Goal: Task Accomplishment & Management: Manage account settings

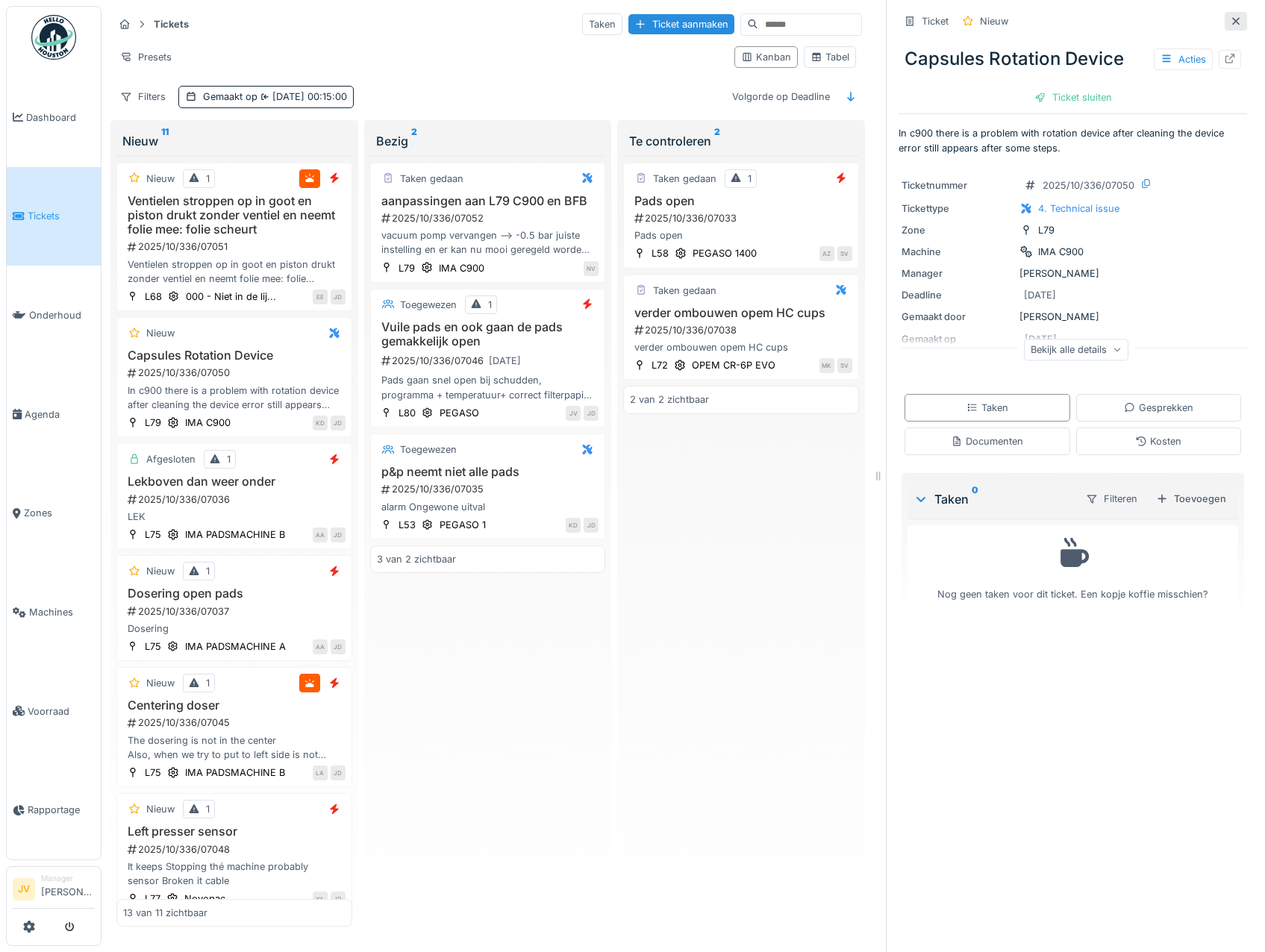
click at [1230, 23] on icon at bounding box center [1236, 21] width 12 height 10
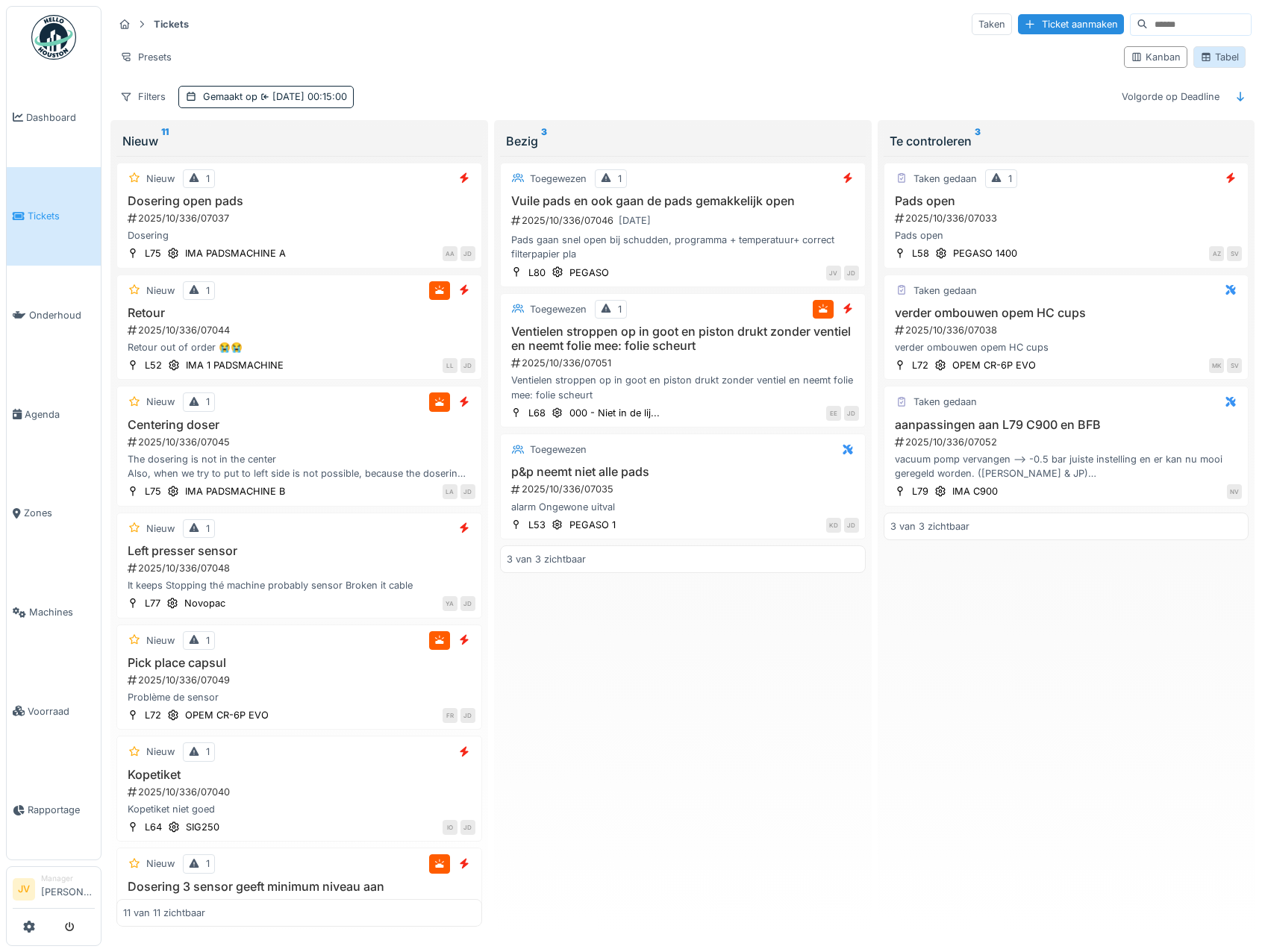
click at [1220, 59] on div "Tabel" at bounding box center [1220, 57] width 39 height 14
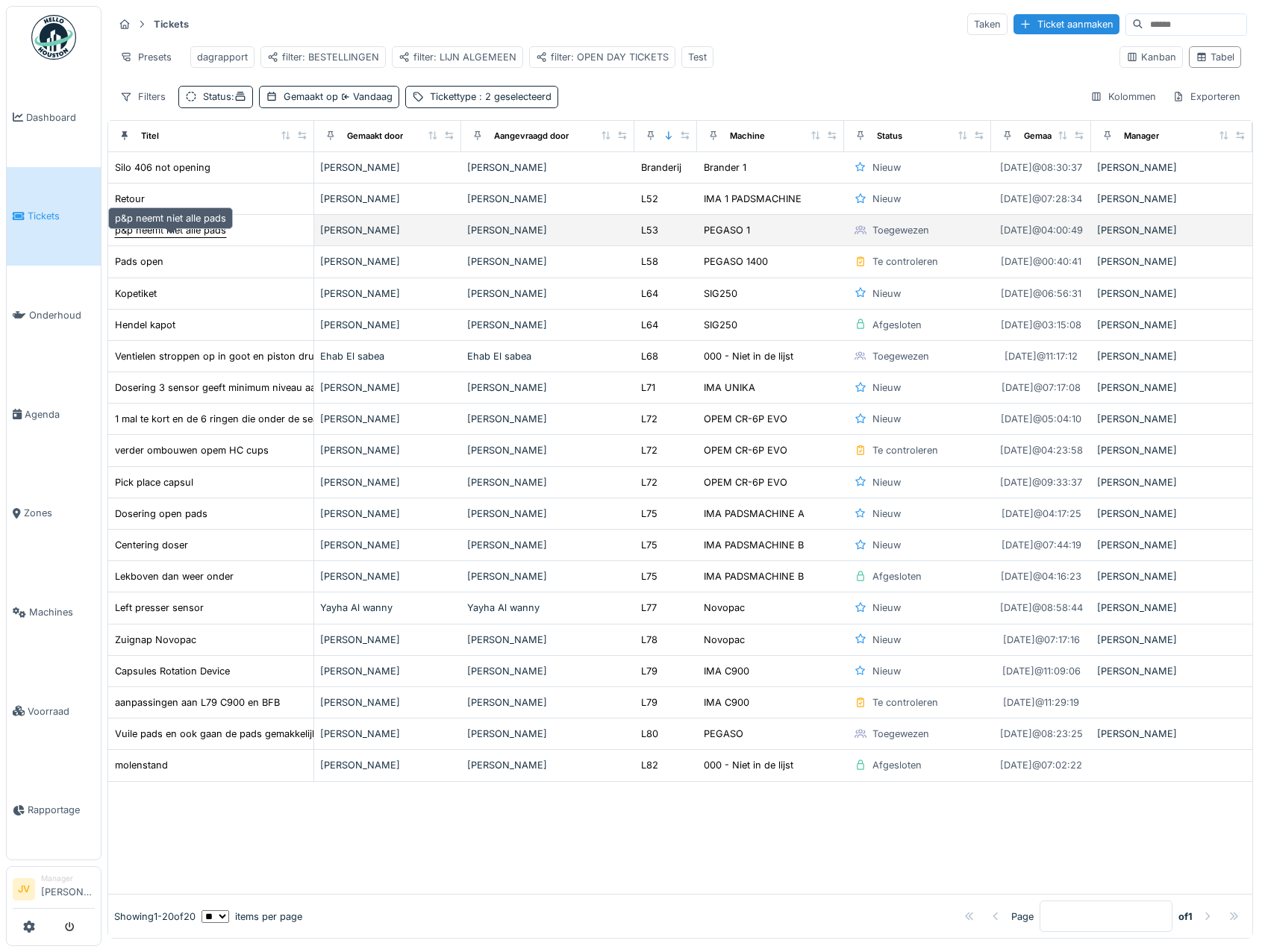
click at [171, 238] on div "p&p neemt niet alle pads" at bounding box center [171, 230] width 111 height 14
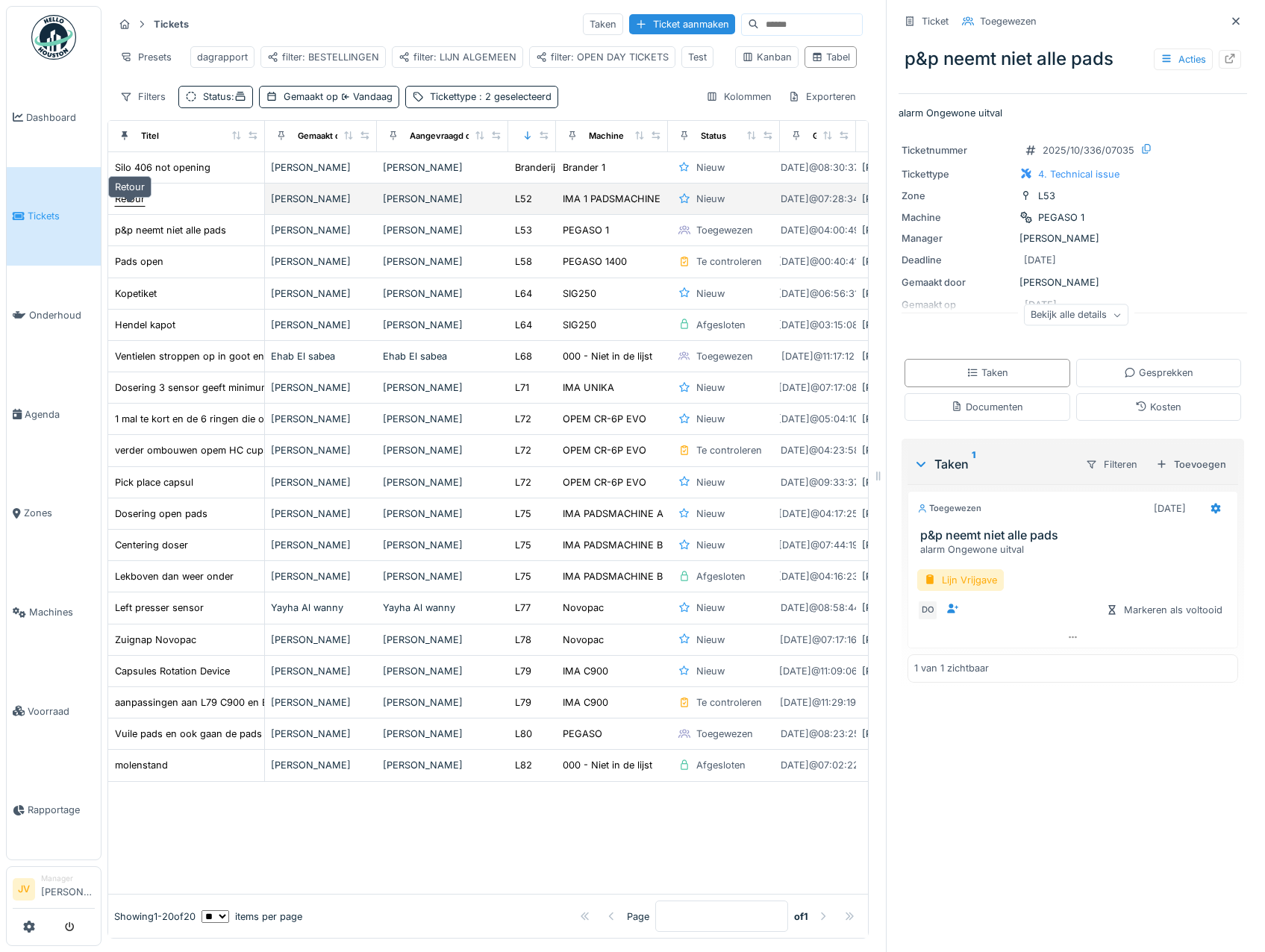
click at [141, 205] on div "Retour" at bounding box center [130, 198] width 30 height 14
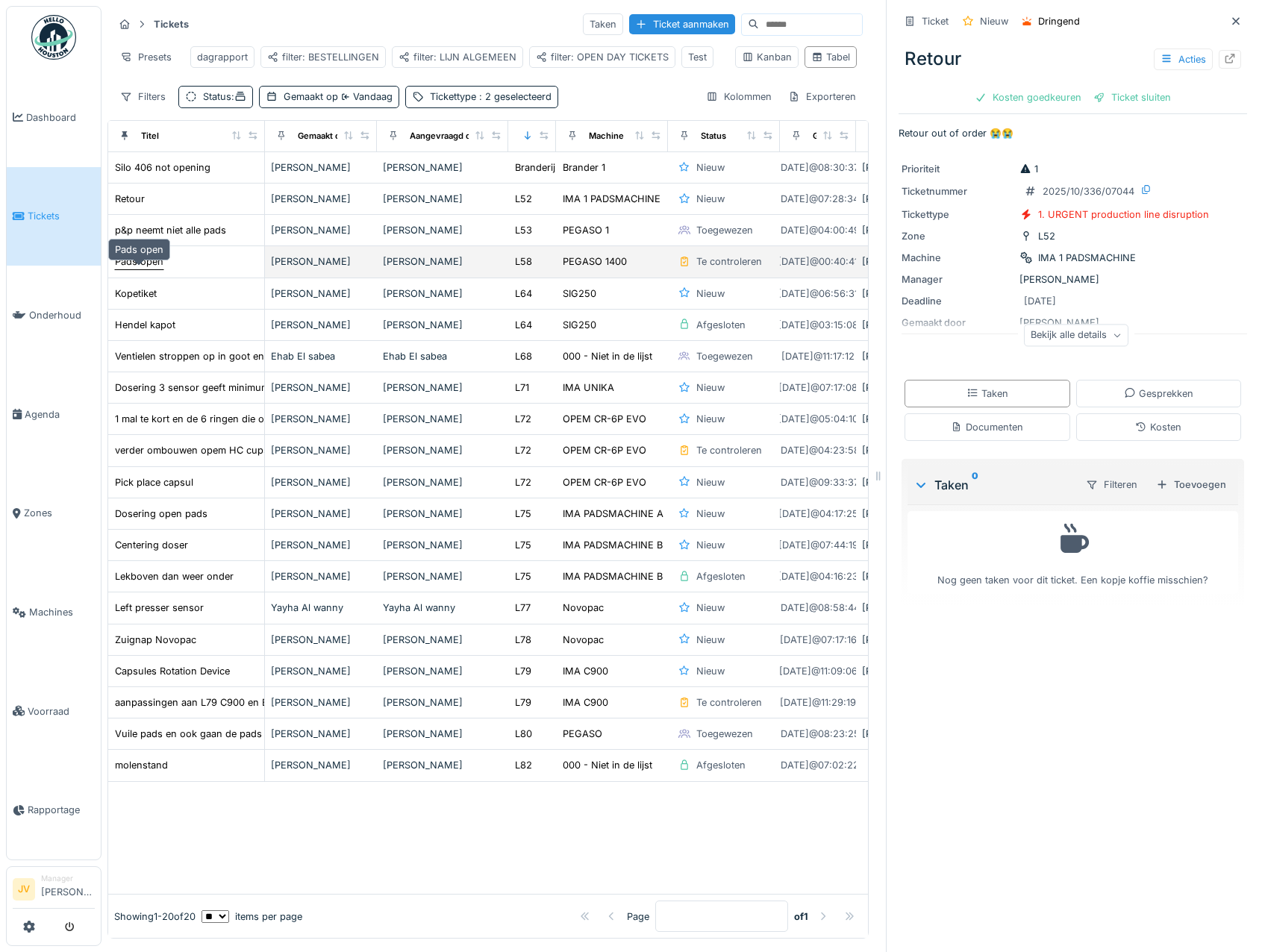
click at [149, 269] on div "Pads open" at bounding box center [139, 261] width 49 height 14
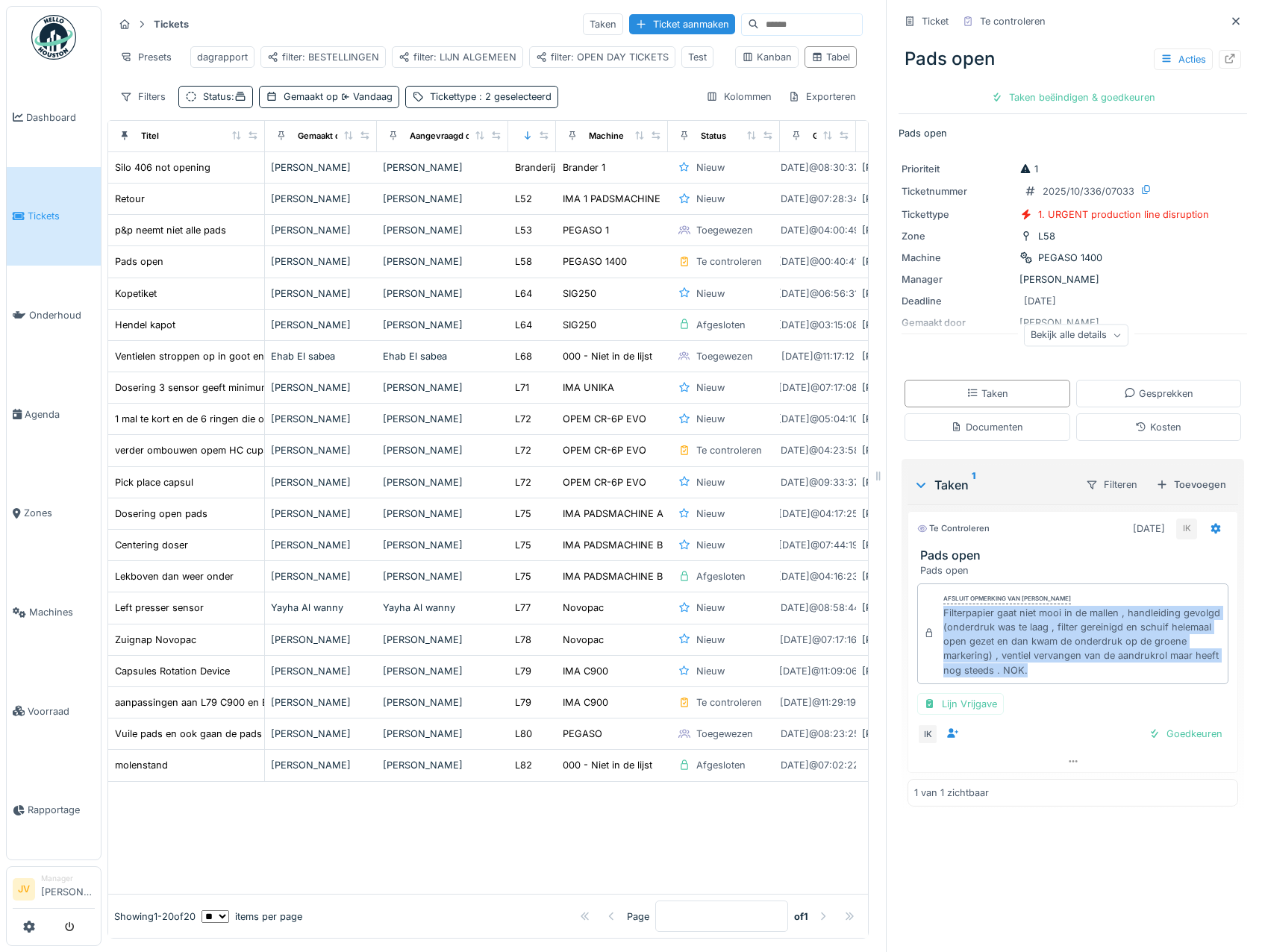
drag, startPoint x: 933, startPoint y: 616, endPoint x: 1076, endPoint y: 673, distance: 153.9
click at [1076, 673] on div "Filterpapier gaat niet mooi in de mallen , handleiding gevolgd (onderdruk was t…" at bounding box center [1083, 641] width 279 height 71
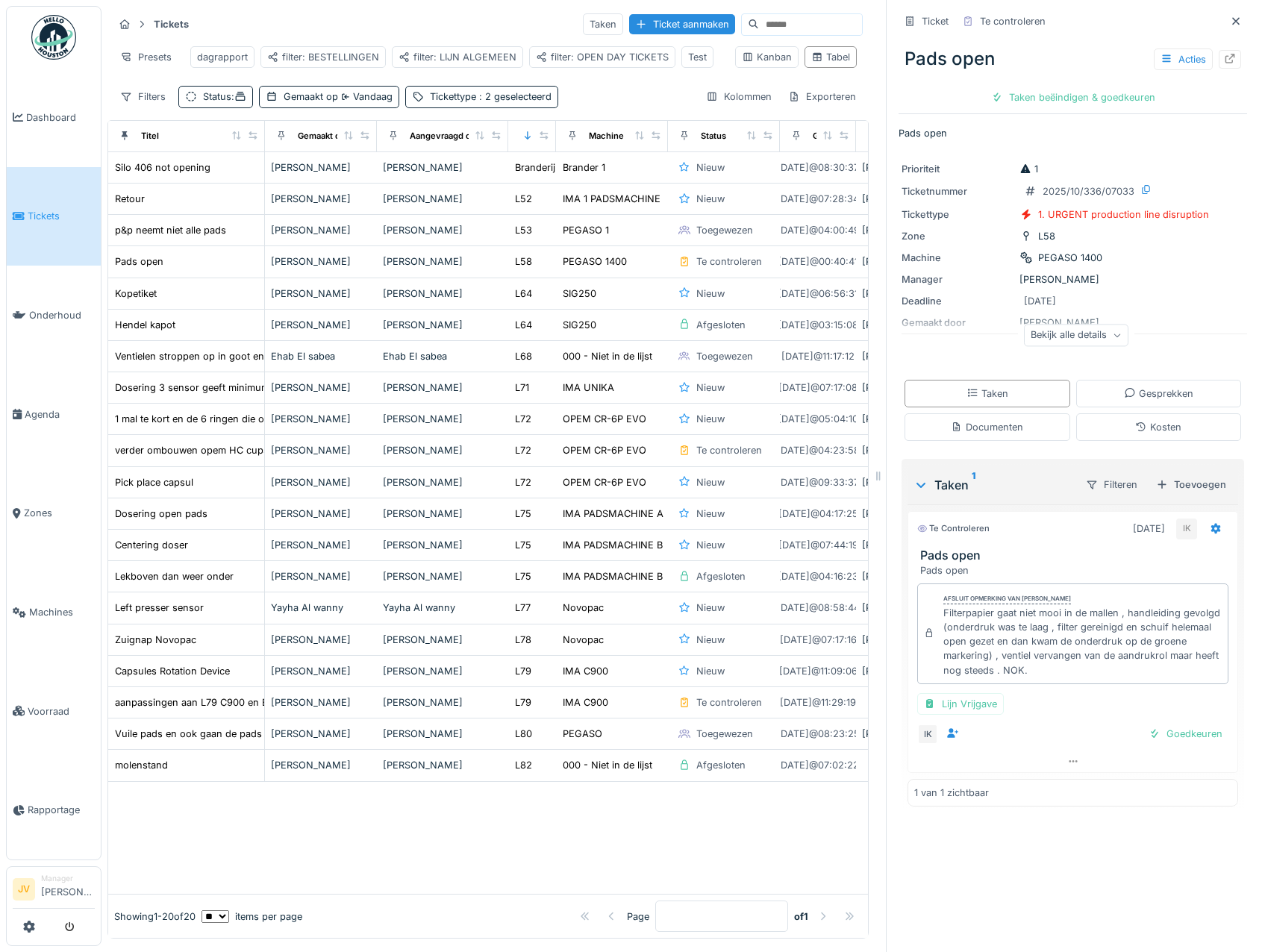
drag, startPoint x: 1076, startPoint y: 673, endPoint x: 1025, endPoint y: 564, distance: 120.3
click at [1025, 562] on h3 "Pads open" at bounding box center [1076, 555] width 312 height 14
click at [1154, 49] on div "Acties" at bounding box center [1184, 59] width 59 height 22
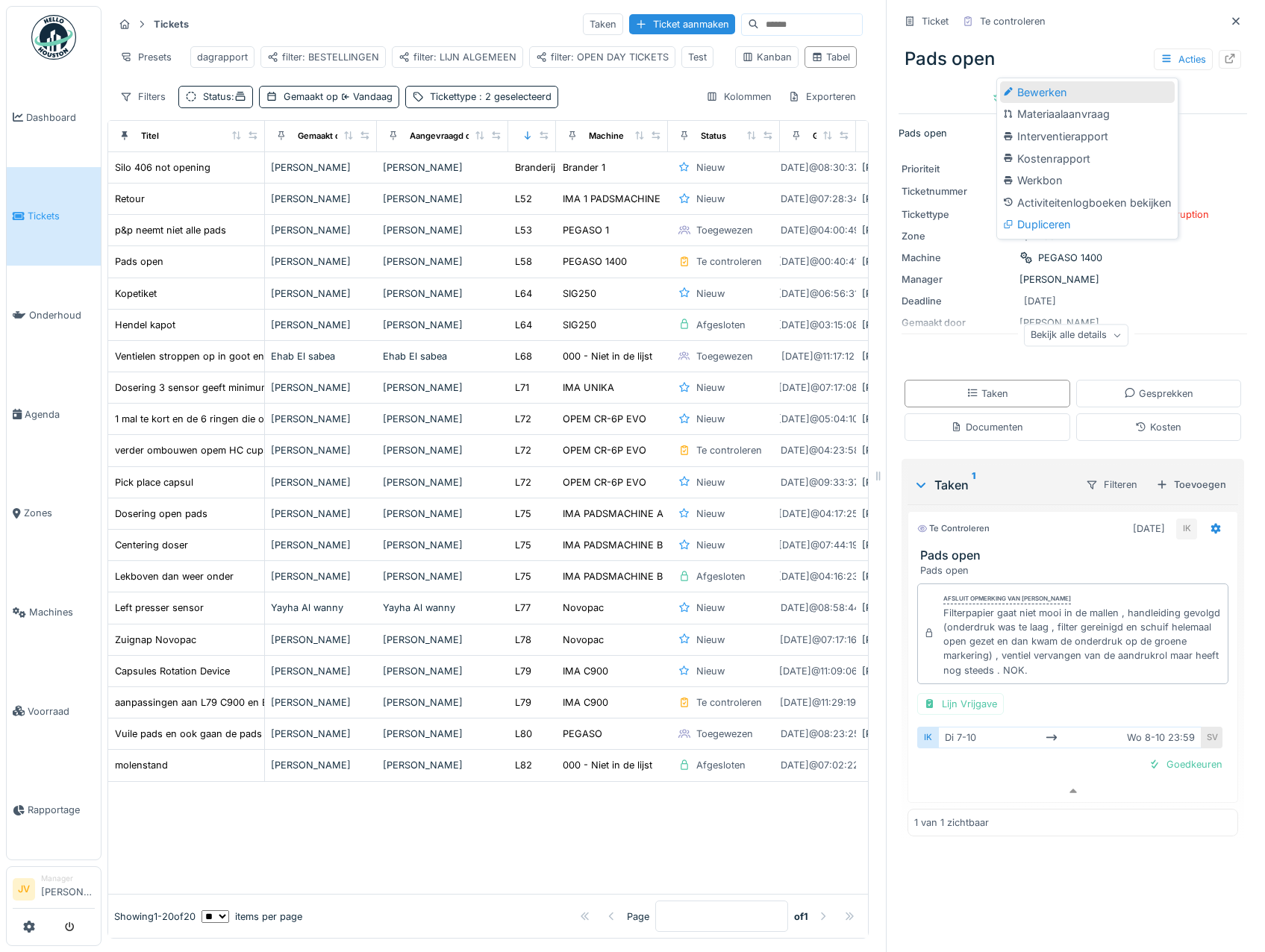
click at [1119, 84] on div "Bewerken" at bounding box center [1087, 92] width 175 height 23
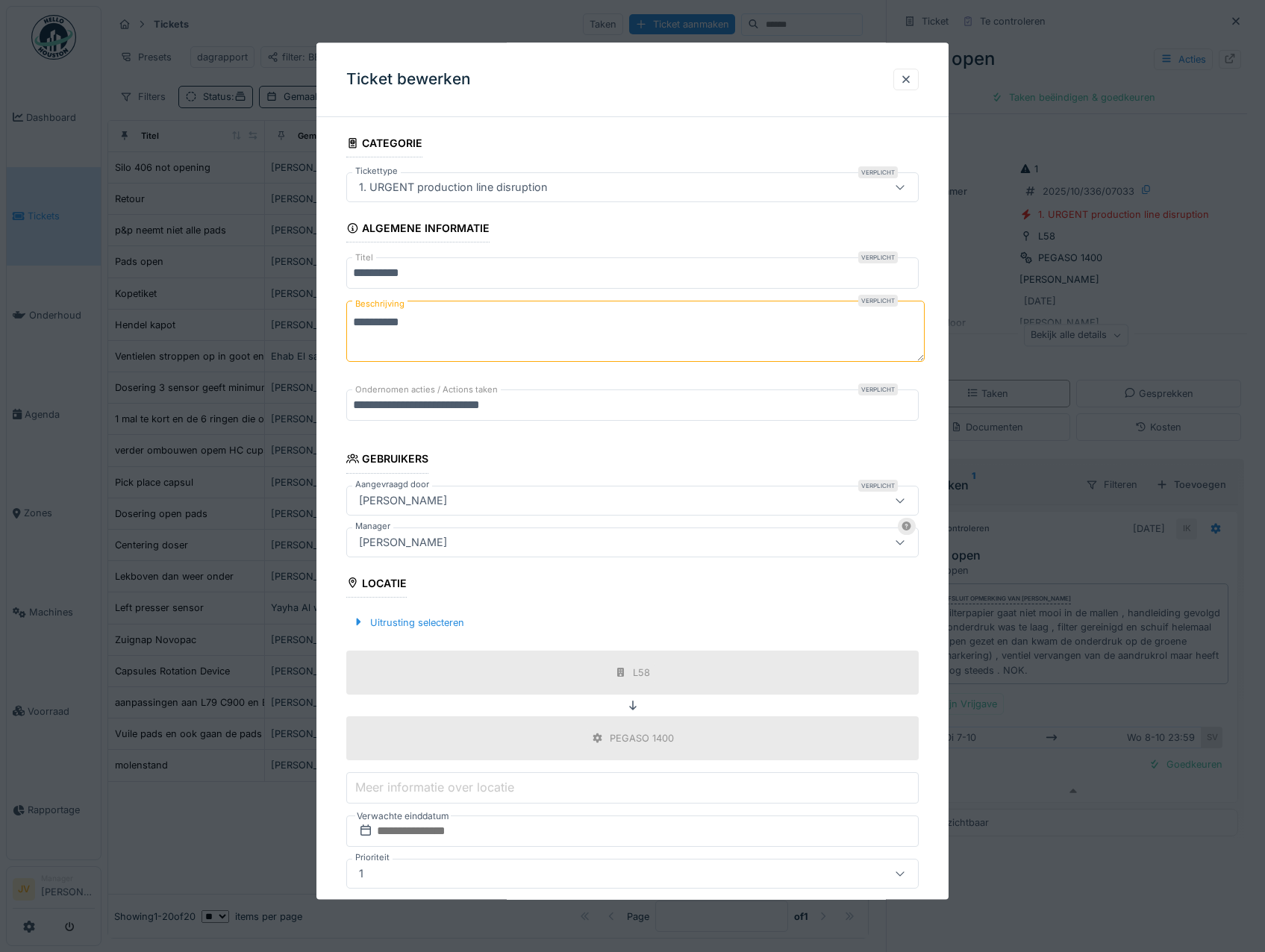
click at [453, 544] on div "Sonja Van de wyngaert" at bounding box center [403, 542] width 100 height 17
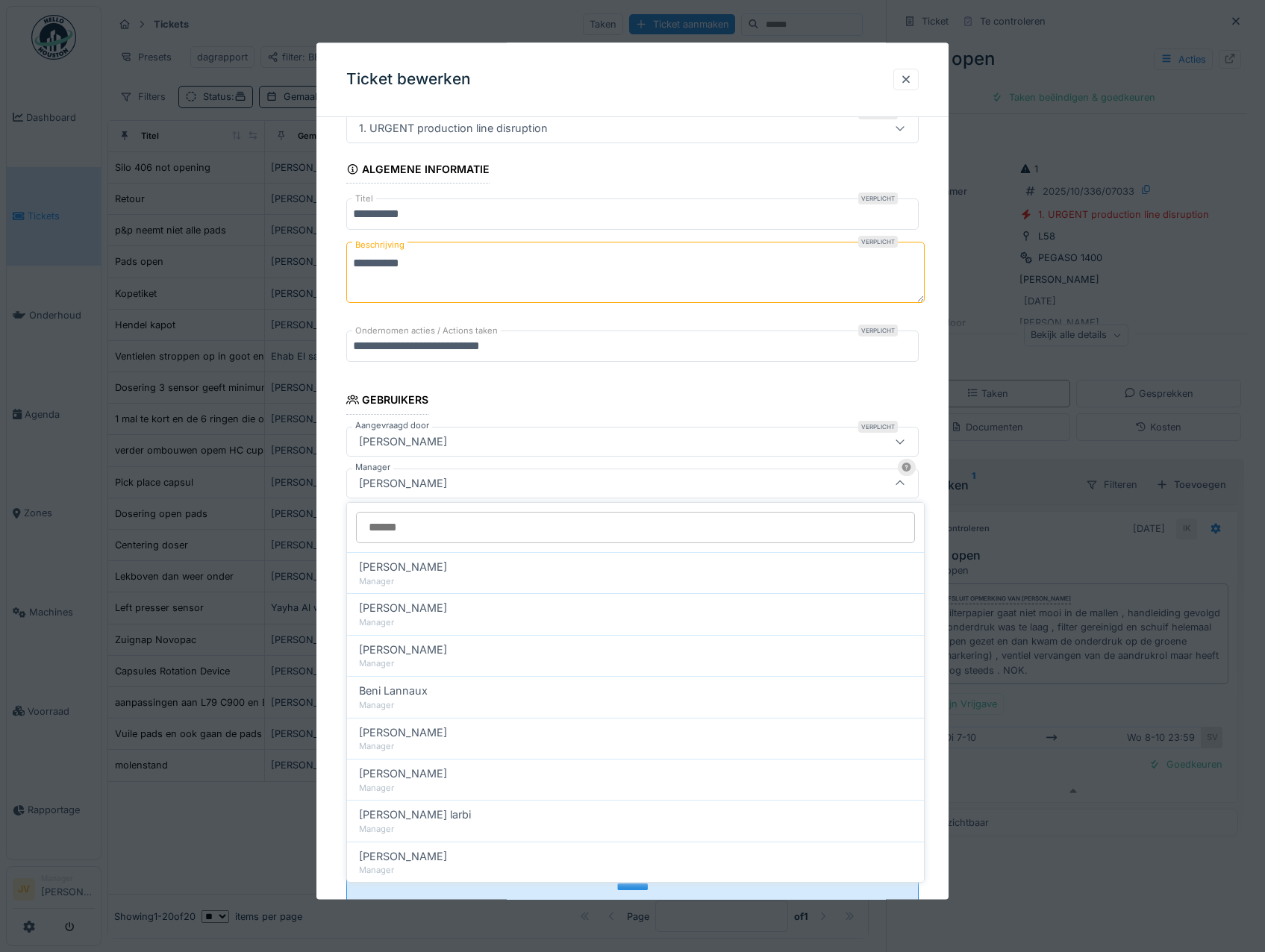
scroll to position [70, 0]
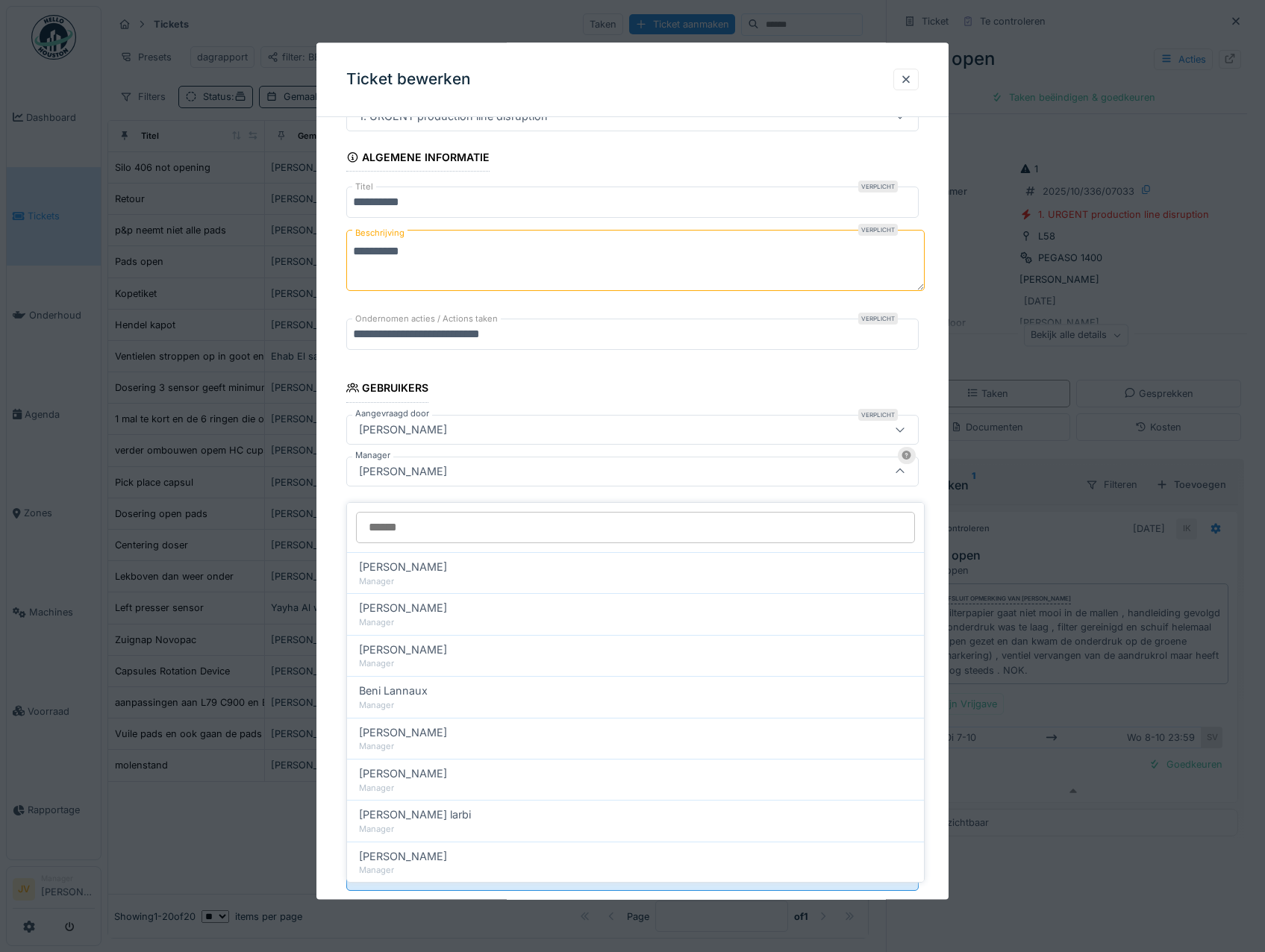
click at [442, 520] on input "Manager" at bounding box center [636, 527] width 559 height 31
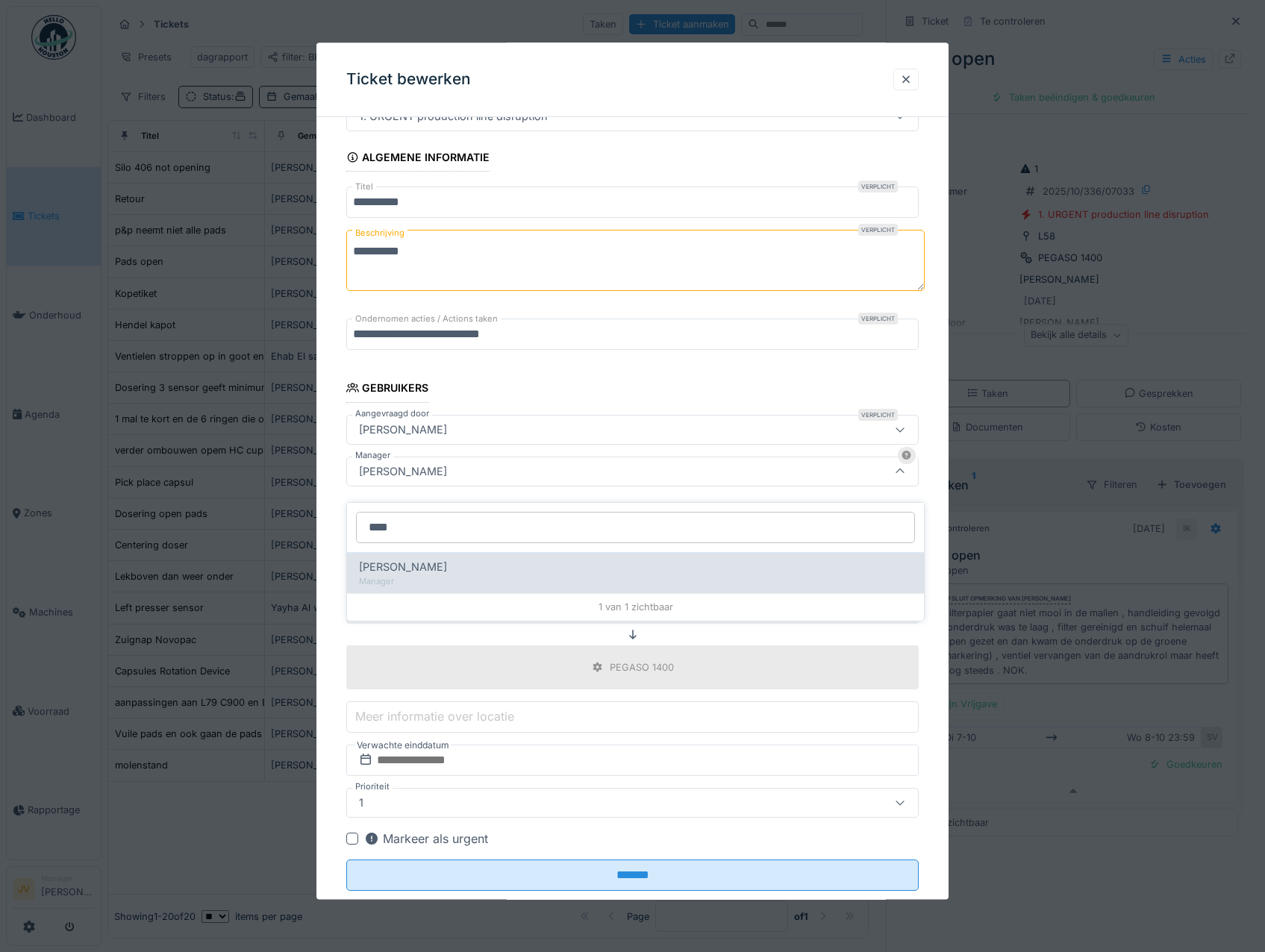
type input "****"
click at [513, 562] on div "[PERSON_NAME]" at bounding box center [635, 567] width 553 height 17
type input "****"
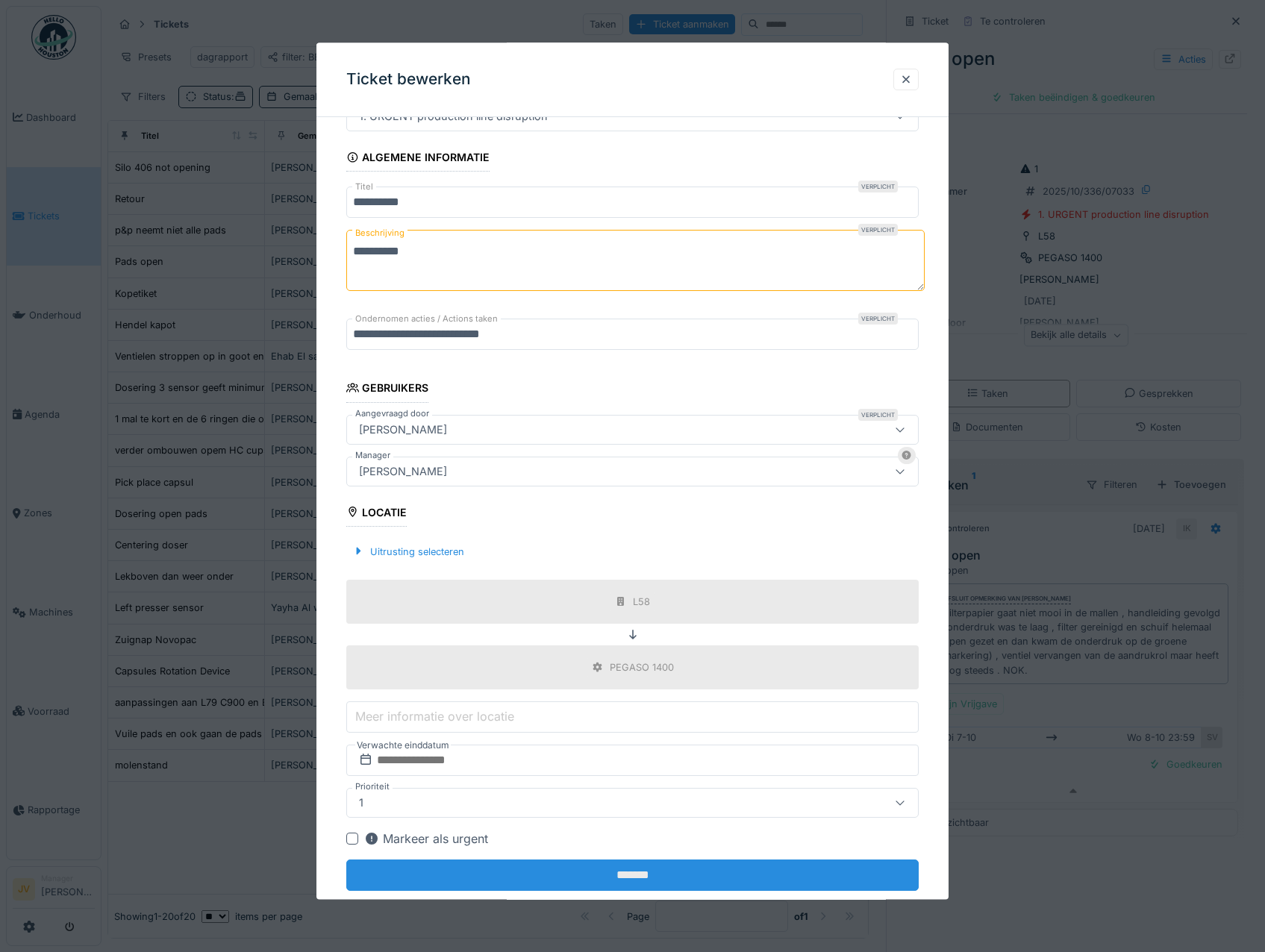
click at [663, 872] on input "*******" at bounding box center [633, 875] width 573 height 31
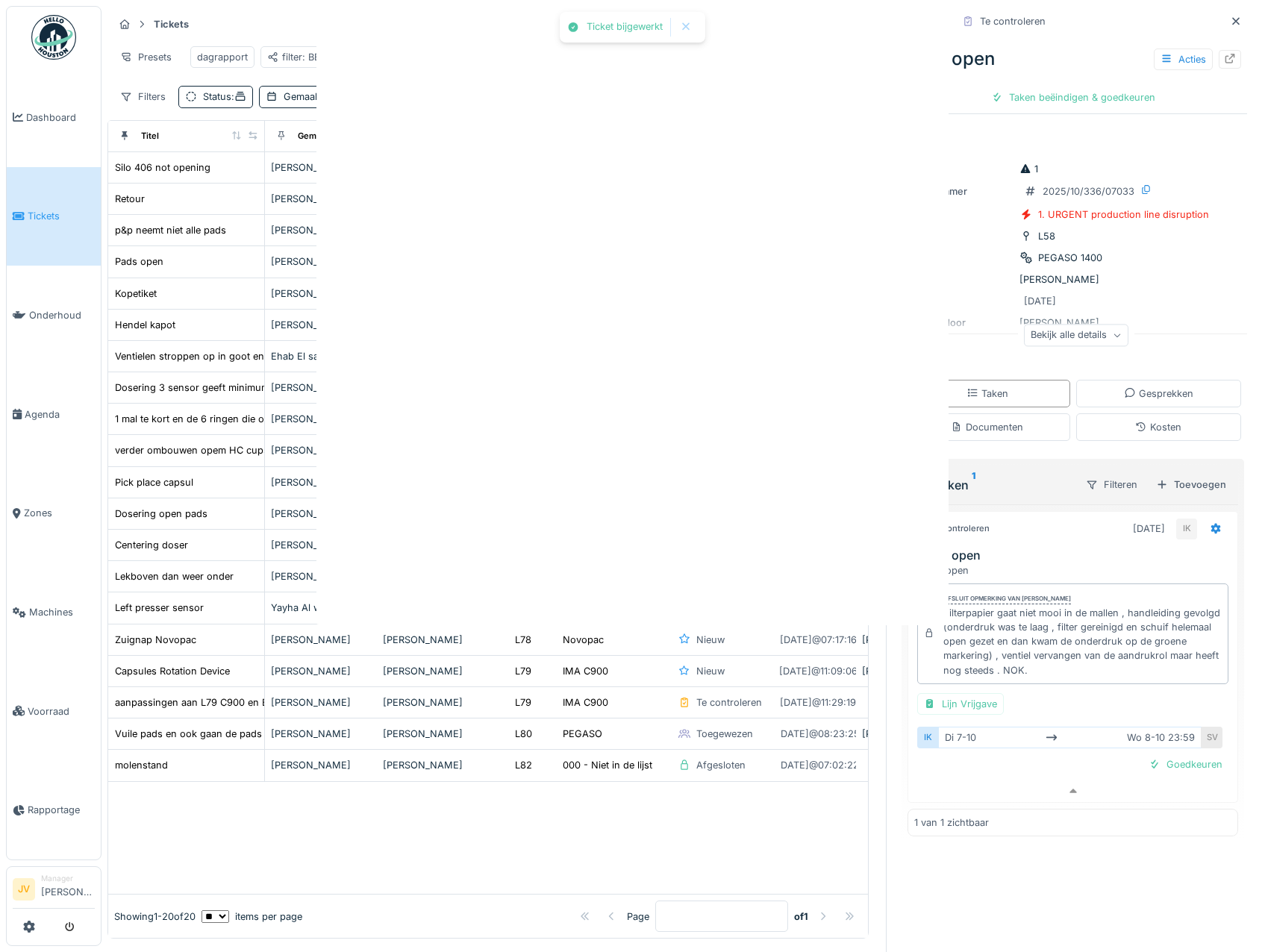
scroll to position [0, 0]
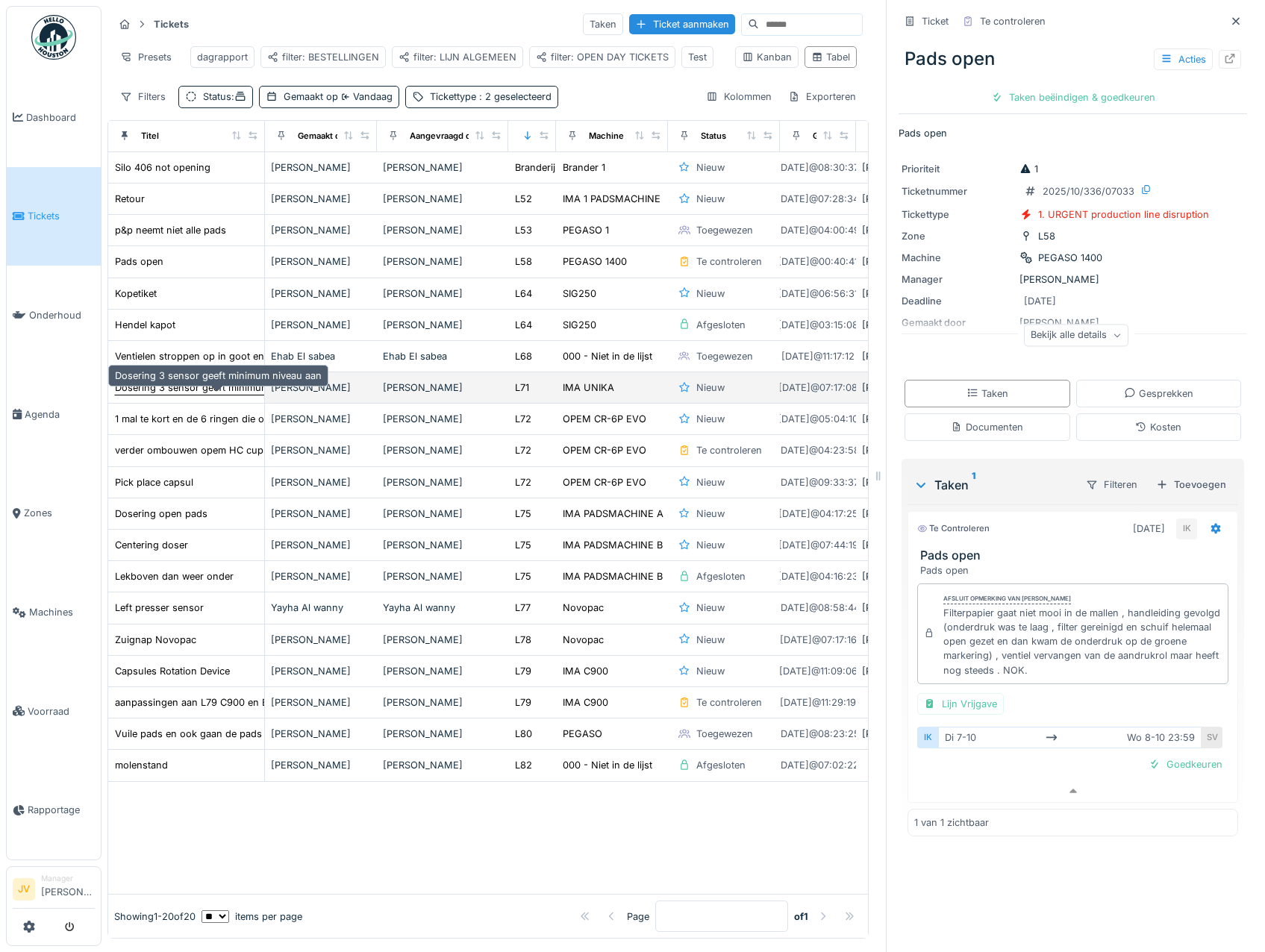
click at [192, 384] on div "Dosering 3 sensor geeft minimum niveau aan" at bounding box center [218, 387] width 206 height 14
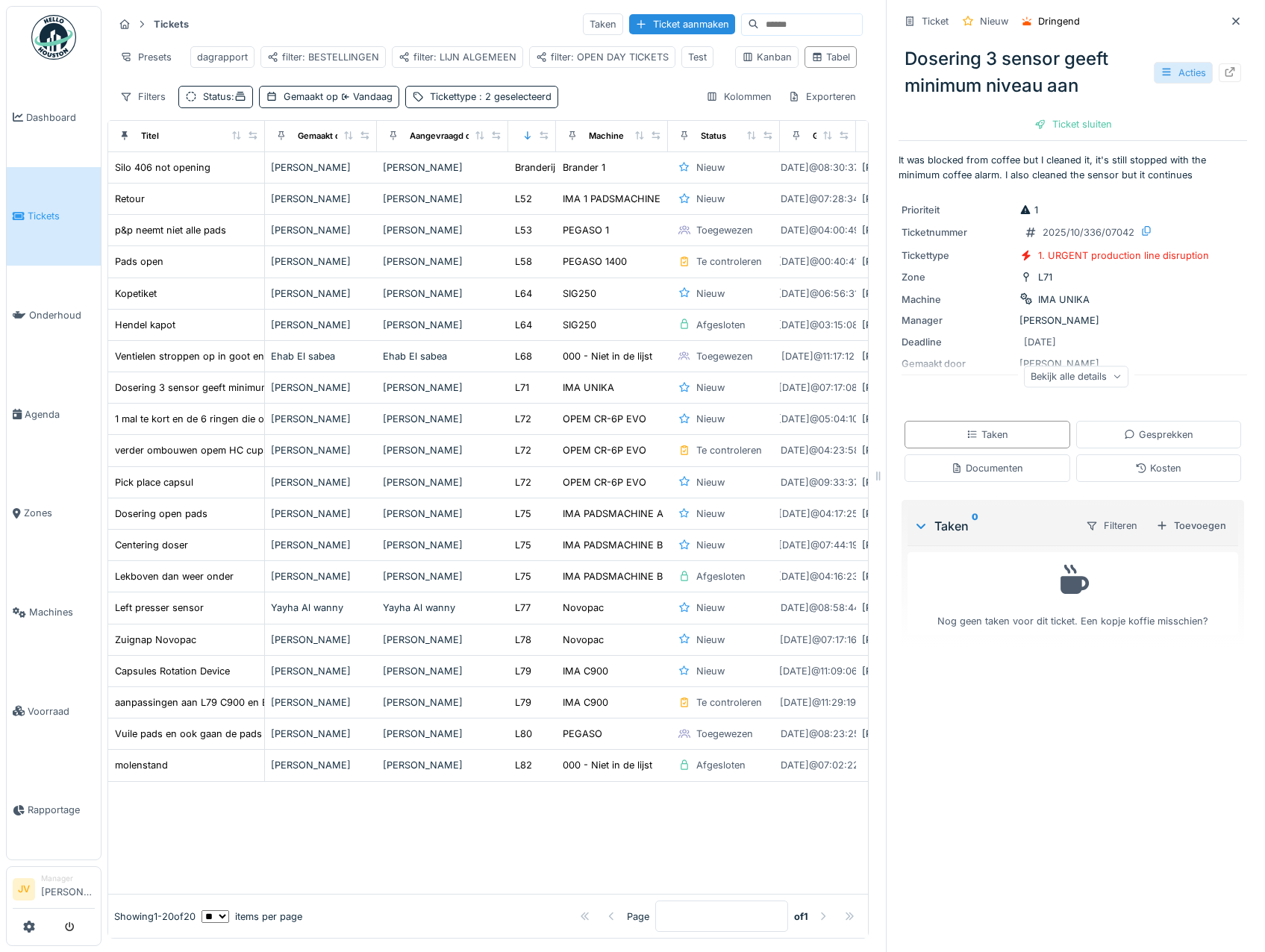
click at [1163, 66] on div "Acties" at bounding box center [1184, 72] width 59 height 22
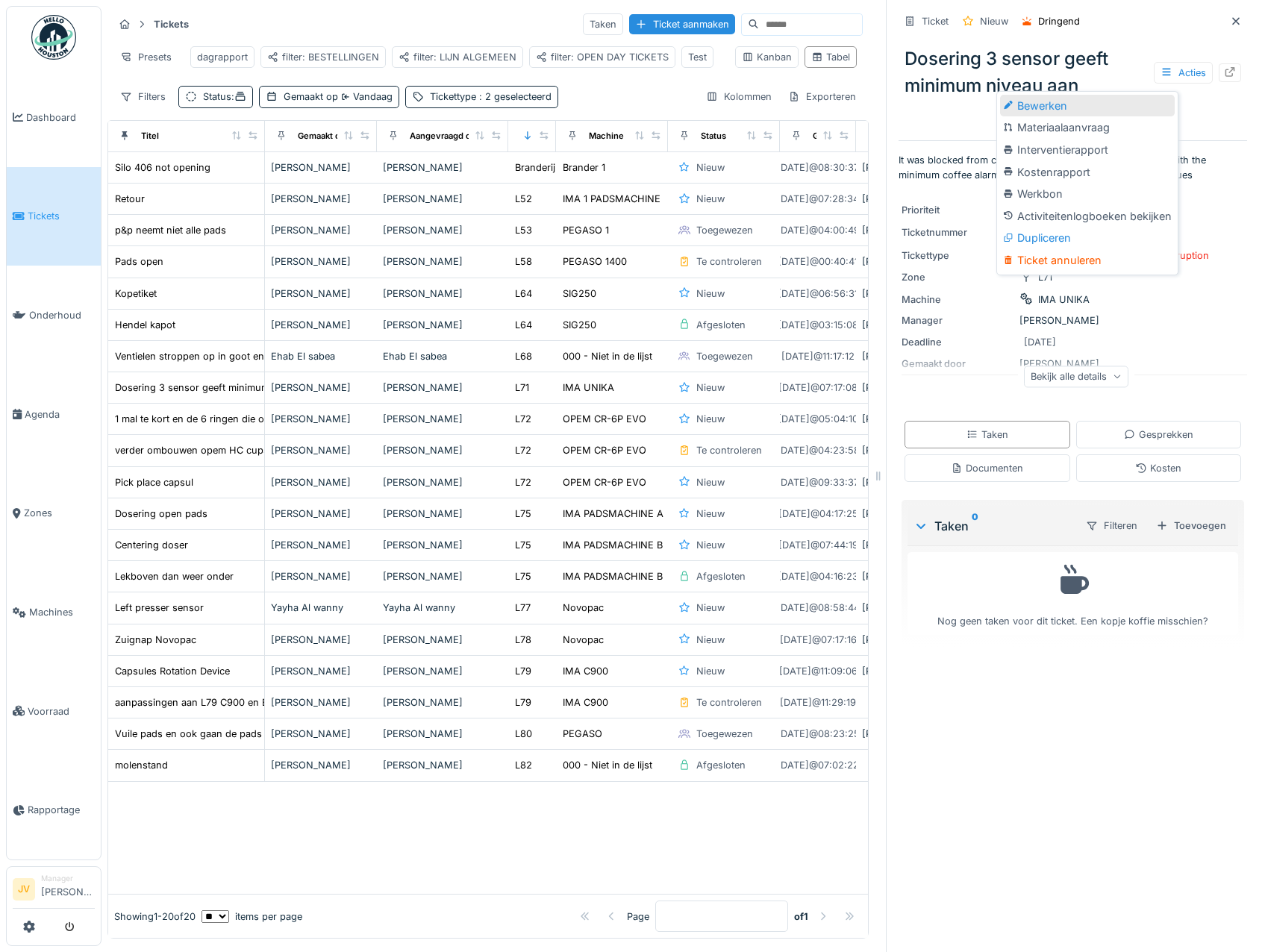
click at [1113, 95] on div "Bewerken" at bounding box center [1087, 106] width 175 height 23
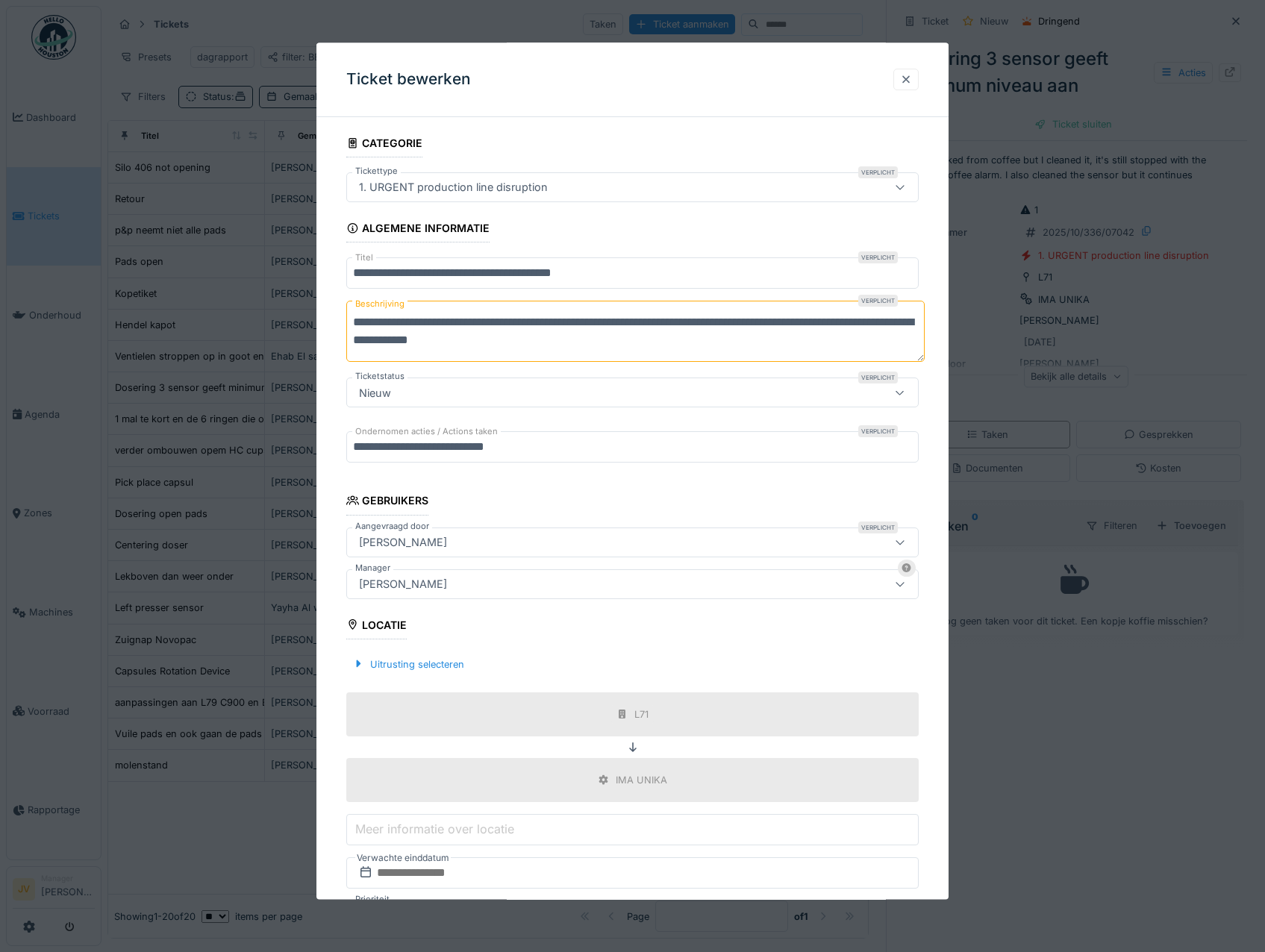
click at [912, 77] on div at bounding box center [906, 79] width 12 height 14
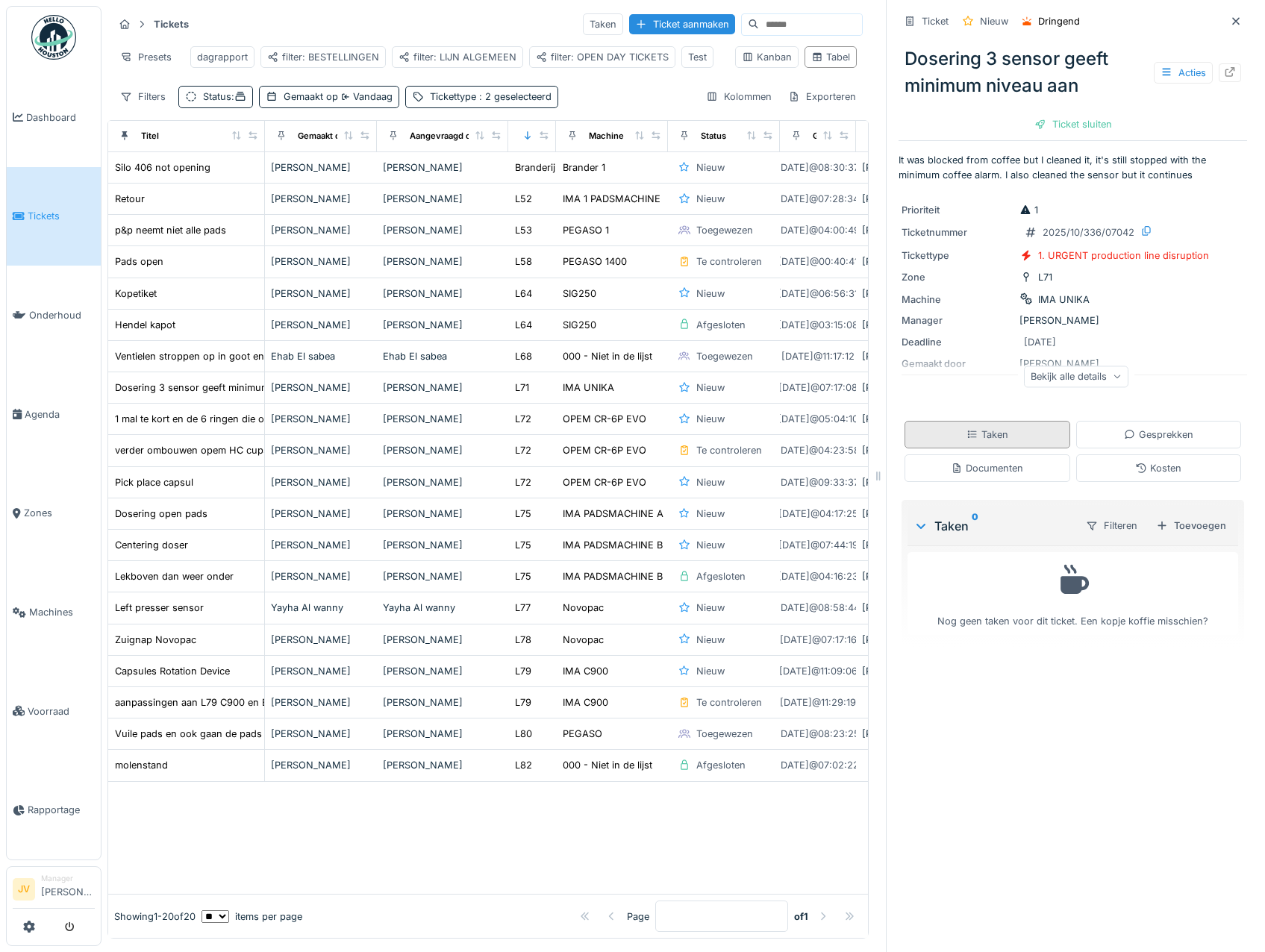
click at [986, 427] on div "Taken" at bounding box center [987, 434] width 42 height 14
click at [1198, 520] on div "Toevoegen" at bounding box center [1191, 525] width 82 height 20
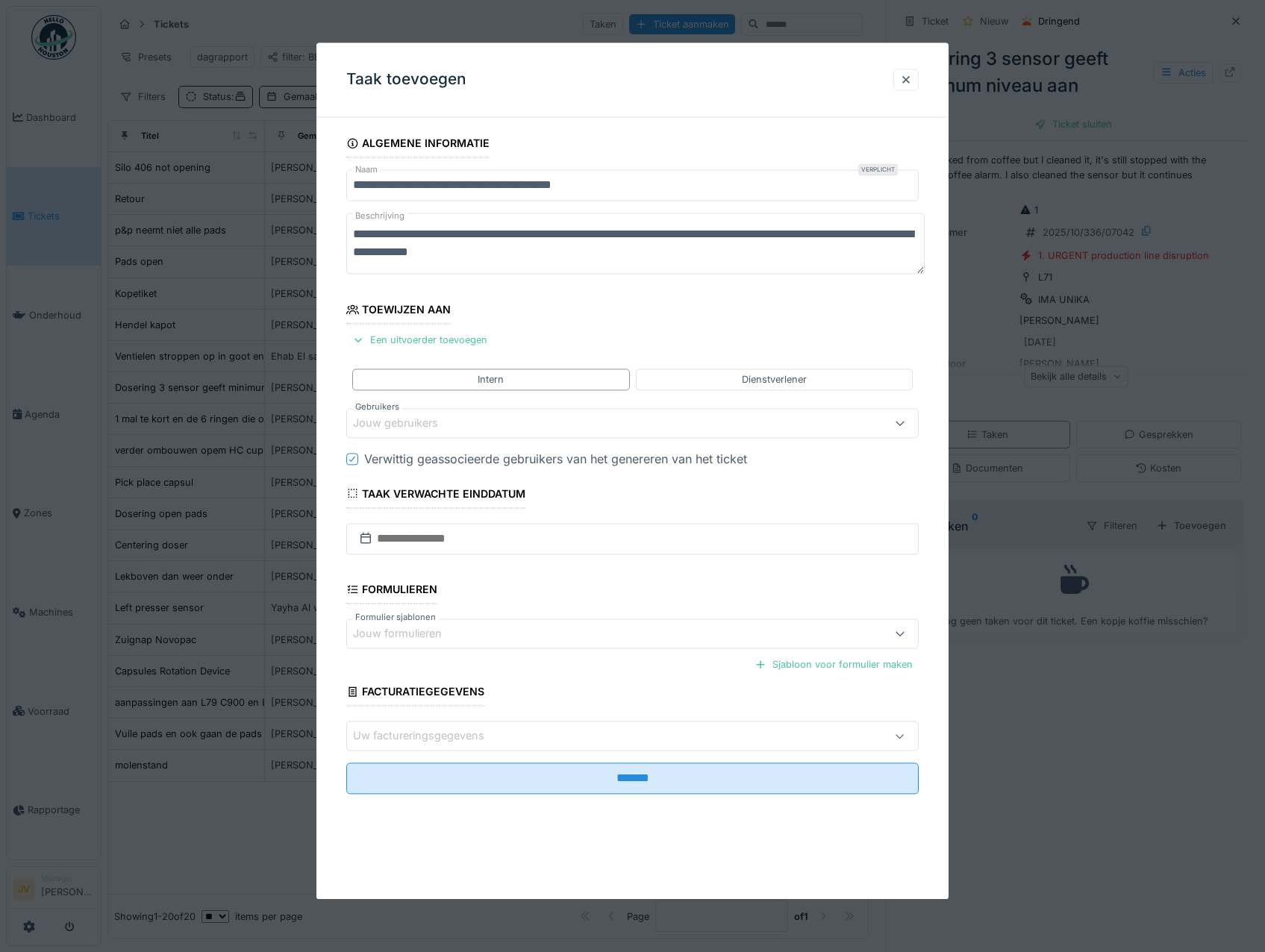
click at [442, 416] on div "Jouw gebruikers" at bounding box center [407, 423] width 106 height 17
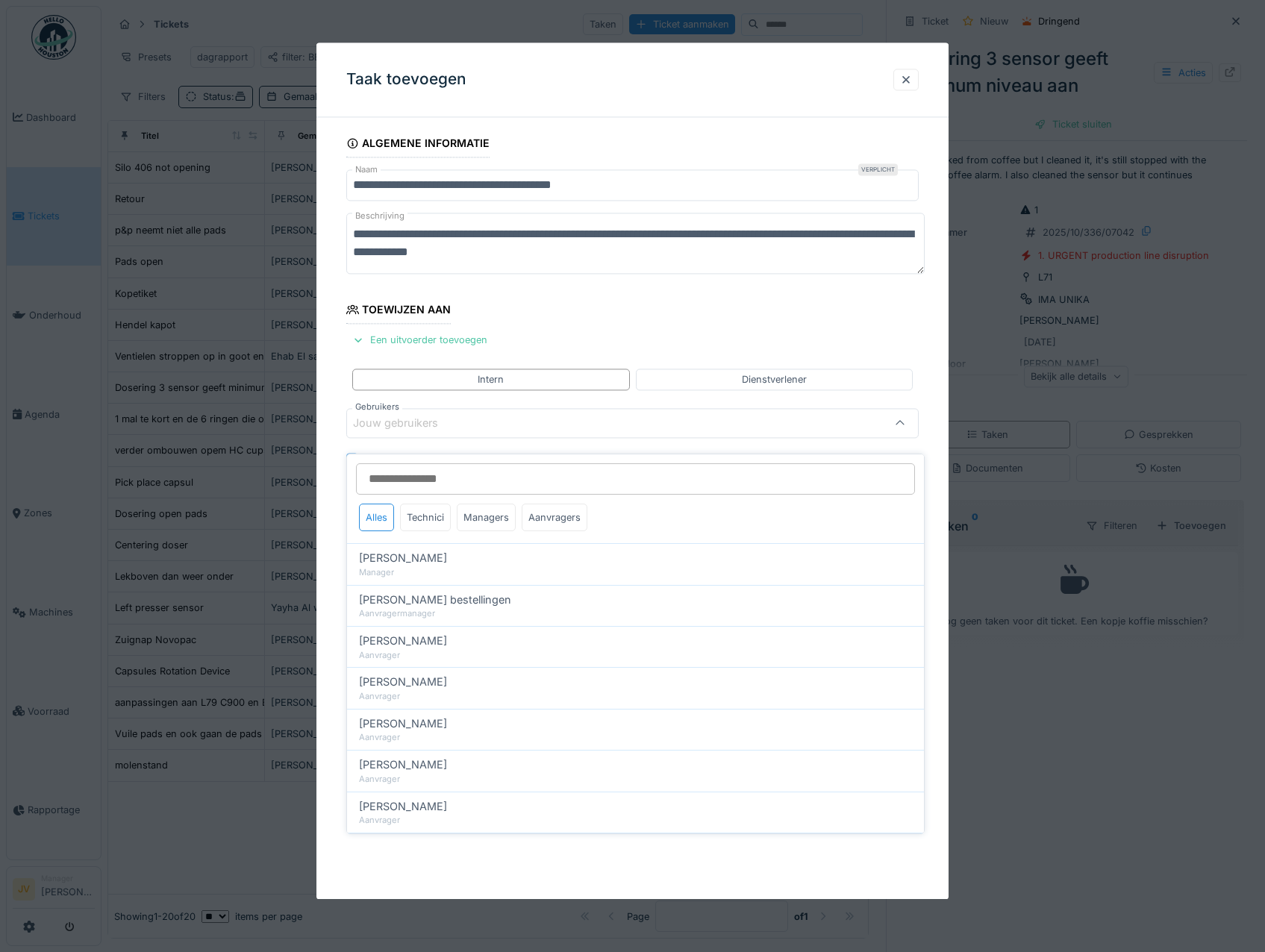
click at [437, 472] on input "Gebruikers" at bounding box center [636, 479] width 559 height 31
type input "*"
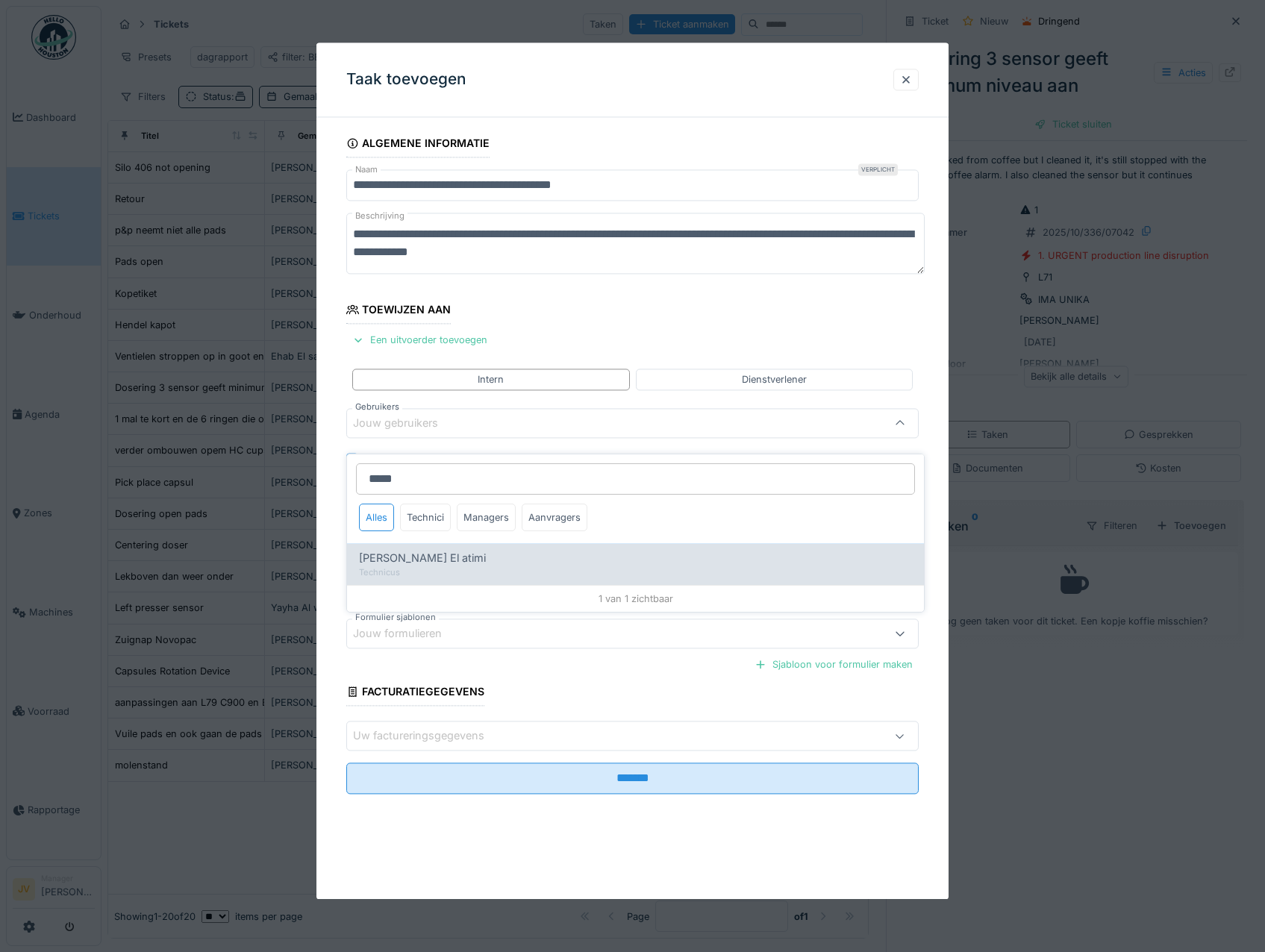
type input "*****"
click at [462, 553] on div "Karim El atimi" at bounding box center [635, 558] width 553 height 17
type input "****"
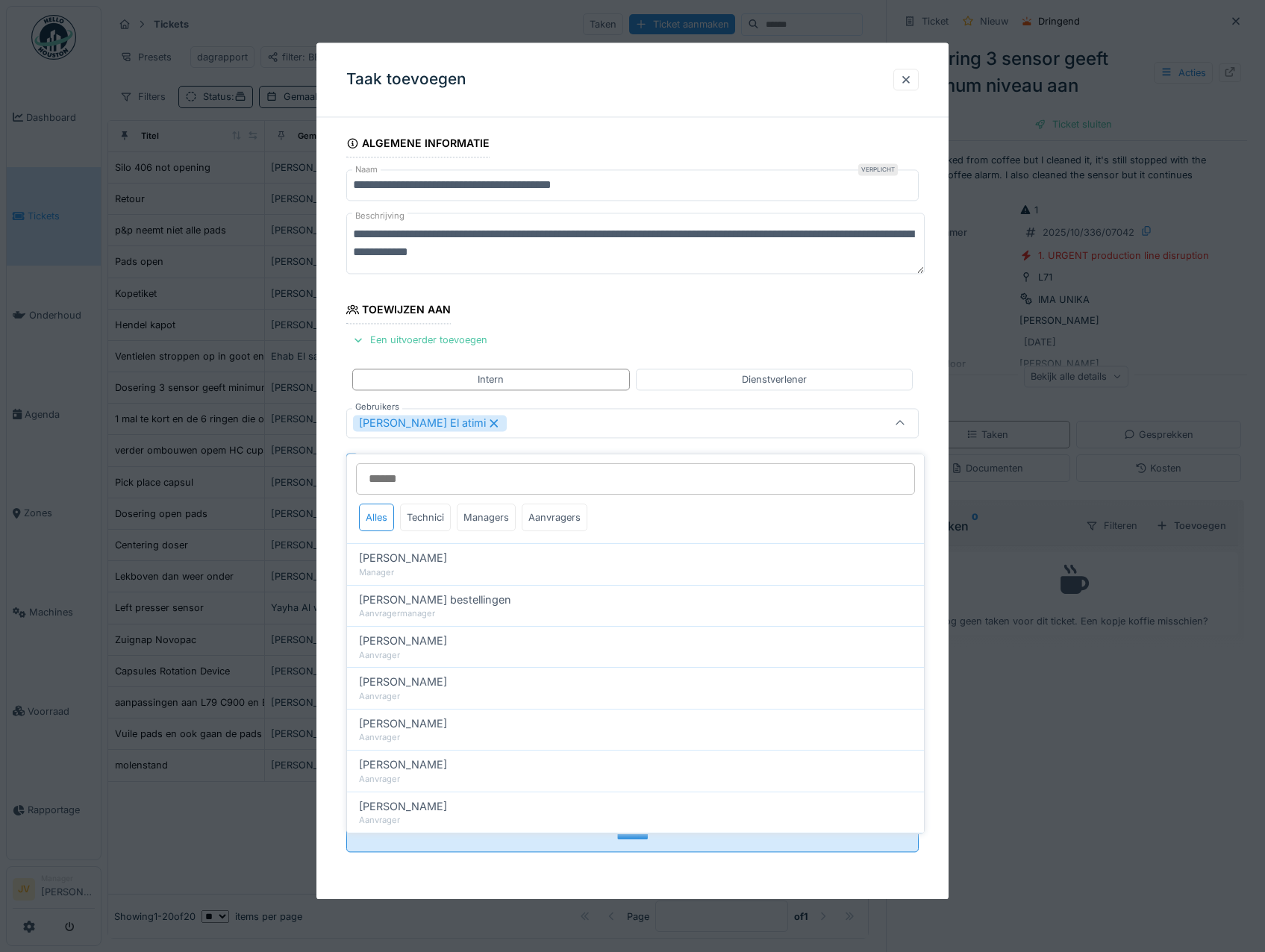
click at [484, 428] on div "Karim El atimi" at bounding box center [599, 423] width 492 height 17
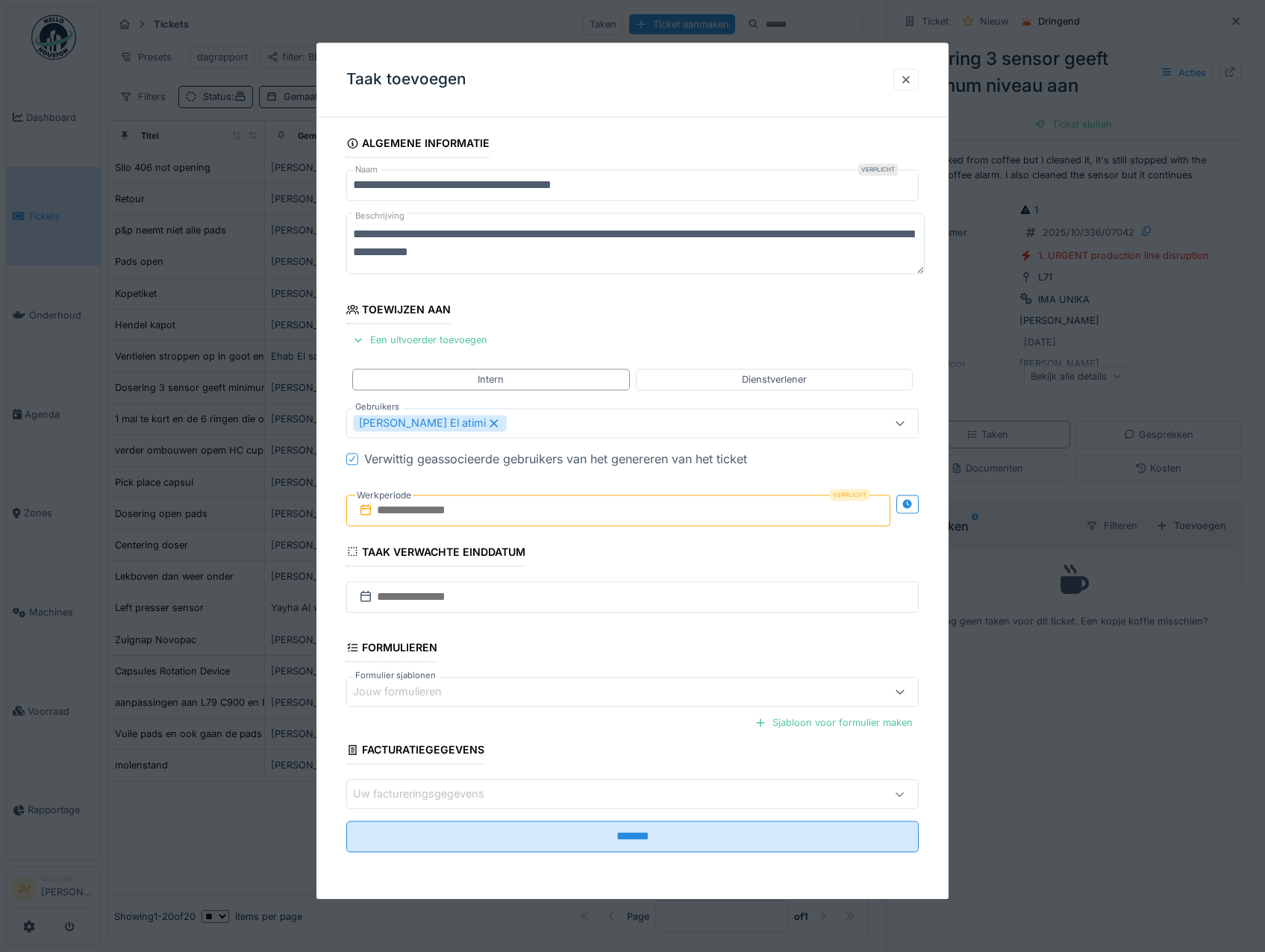
click at [481, 509] on input "text" at bounding box center [619, 510] width 545 height 31
click at [591, 630] on div "8" at bounding box center [596, 632] width 20 height 22
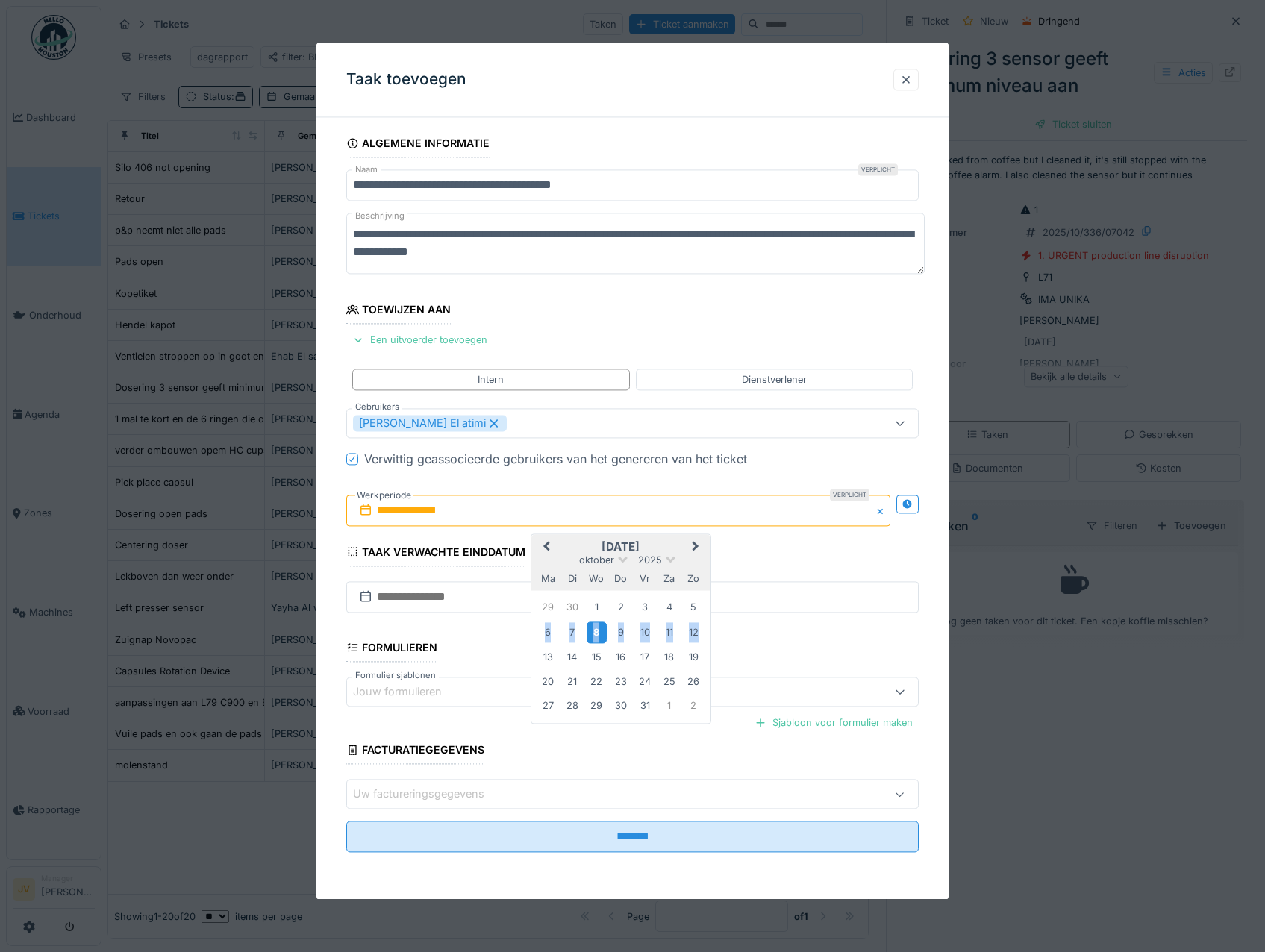
click at [591, 630] on div "8" at bounding box center [596, 632] width 20 height 22
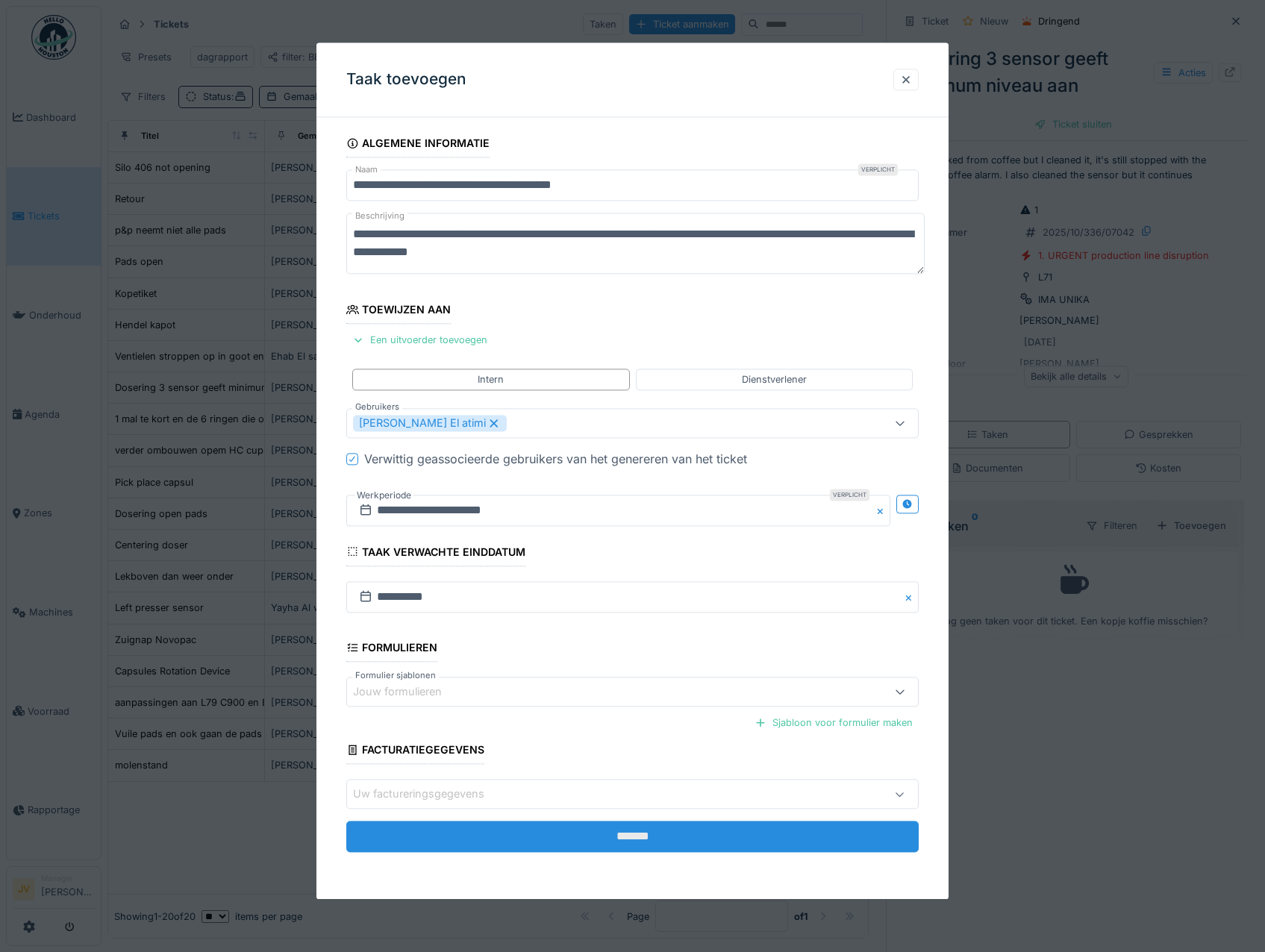
click at [623, 827] on input "*******" at bounding box center [633, 837] width 573 height 31
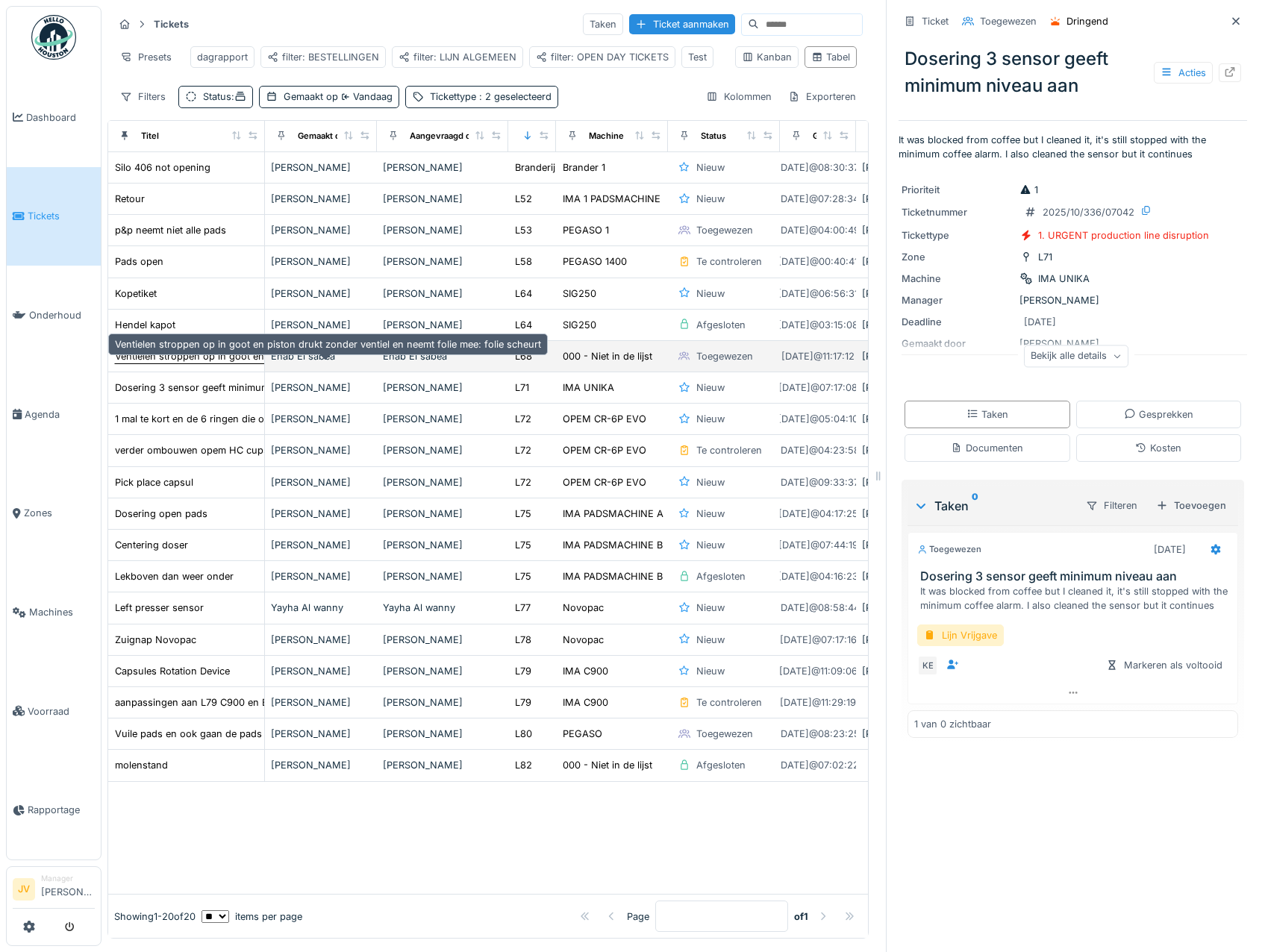
click at [188, 359] on div "Ventielen stroppen op in goot en piston drukt zonder ventiel en neemt folie mee…" at bounding box center [328, 356] width 427 height 14
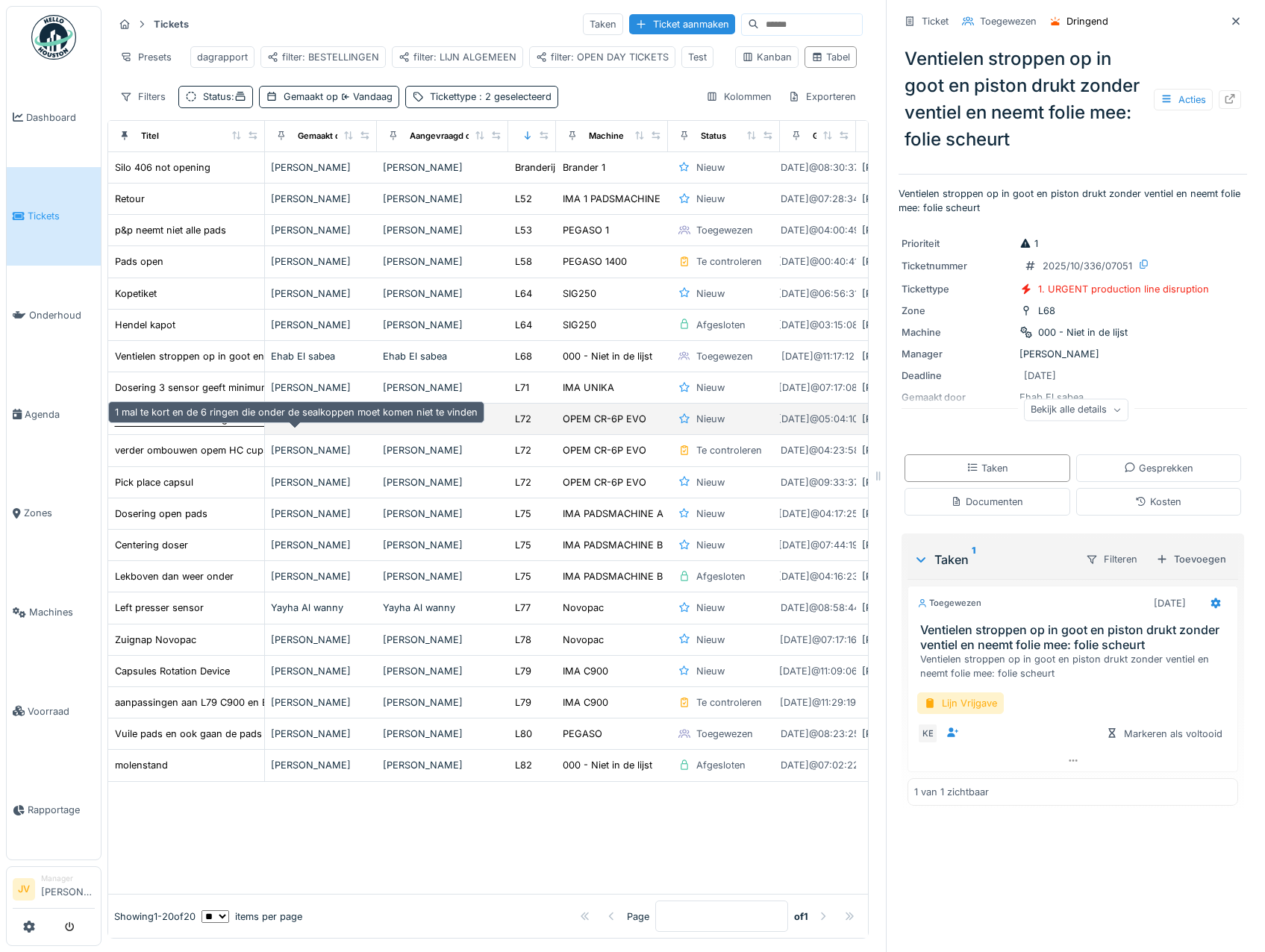
click at [180, 426] on div "1 mal te kort en de 6 ringen die onder de sealkoppen moet komen niet te vinden" at bounding box center [296, 419] width 363 height 14
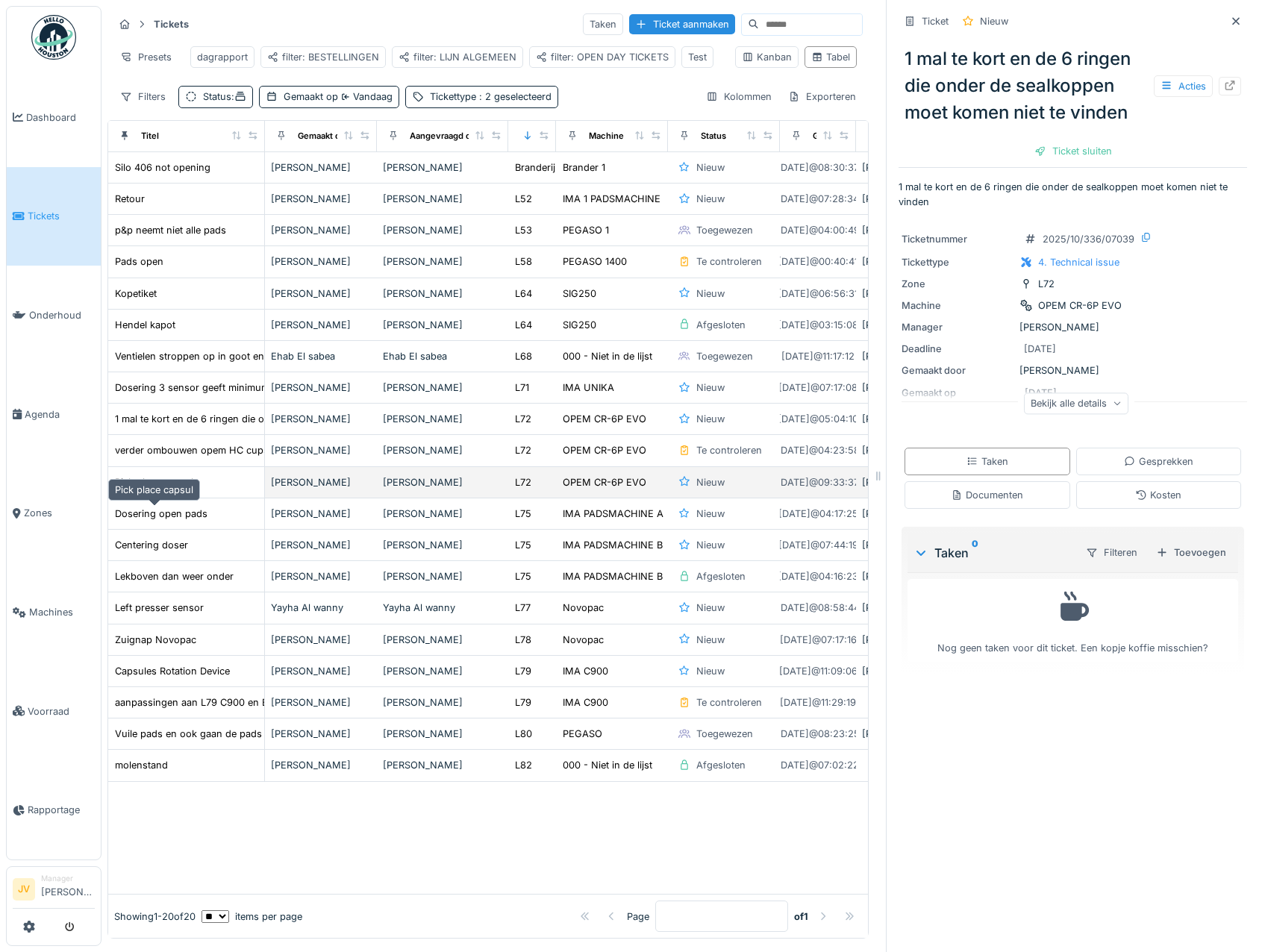
click at [185, 489] on div "Pick place capsul" at bounding box center [154, 482] width 78 height 14
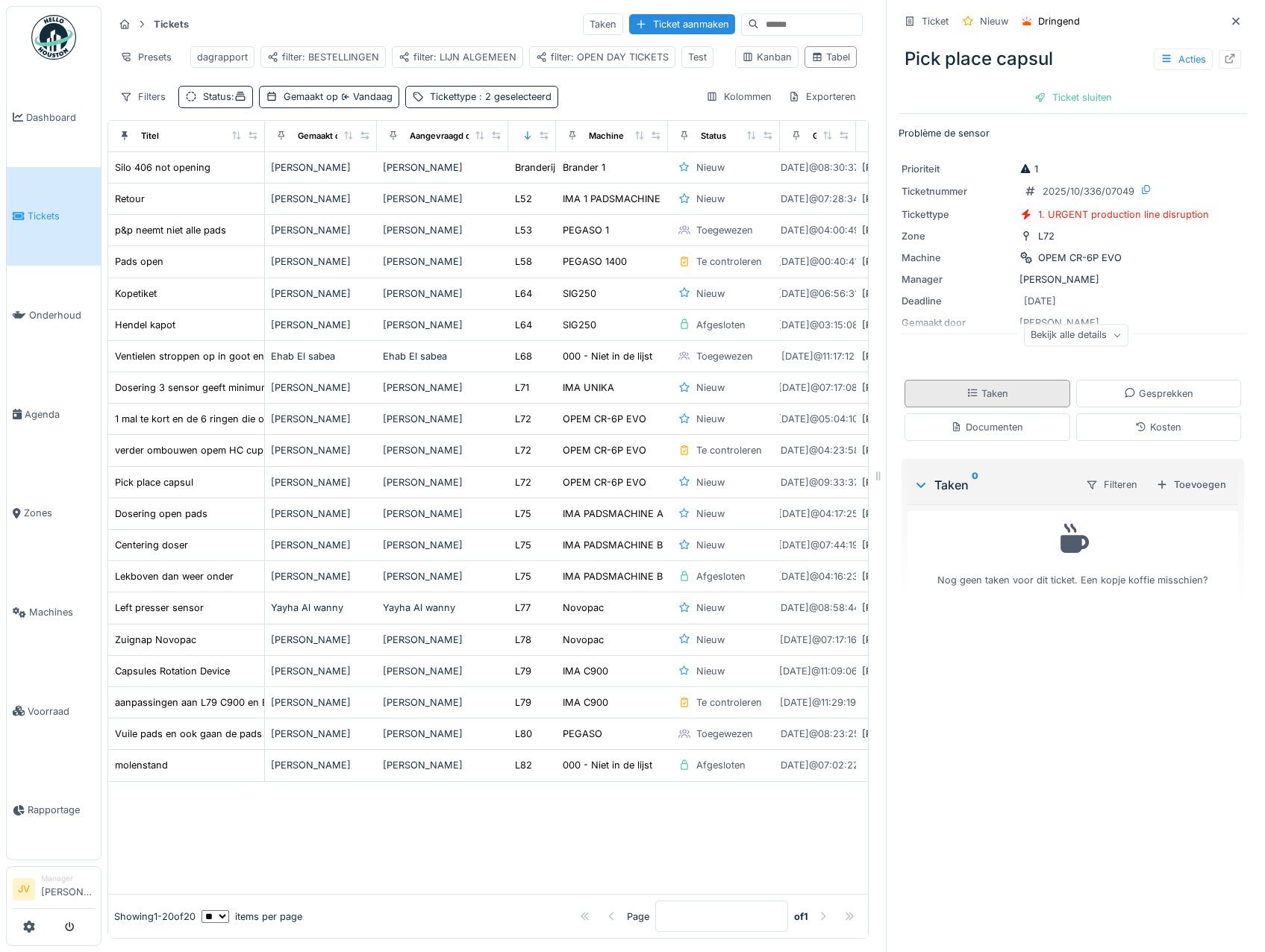
click at [1012, 393] on div "Taken" at bounding box center [987, 393] width 165 height 28
click at [1196, 476] on div "Toevoegen" at bounding box center [1191, 484] width 82 height 20
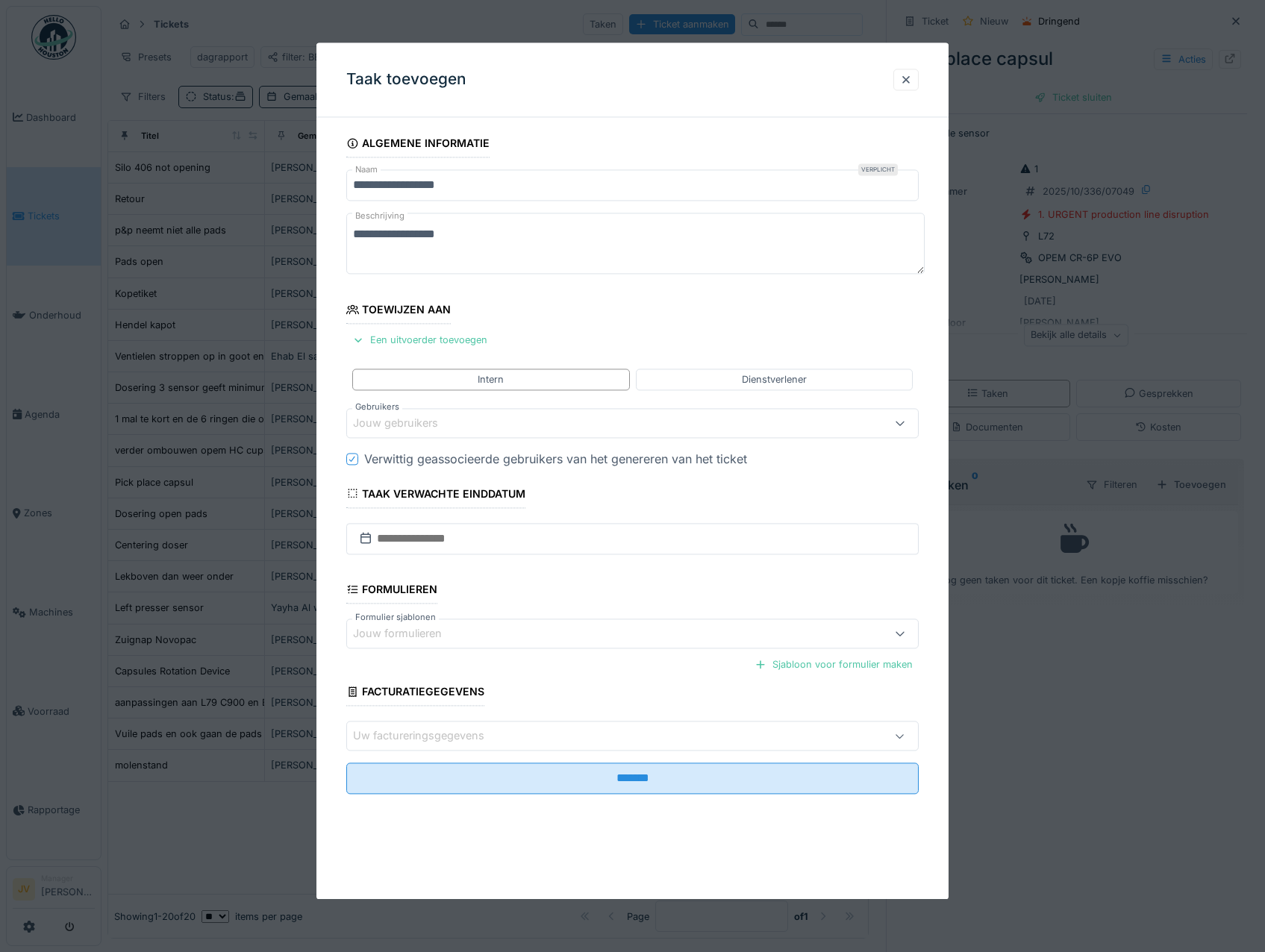
click at [427, 422] on div "Jouw gebruikers" at bounding box center [407, 423] width 106 height 17
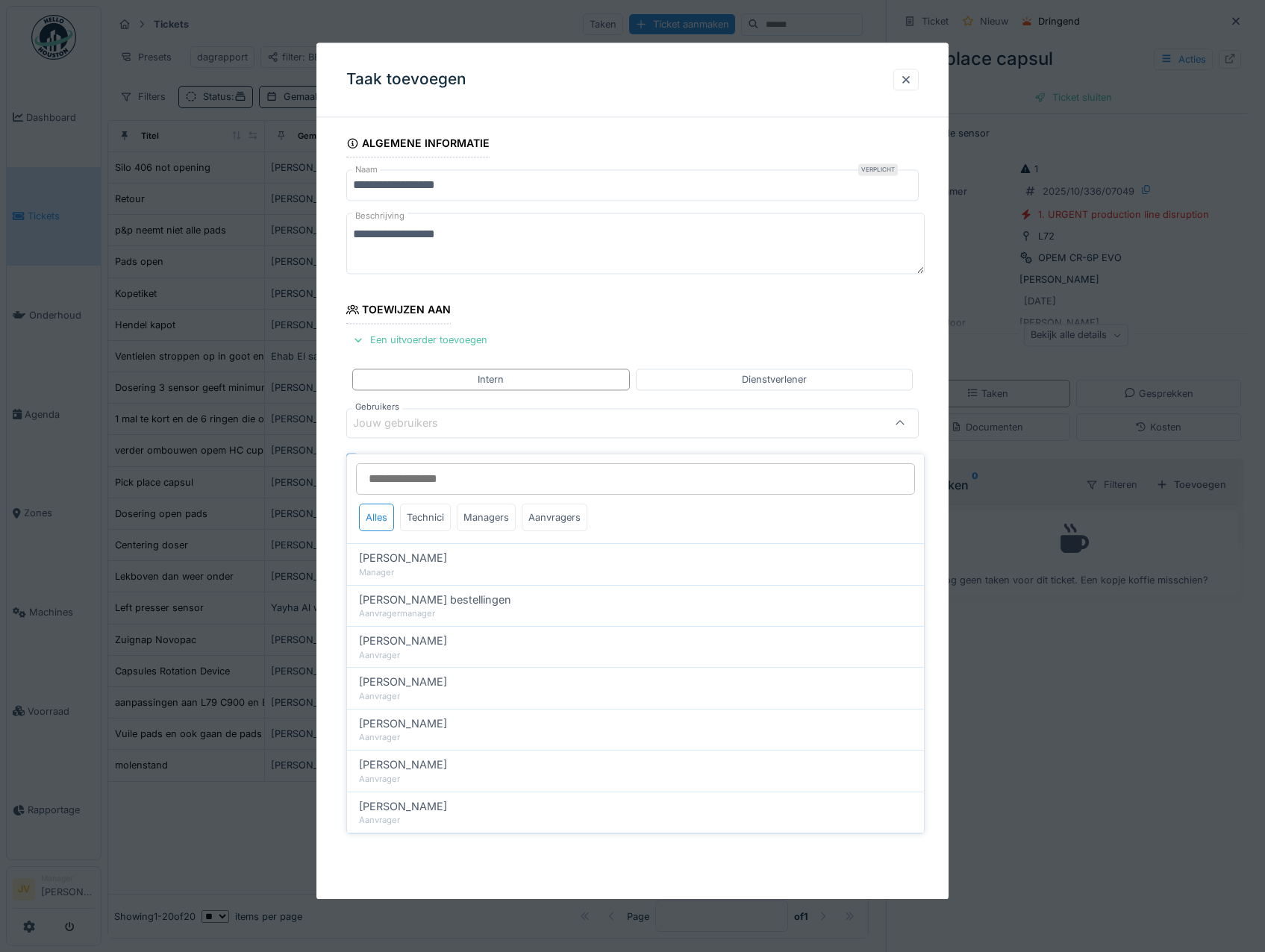
click at [429, 463] on input "Gebruikers" at bounding box center [636, 479] width 559 height 31
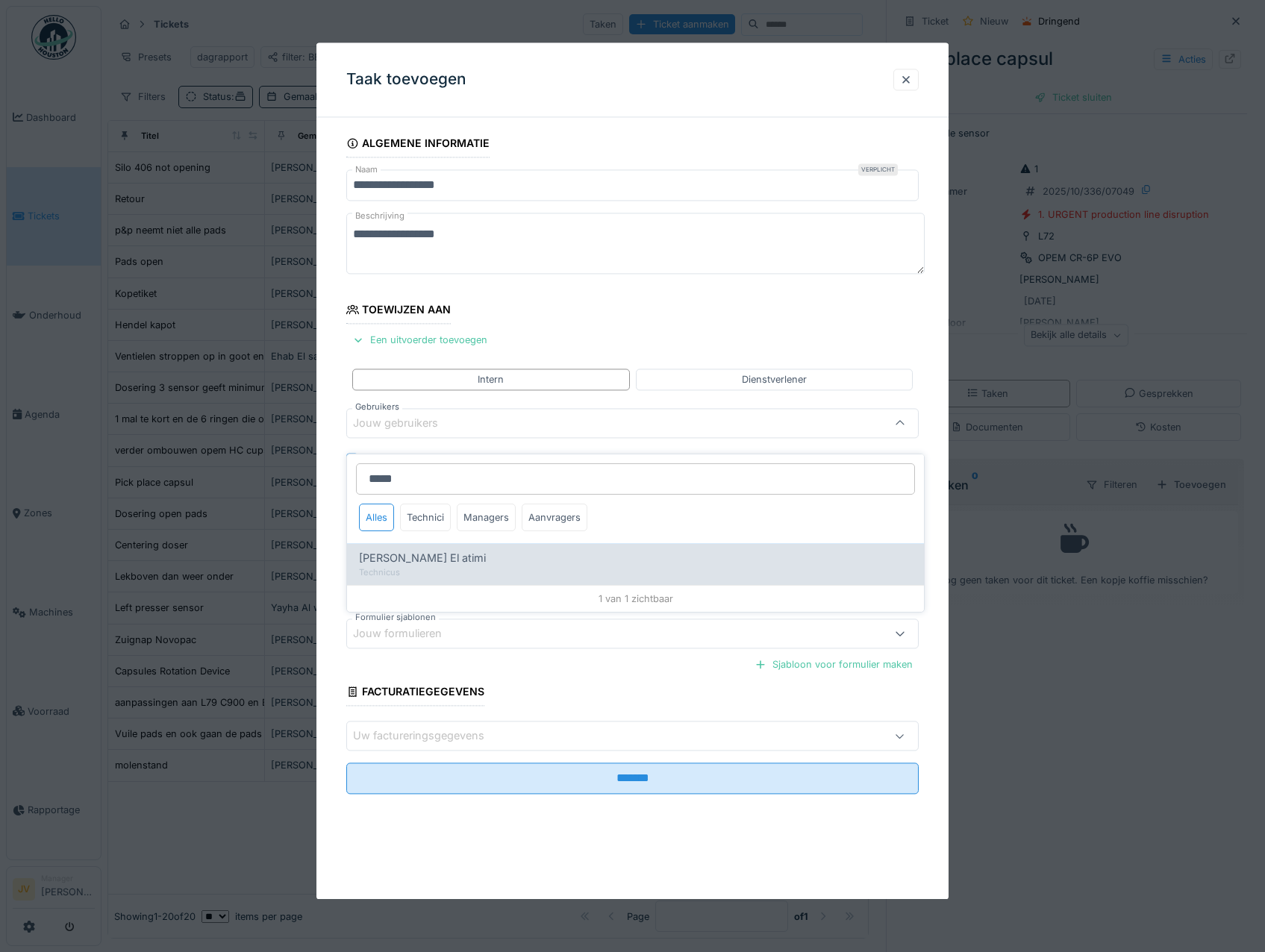
type input "*****"
click at [474, 550] on div "Karim El atimi" at bounding box center [635, 558] width 553 height 17
type input "****"
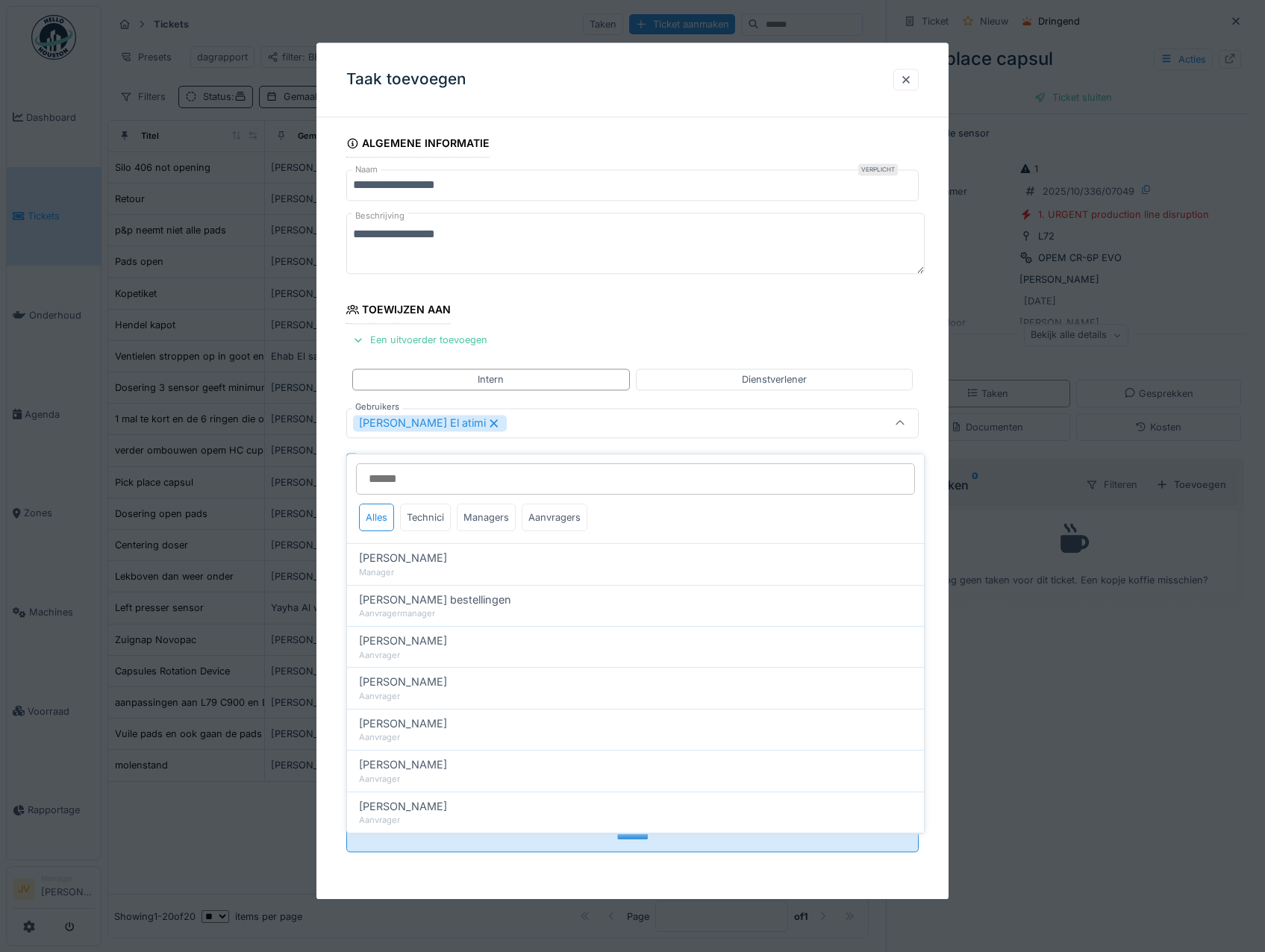
click at [509, 423] on div "Karim El atimi" at bounding box center [599, 423] width 492 height 17
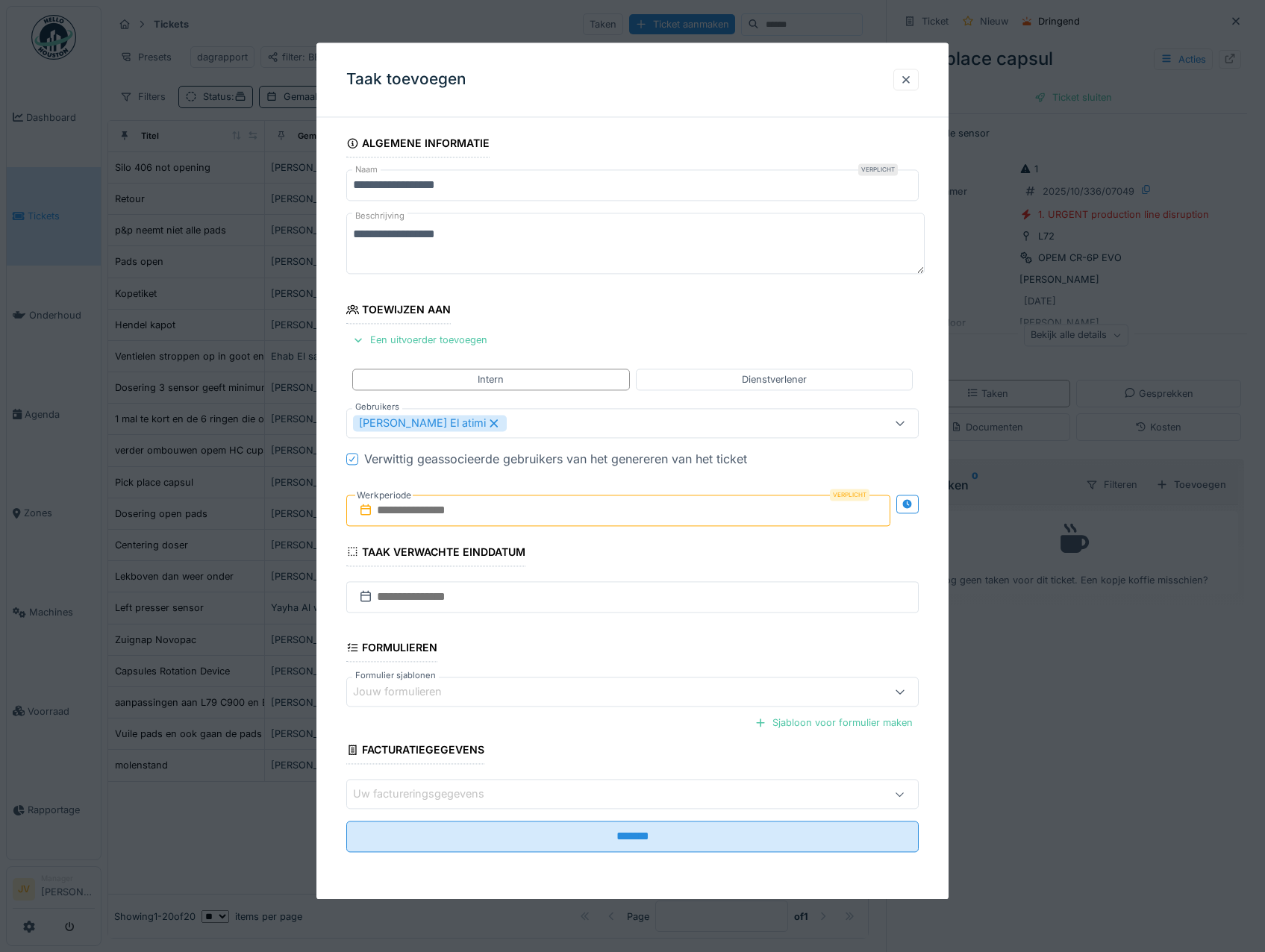
click at [533, 519] on input "text" at bounding box center [619, 510] width 545 height 31
click at [589, 637] on div "8" at bounding box center [596, 632] width 20 height 22
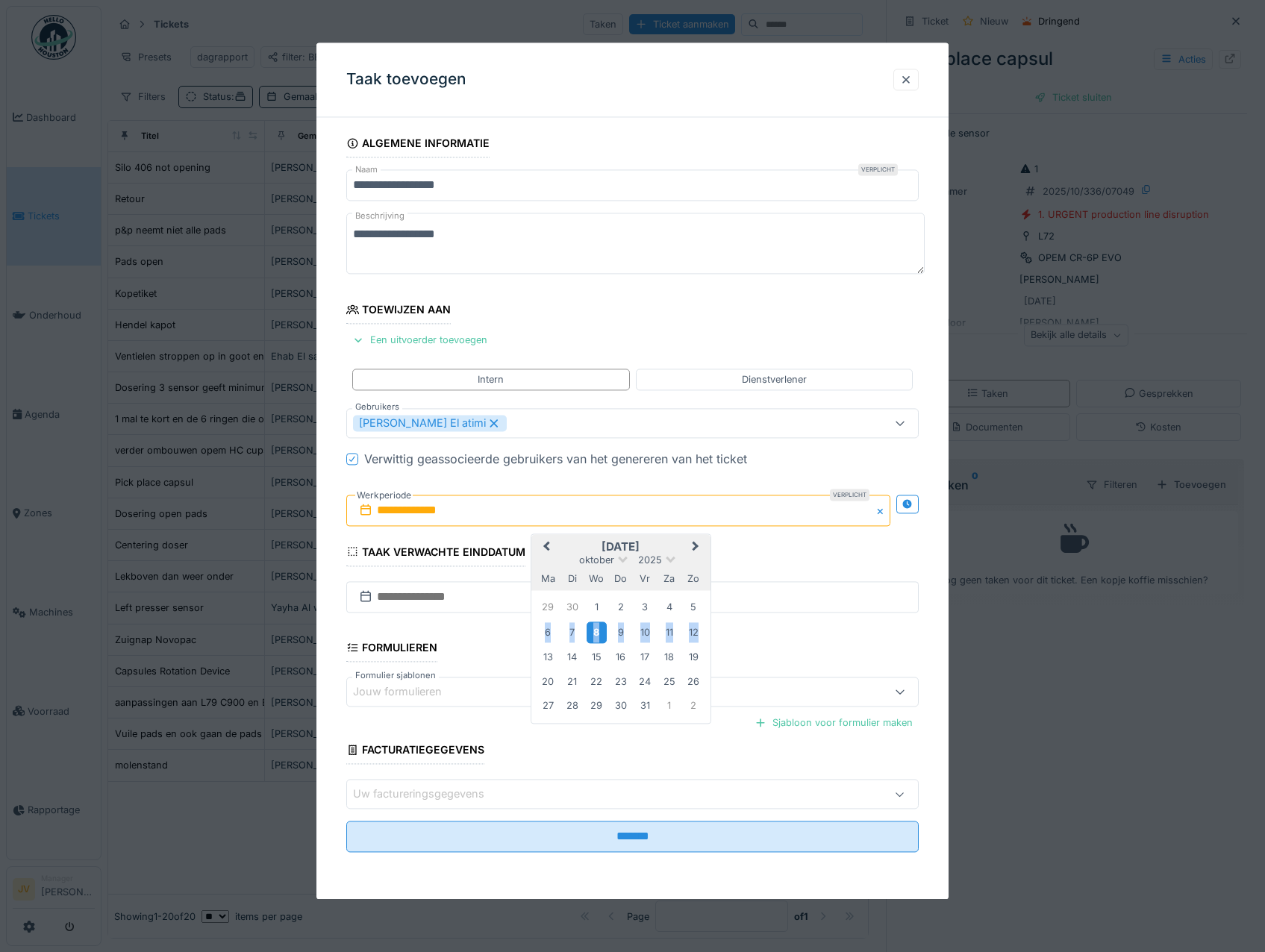
click at [589, 637] on div "8" at bounding box center [596, 632] width 20 height 22
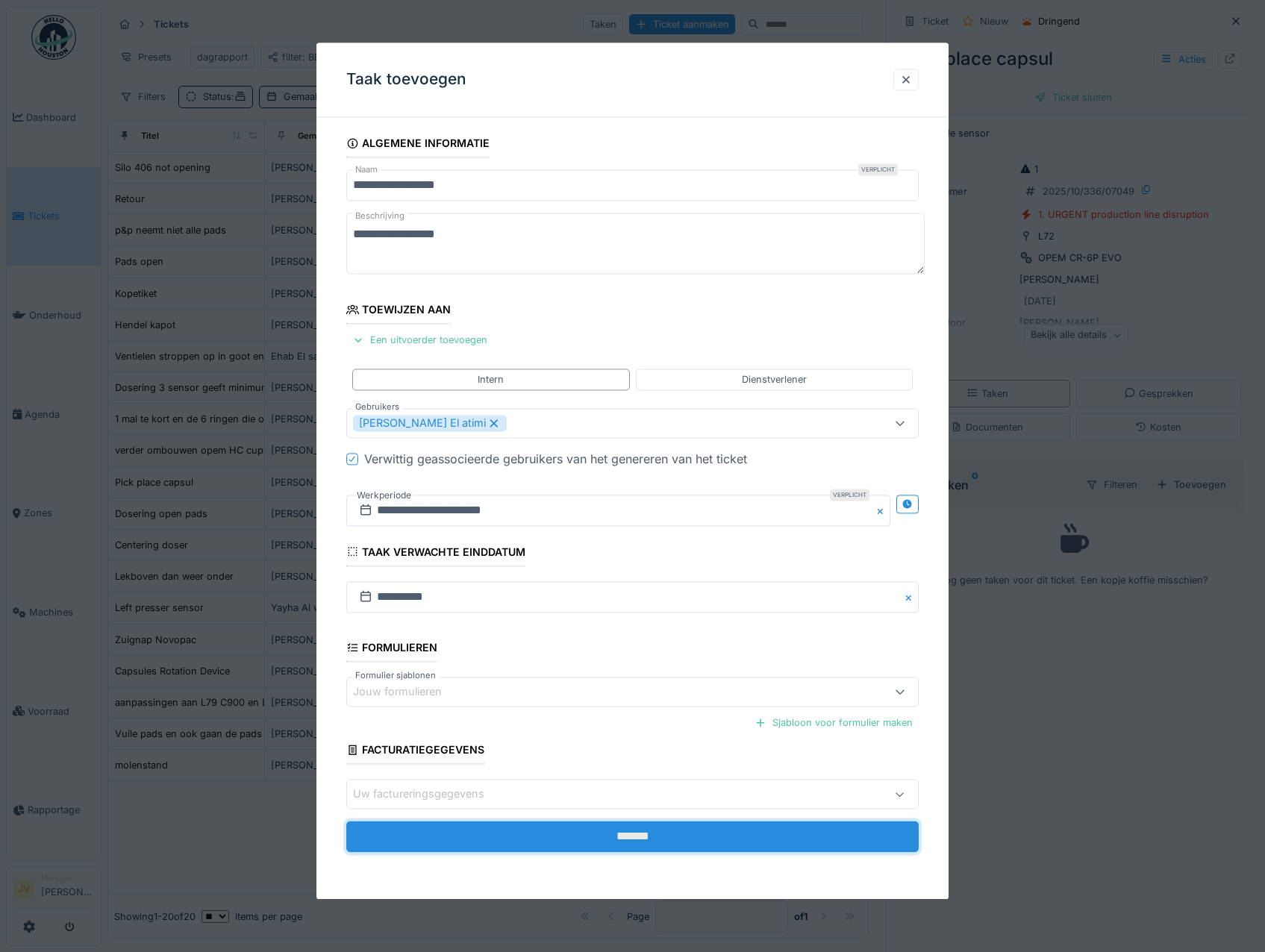
click at [641, 843] on input "*******" at bounding box center [633, 837] width 573 height 31
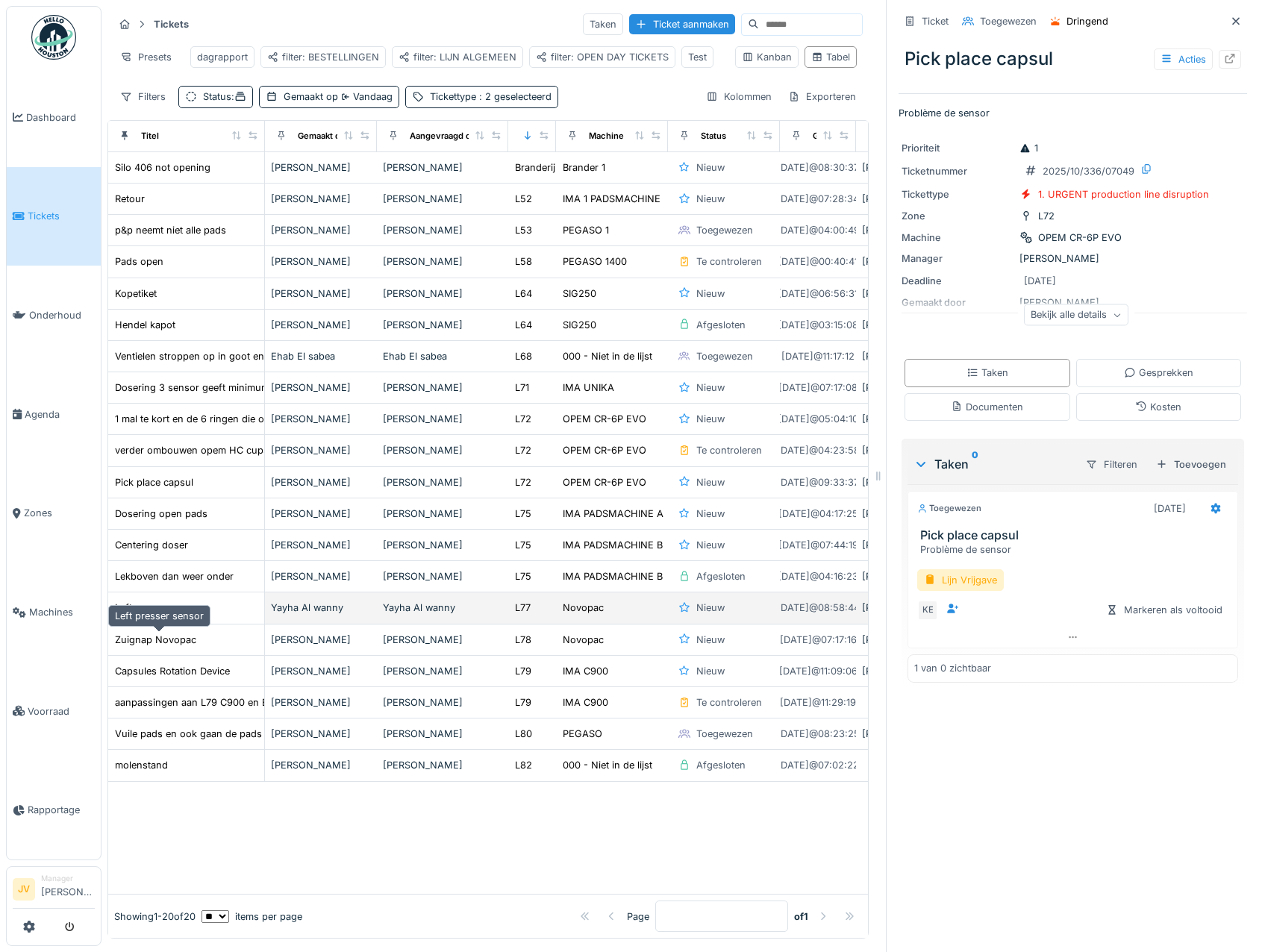
click at [192, 614] on div "Left presser sensor" at bounding box center [159, 607] width 89 height 14
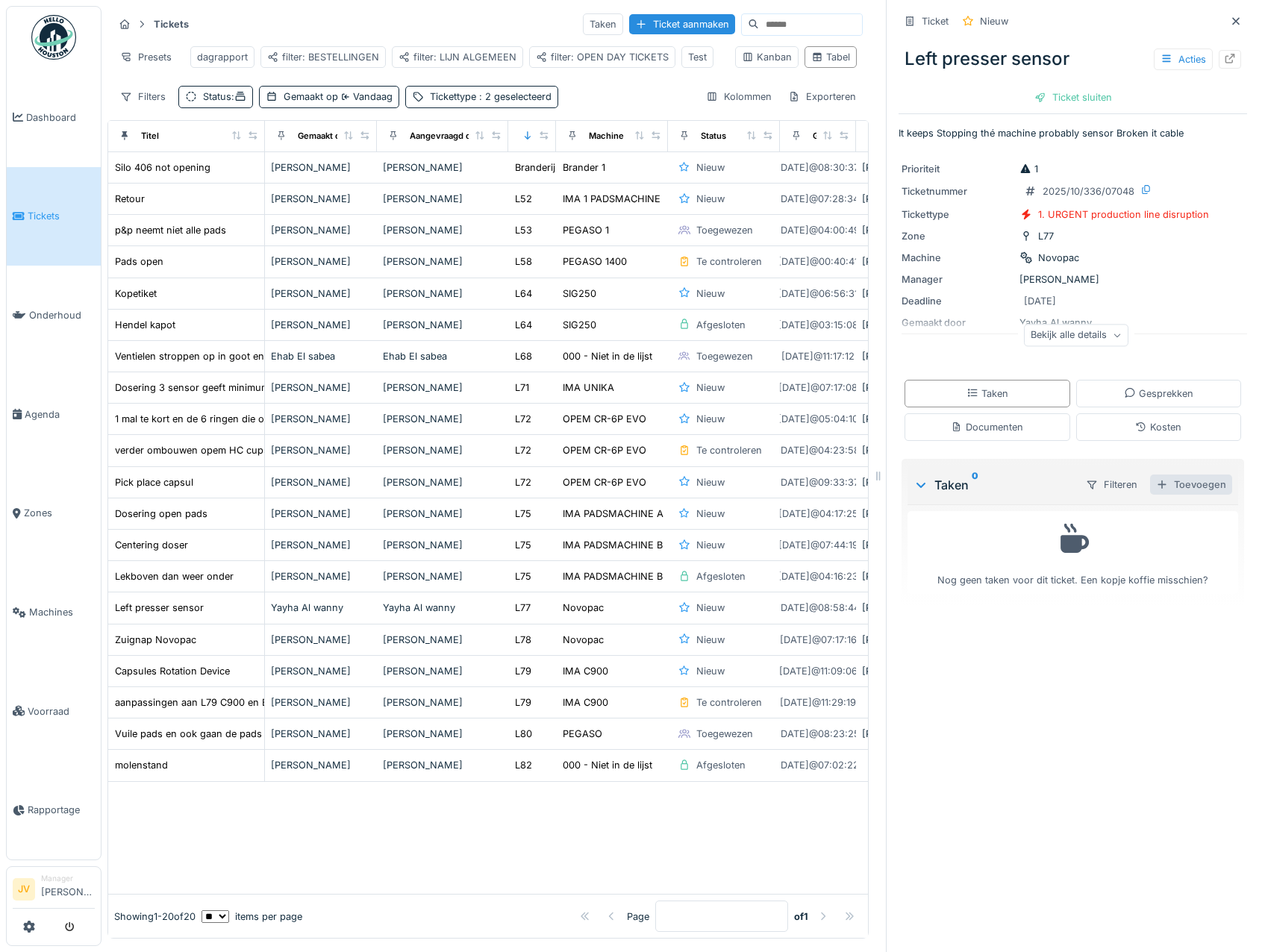
click at [1167, 476] on div "Toevoegen" at bounding box center [1191, 484] width 82 height 20
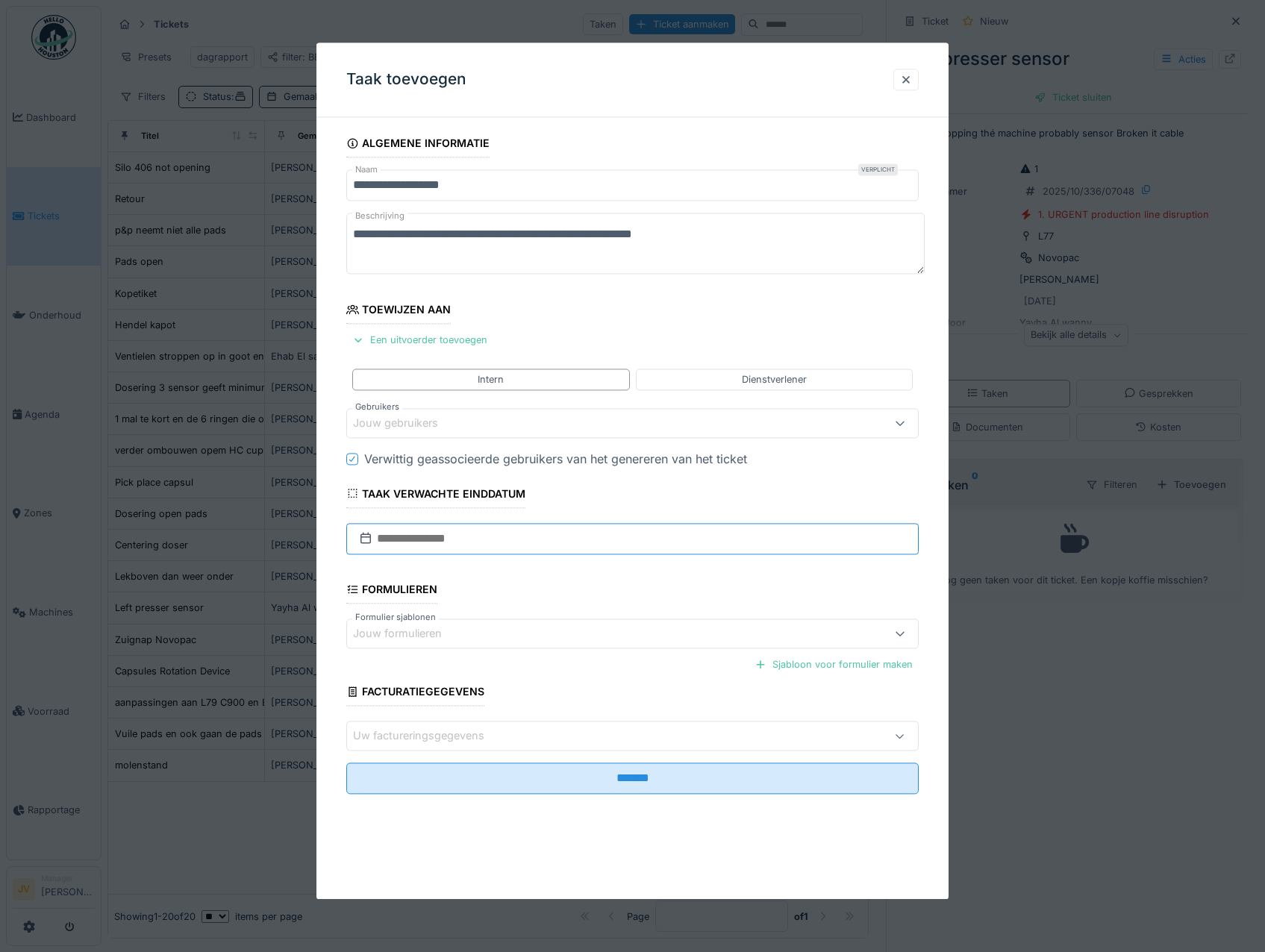
click at [402, 536] on input "text" at bounding box center [633, 539] width 573 height 31
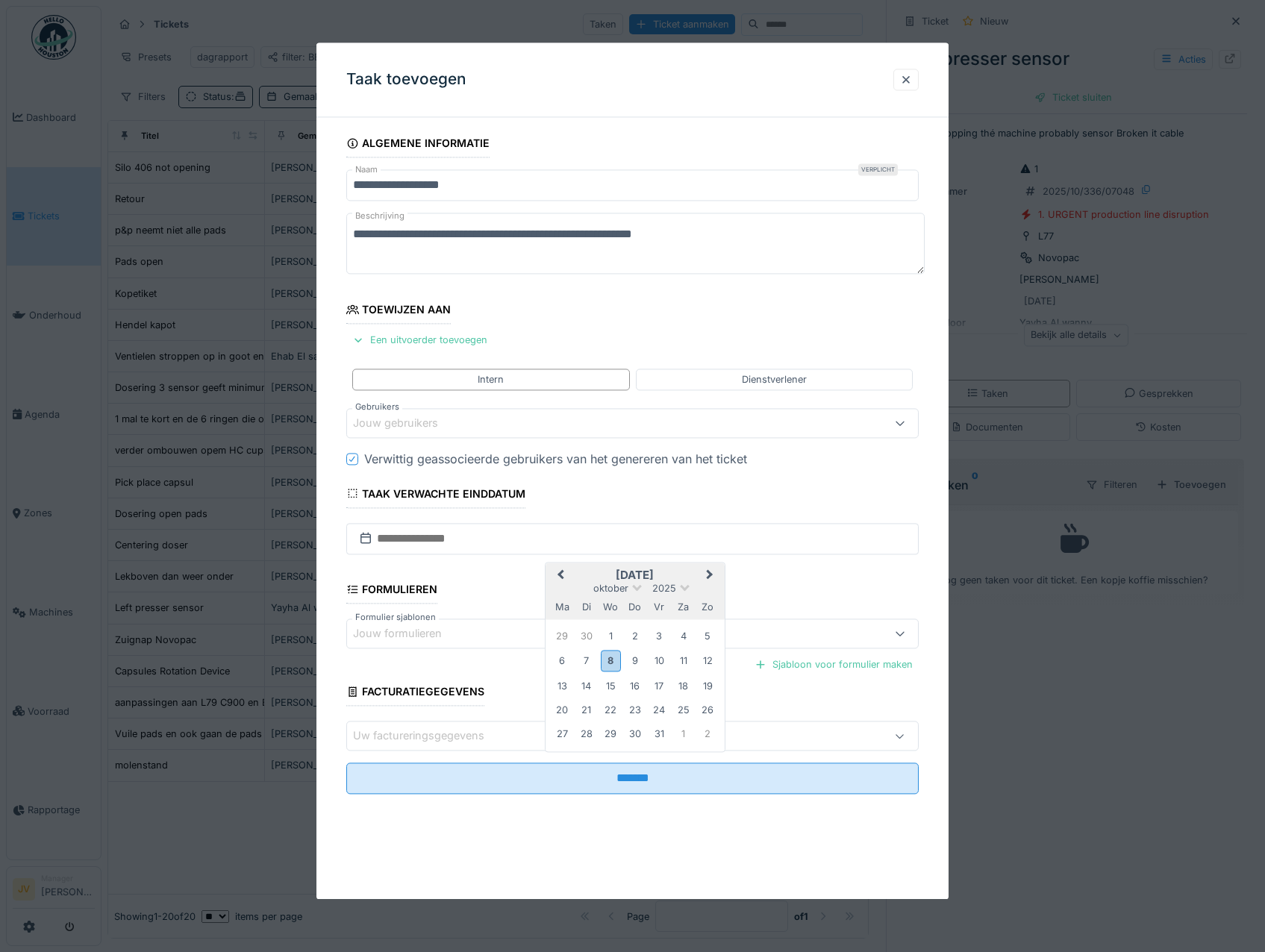
click at [618, 660] on div "8" at bounding box center [610, 660] width 20 height 22
click at [437, 422] on div "Jouw gebruikers" at bounding box center [407, 423] width 106 height 17
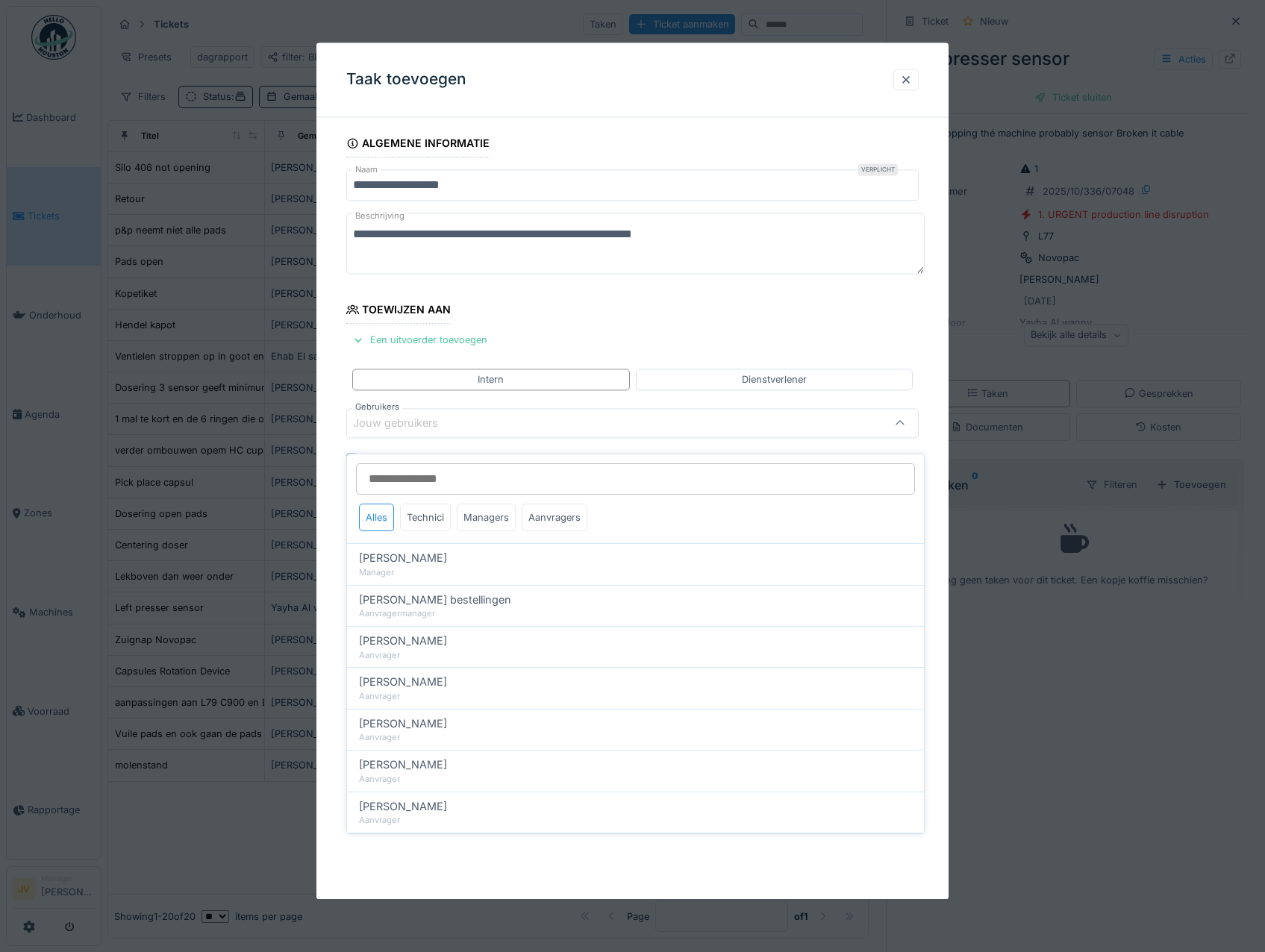
click at [441, 470] on input "Gebruikers" at bounding box center [636, 479] width 559 height 31
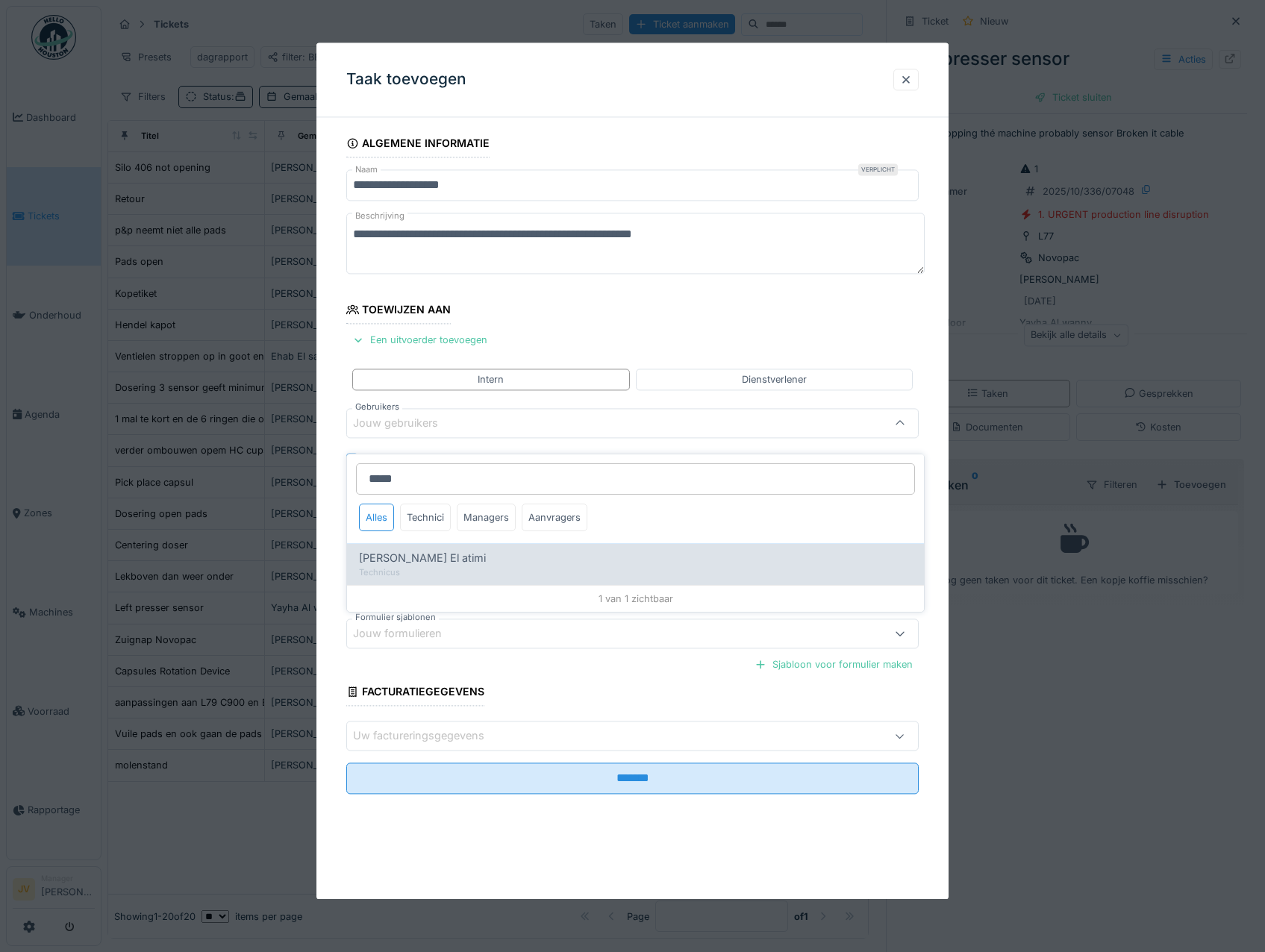
type input "*****"
click at [472, 550] on div "Karim El atimi" at bounding box center [635, 558] width 553 height 17
type input "****"
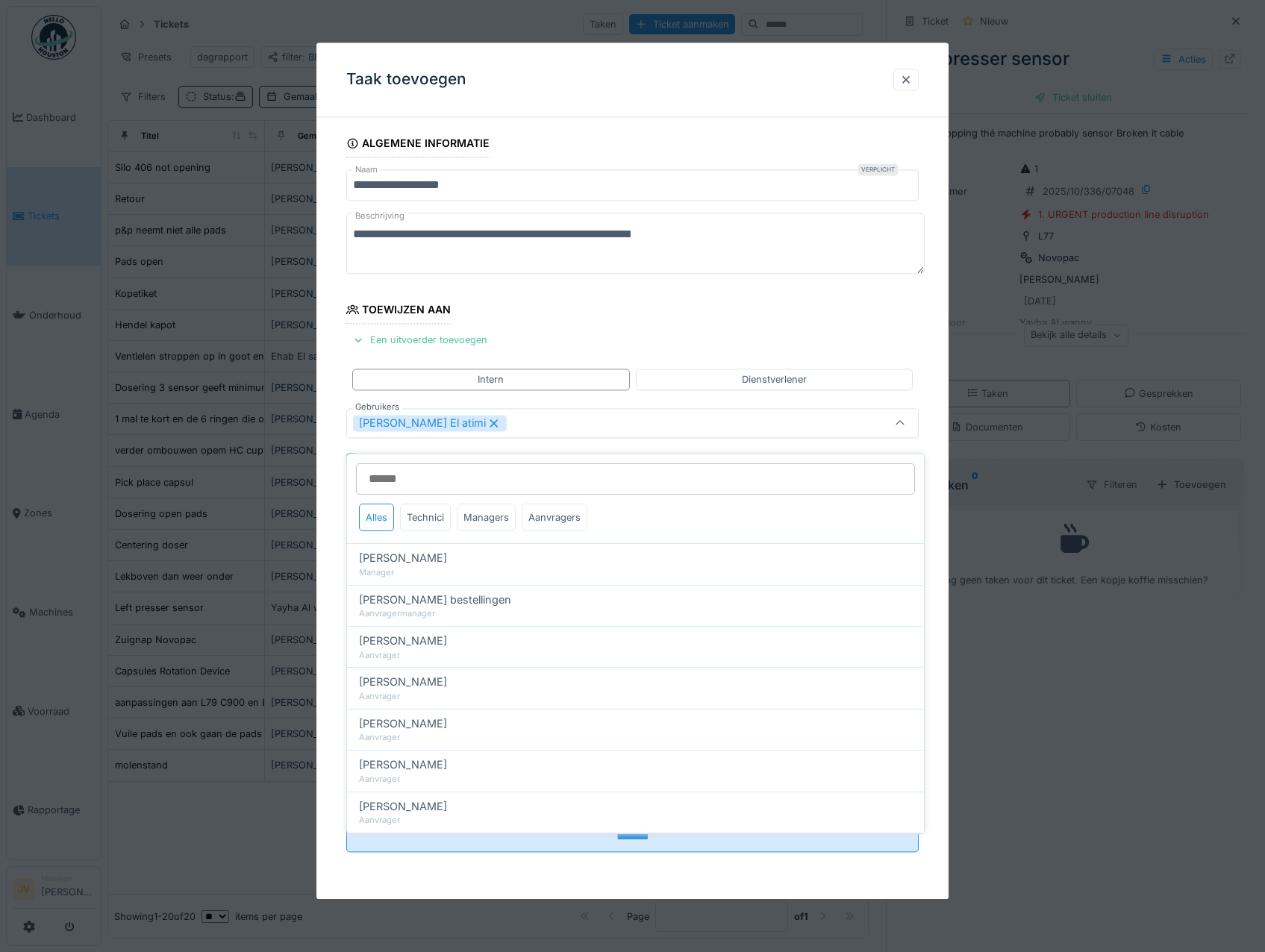
click at [490, 429] on div "Karim El atimi" at bounding box center [599, 423] width 492 height 17
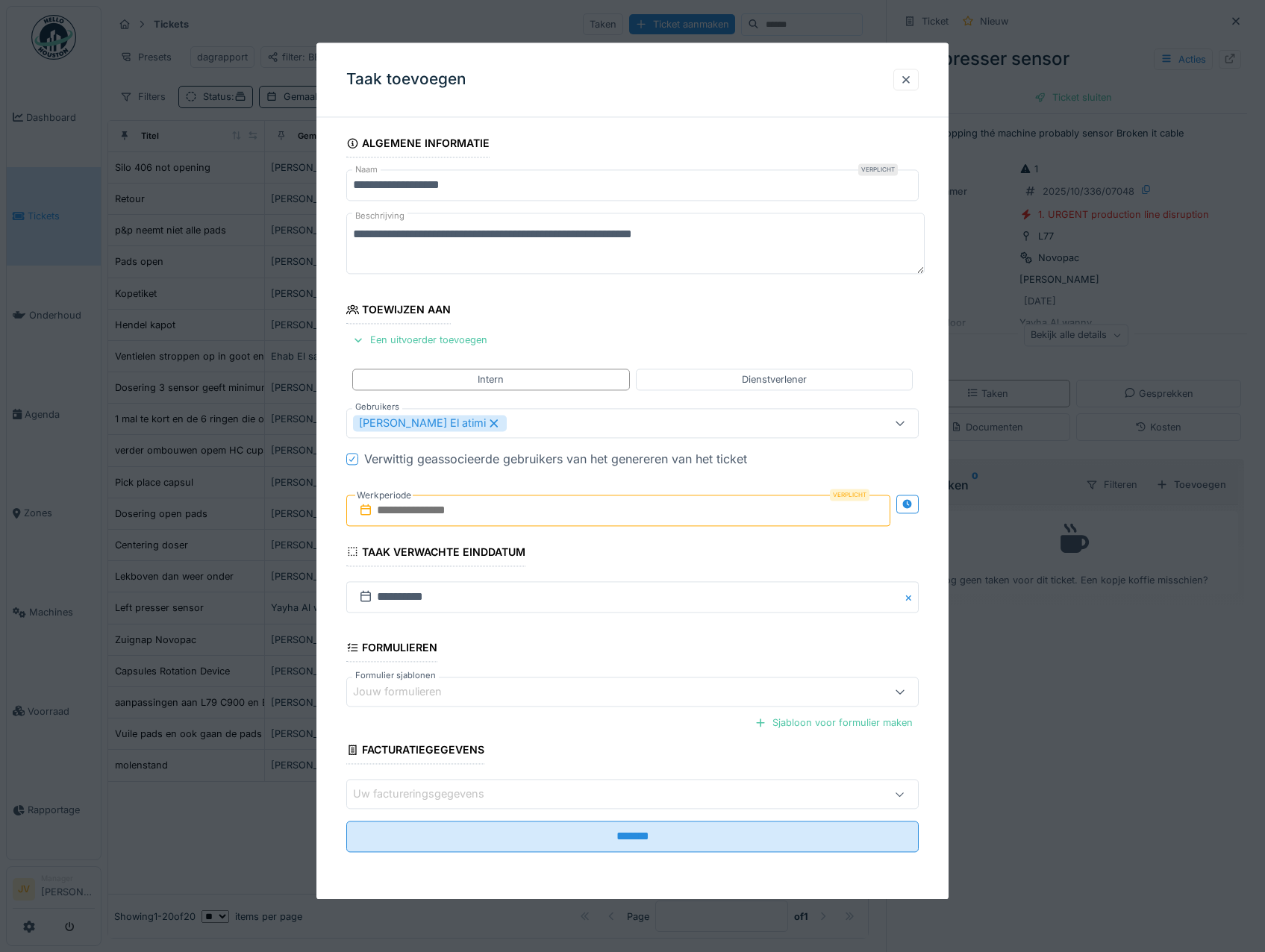
click at [486, 519] on input "text" at bounding box center [619, 510] width 545 height 31
click at [588, 641] on div "8" at bounding box center [596, 632] width 20 height 22
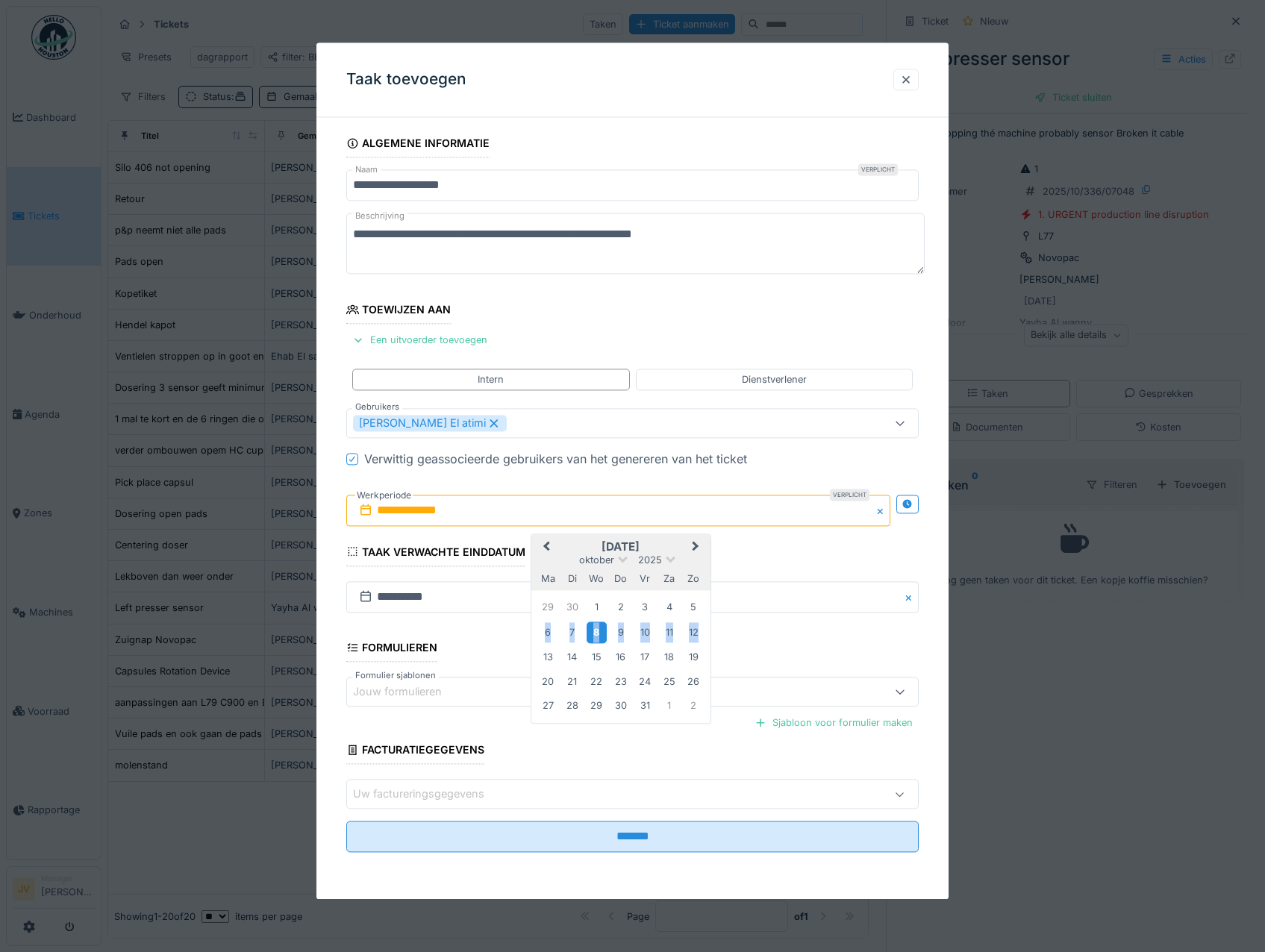
click at [588, 641] on div "8" at bounding box center [596, 632] width 20 height 22
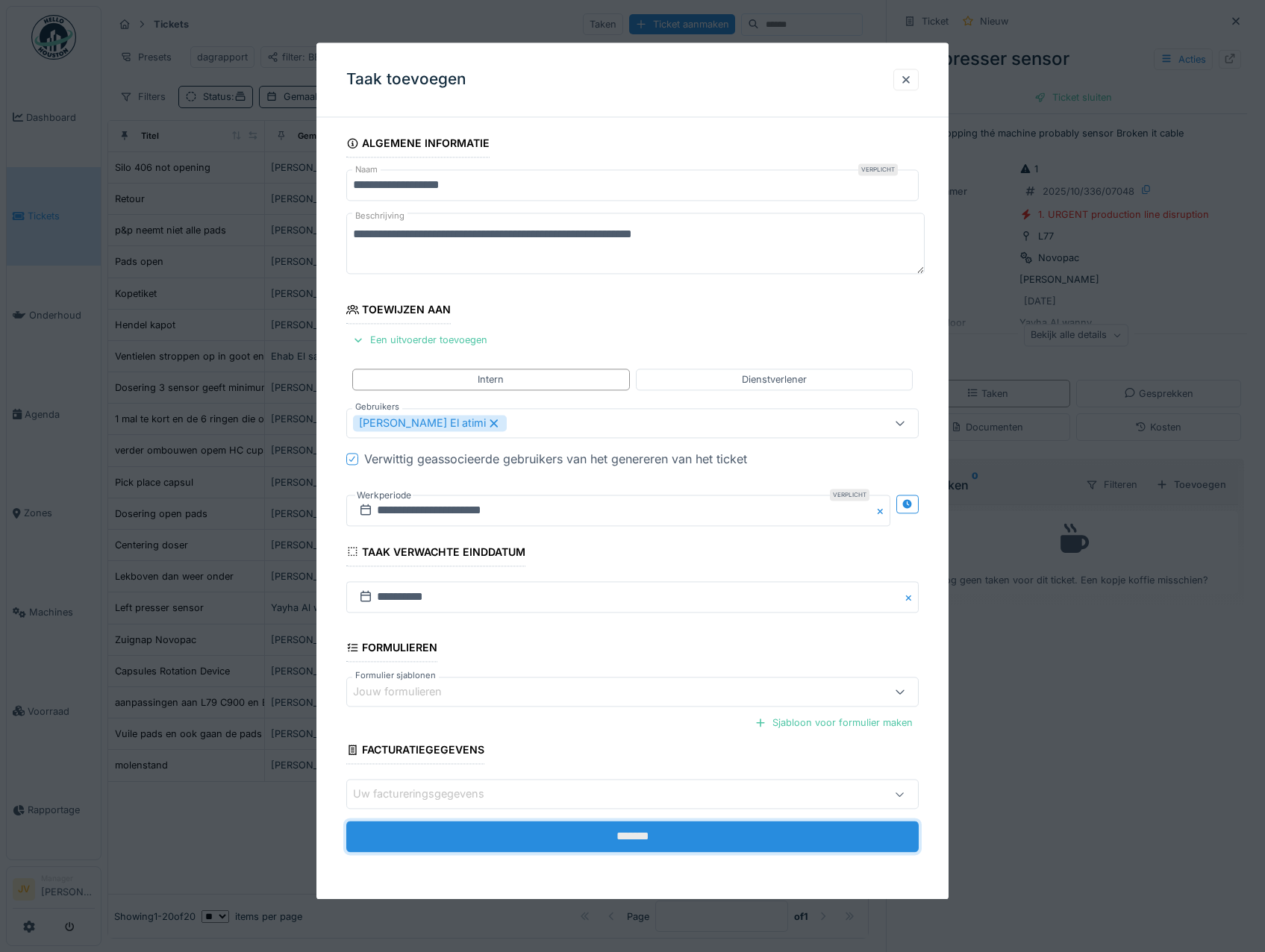
click at [624, 840] on input "*******" at bounding box center [633, 837] width 573 height 31
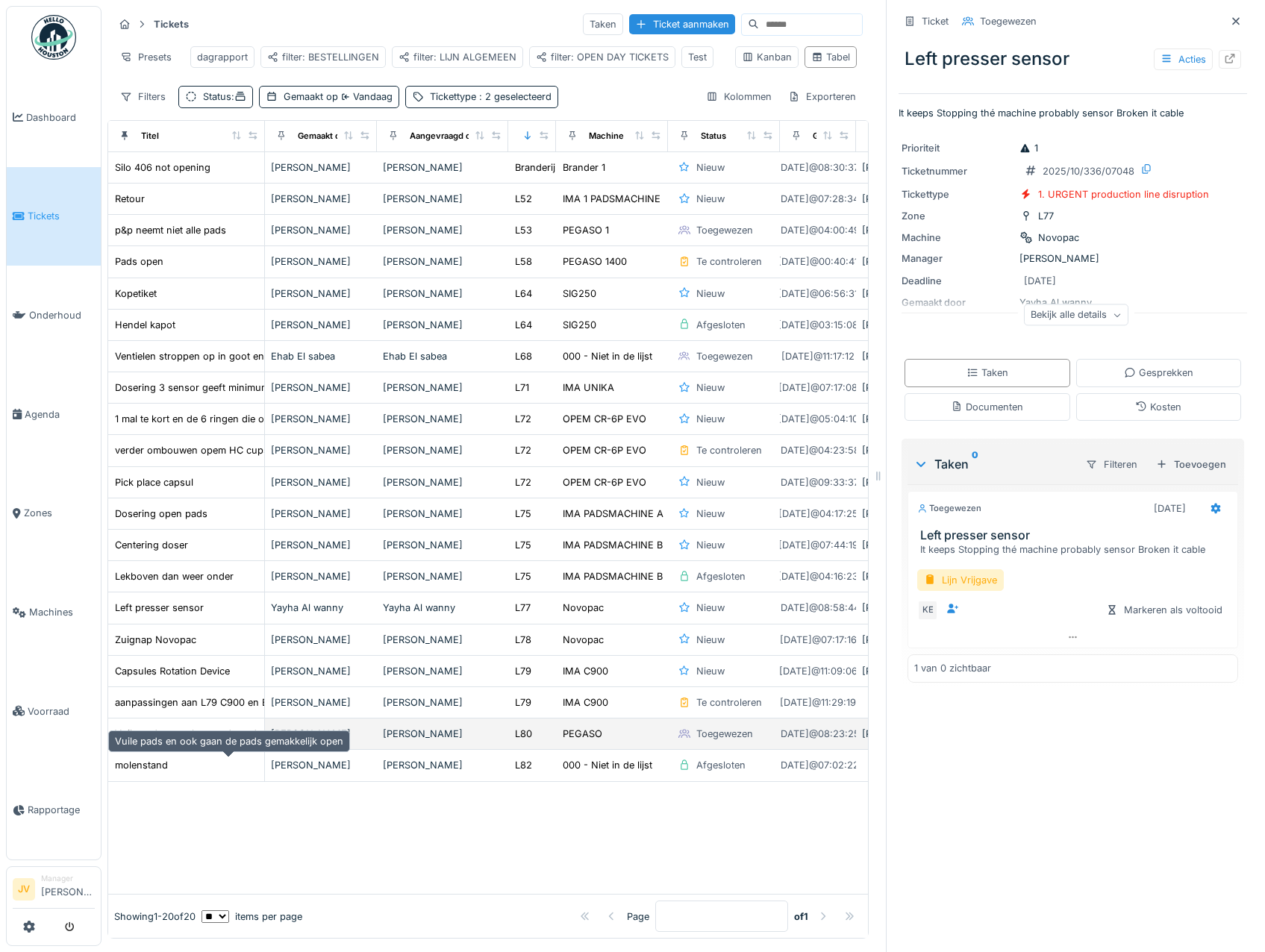
click at [210, 741] on div "Vuile pads en ook gaan de pads gemakkelijk open" at bounding box center [229, 734] width 228 height 14
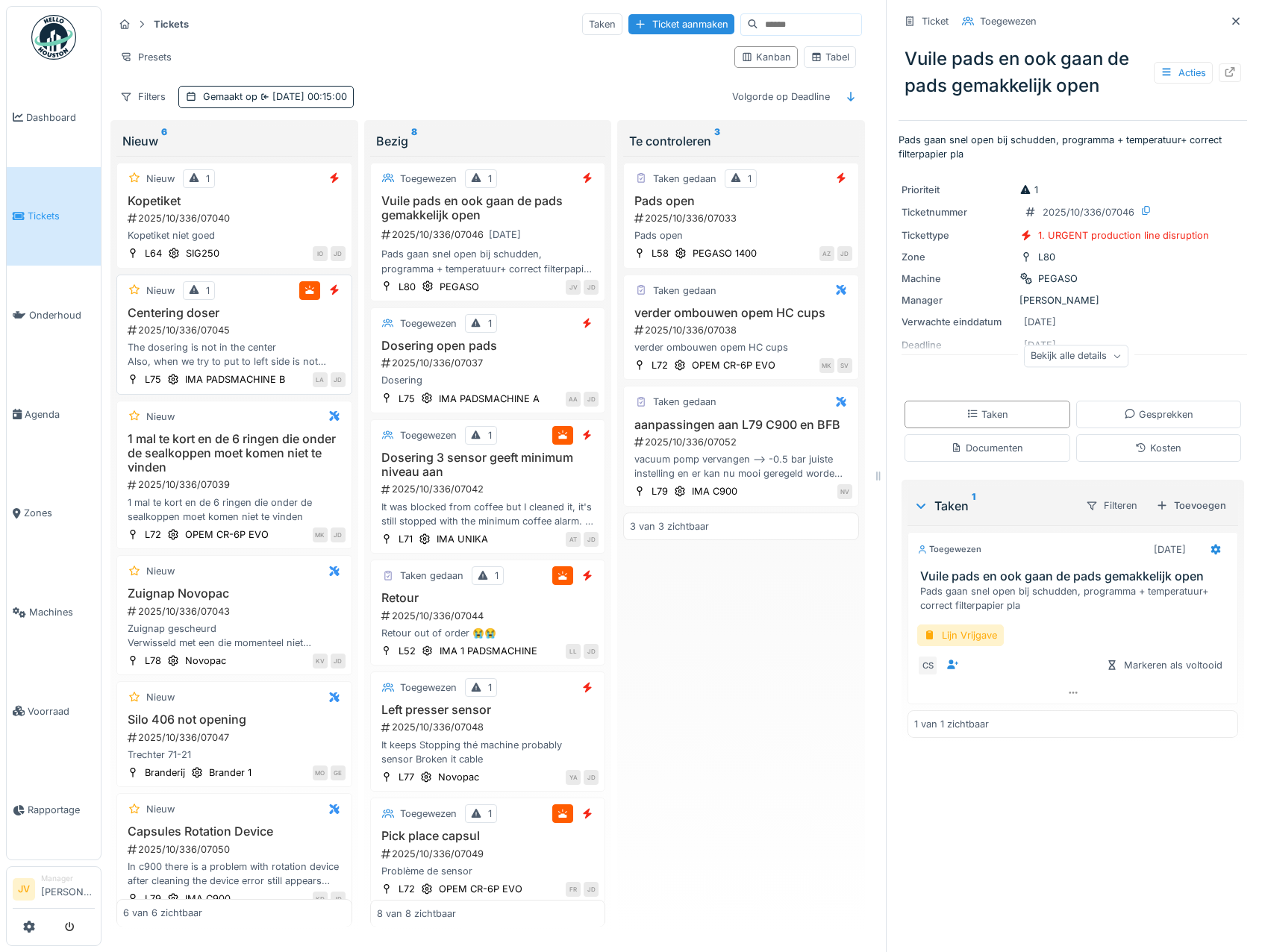
click at [259, 312] on h3 "Centering doser" at bounding box center [234, 313] width 223 height 14
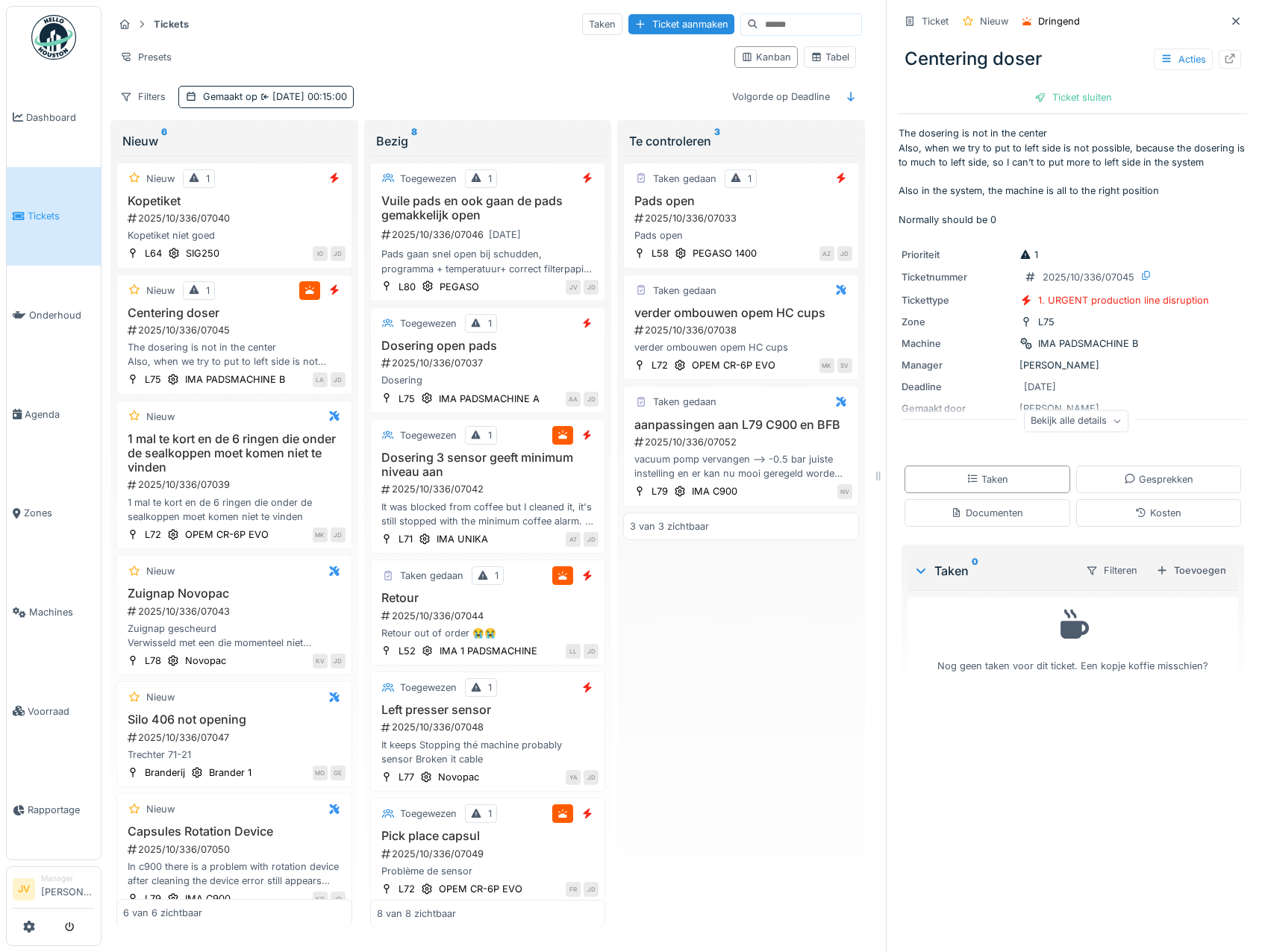
drag, startPoint x: 1173, startPoint y: 573, endPoint x: 1161, endPoint y: 568, distance: 13.0
click at [1172, 573] on div "Toevoegen" at bounding box center [1191, 570] width 82 height 20
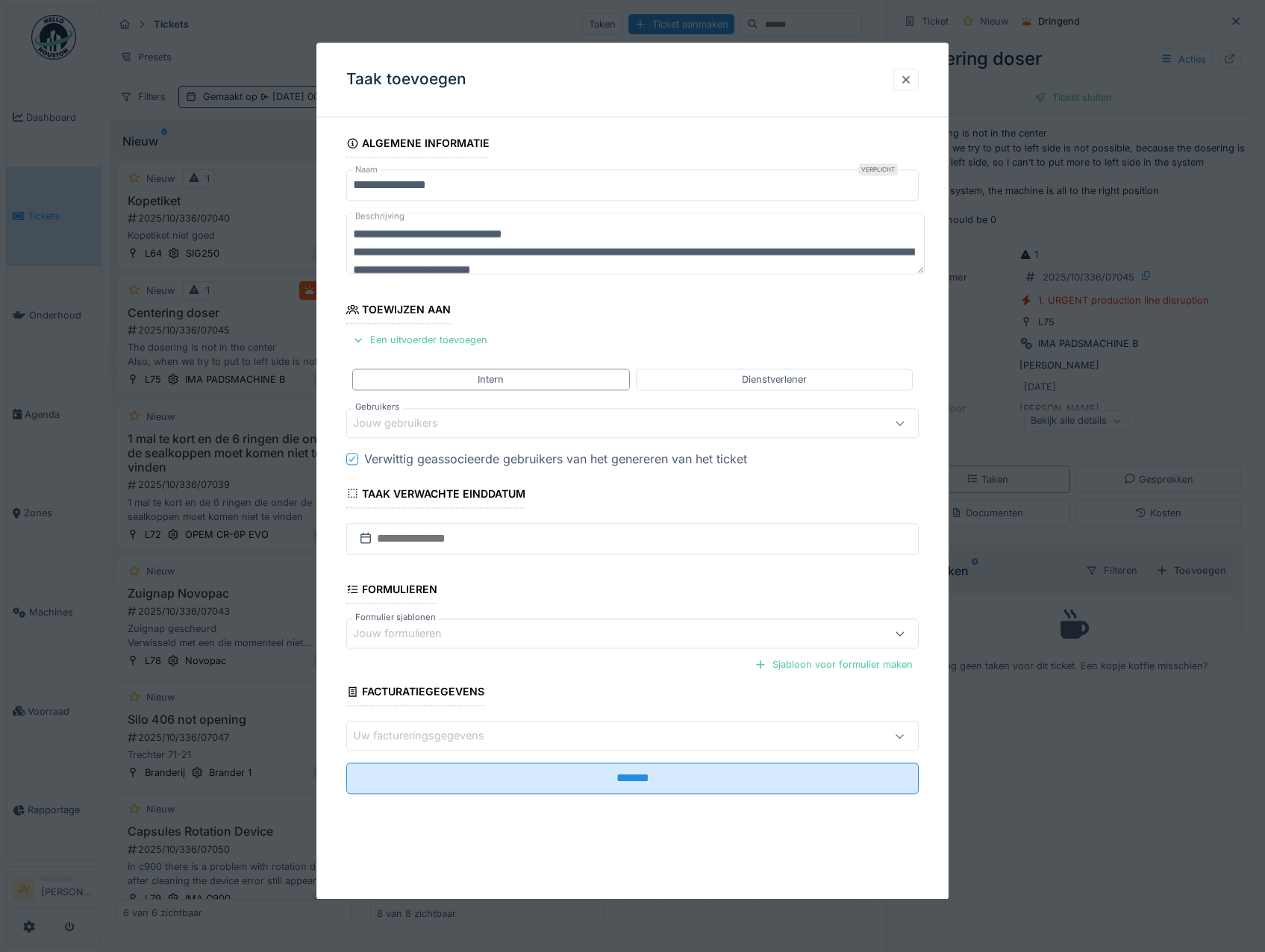
click at [416, 426] on div "Jouw gebruikers" at bounding box center [407, 423] width 106 height 17
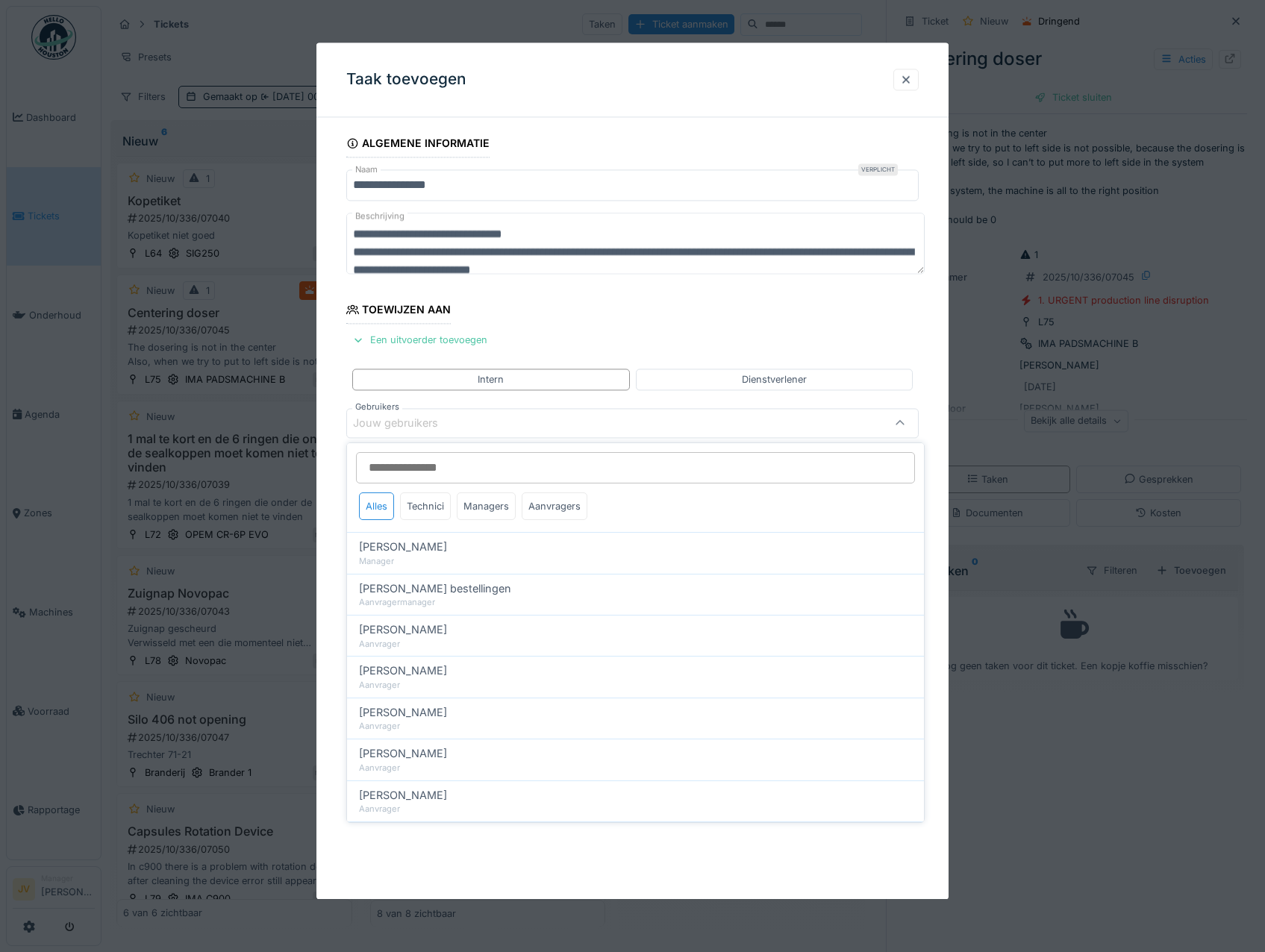
click at [419, 468] on input "Gebruikers" at bounding box center [636, 468] width 559 height 31
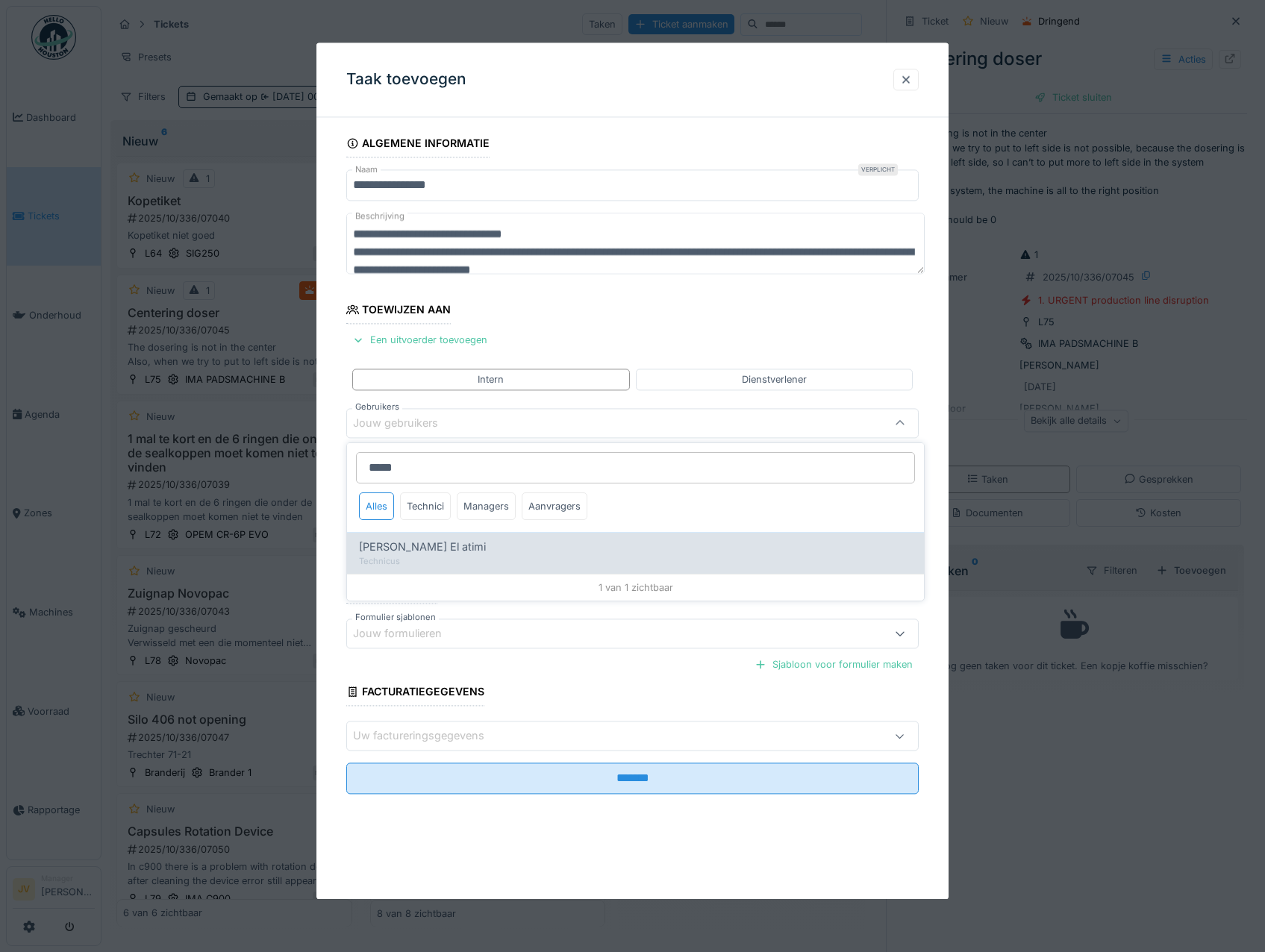
type input "*****"
click at [481, 543] on div "Karim El atimi" at bounding box center [635, 546] width 553 height 17
type input "****"
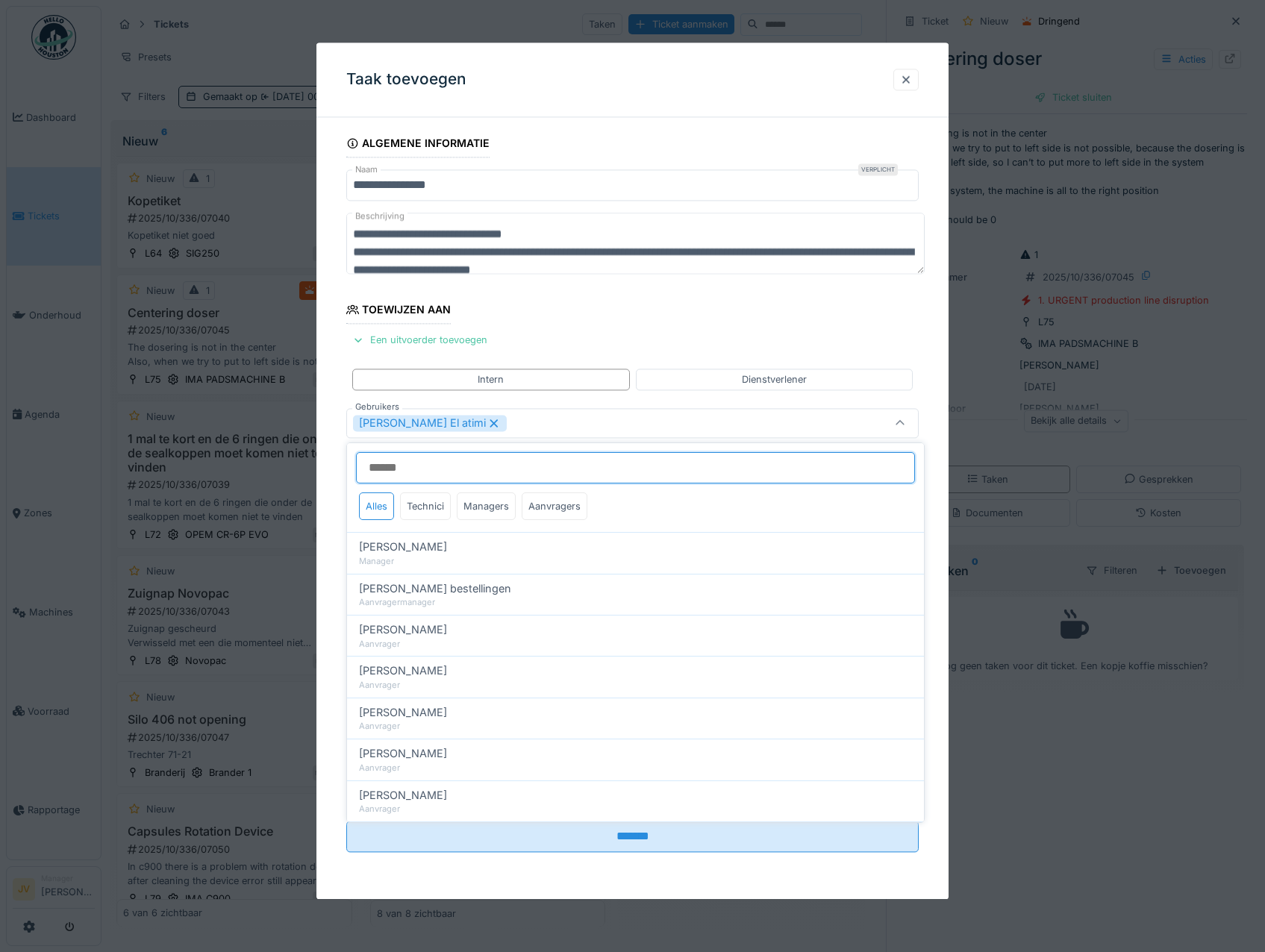
click at [479, 471] on input "Gebruikers" at bounding box center [636, 468] width 559 height 31
click at [467, 429] on div "Karim El atimi" at bounding box center [599, 423] width 492 height 17
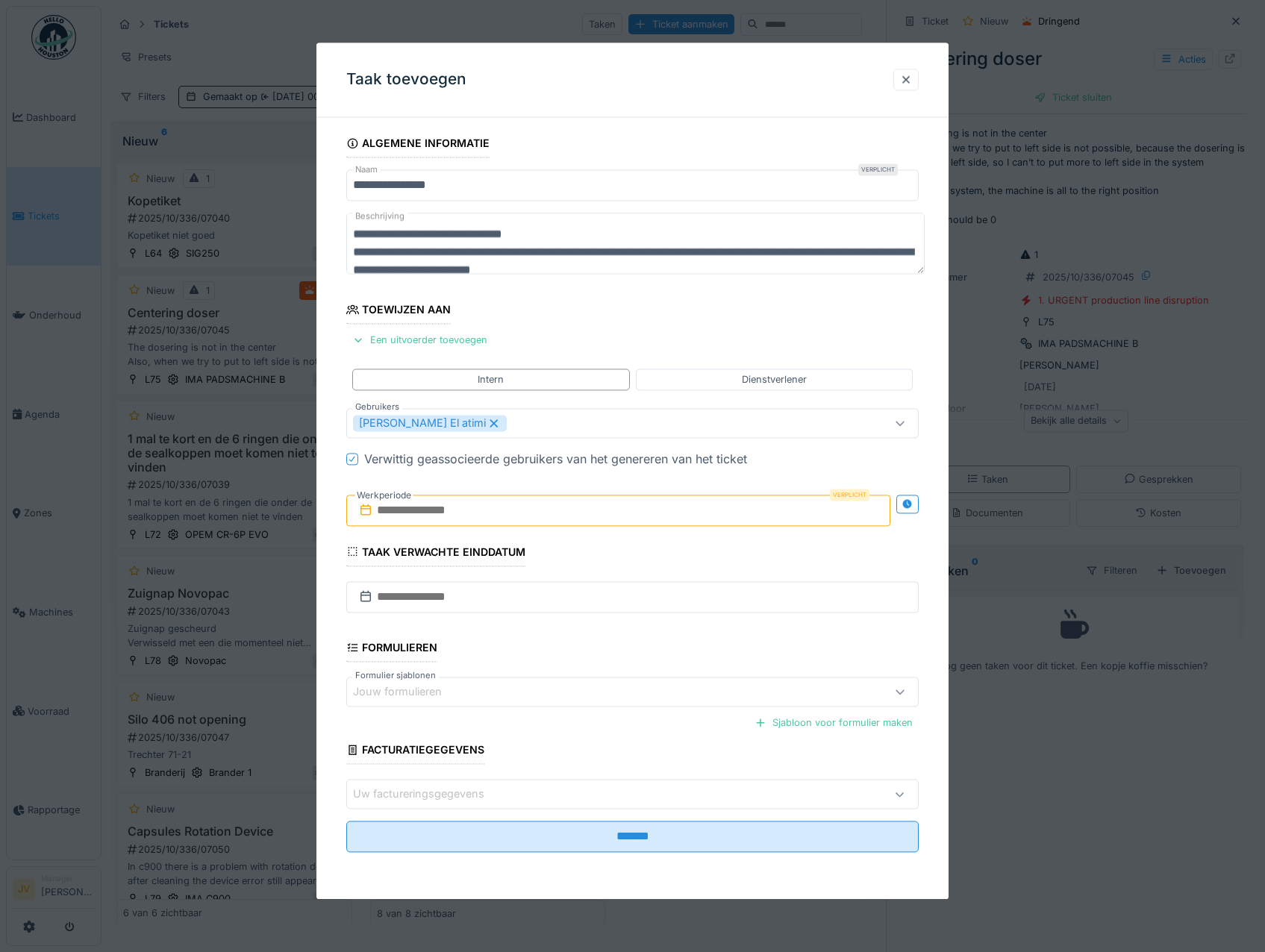
click at [498, 513] on input "text" at bounding box center [619, 510] width 545 height 31
click at [605, 639] on div "8" at bounding box center [596, 632] width 20 height 22
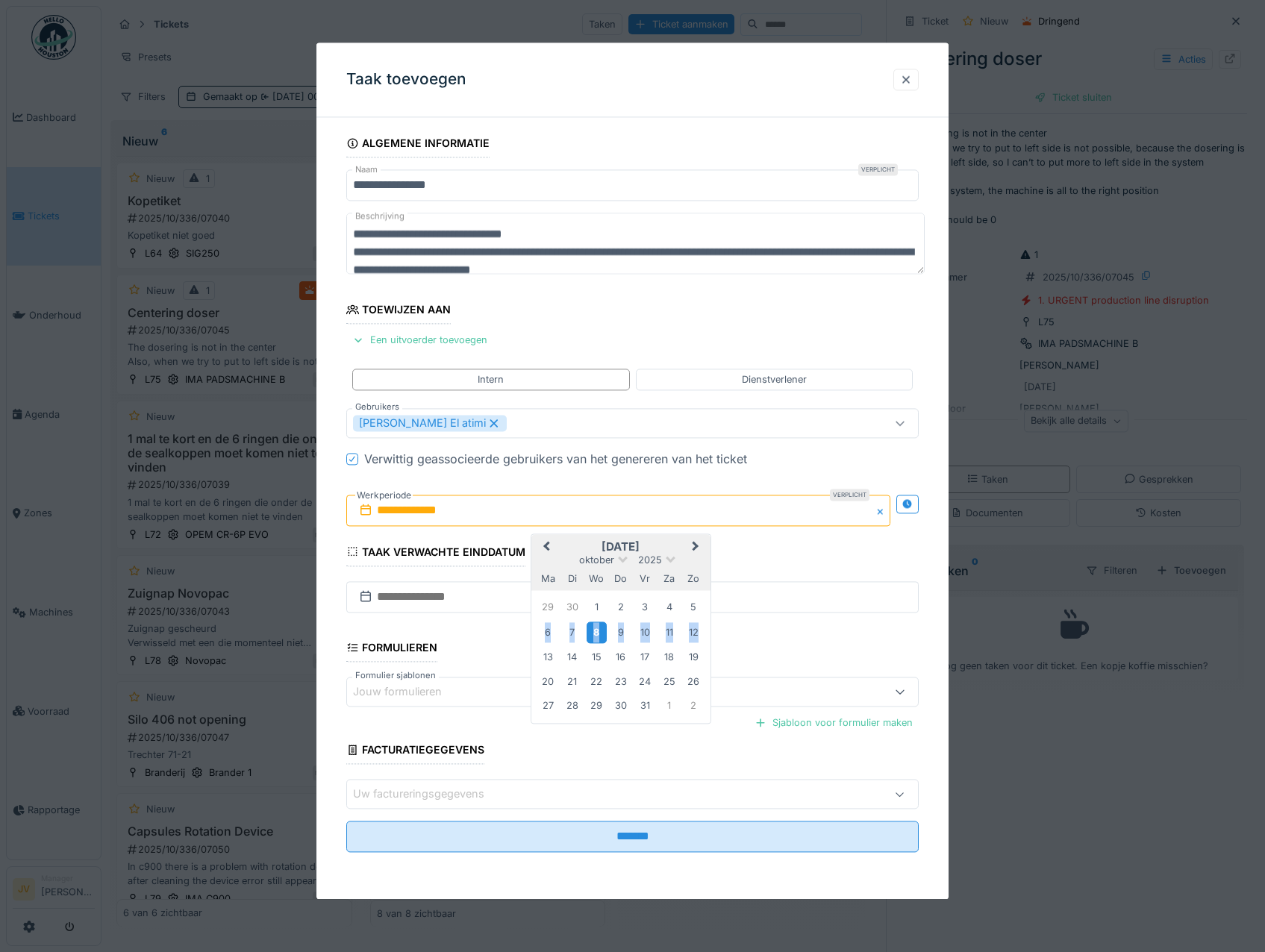
click at [604, 639] on div "8" at bounding box center [596, 632] width 20 height 22
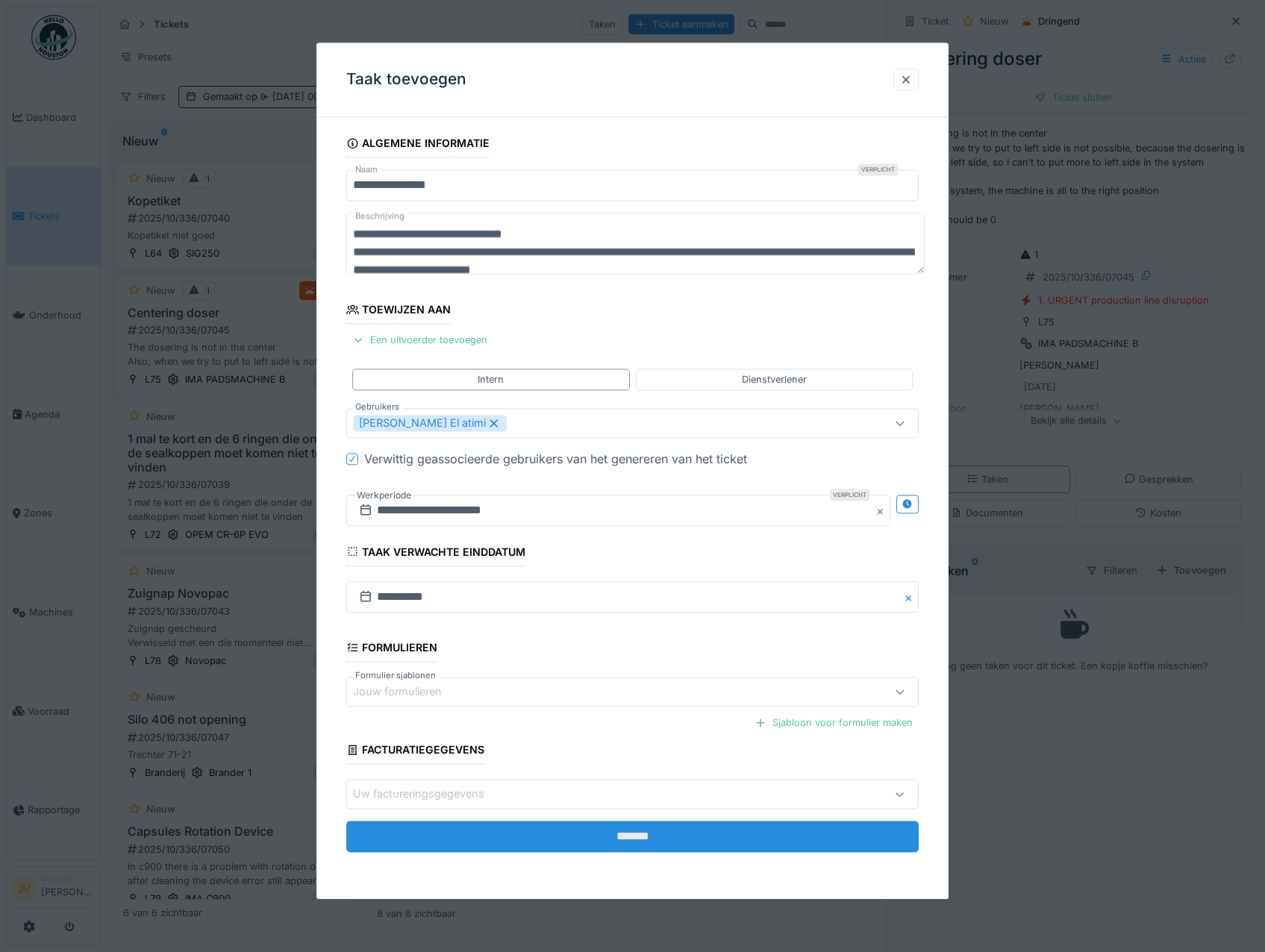
click at [644, 841] on input "*******" at bounding box center [633, 837] width 573 height 31
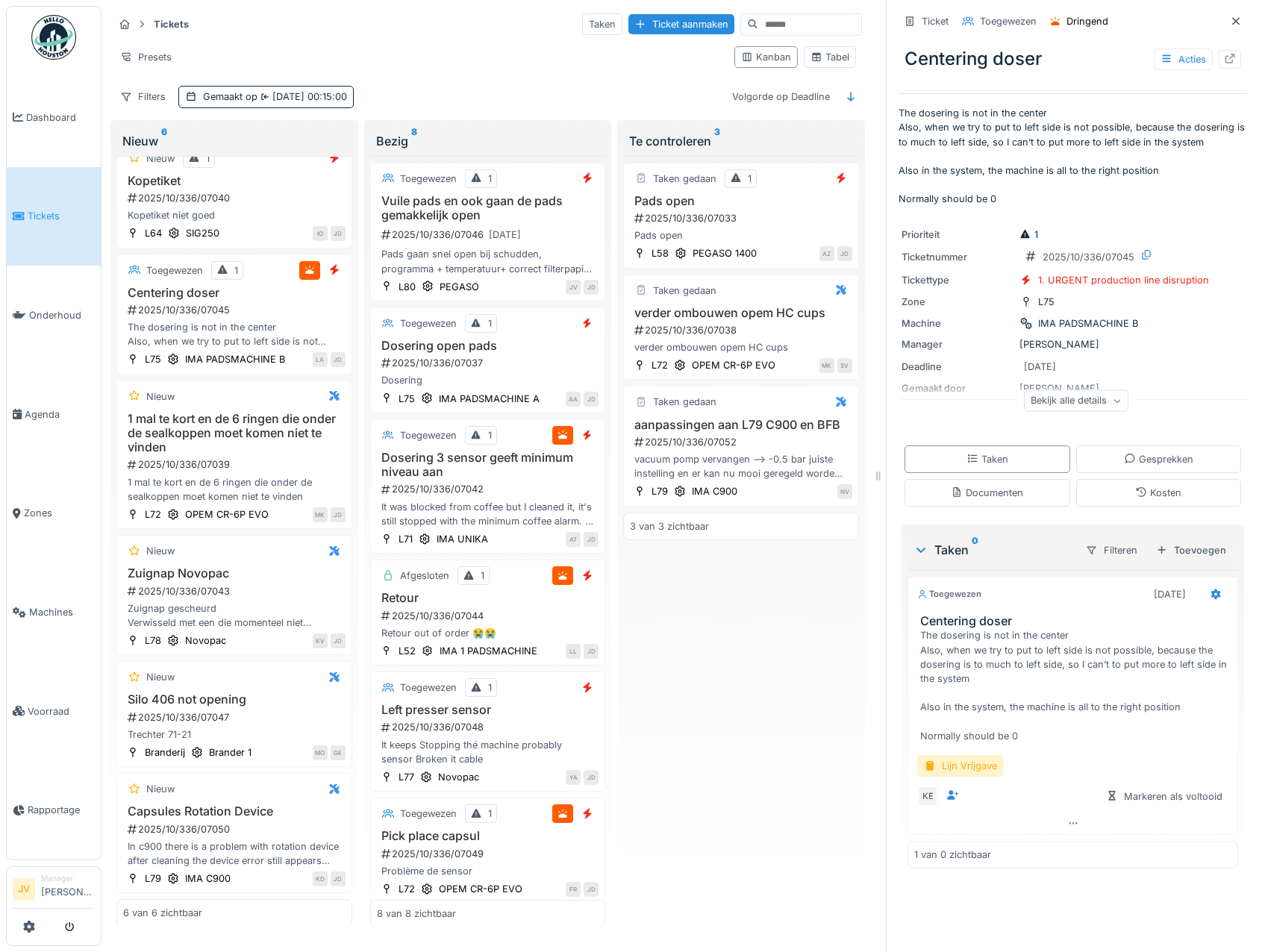
scroll to position [11, 0]
click at [767, 228] on div "Pads open" at bounding box center [742, 235] width 223 height 14
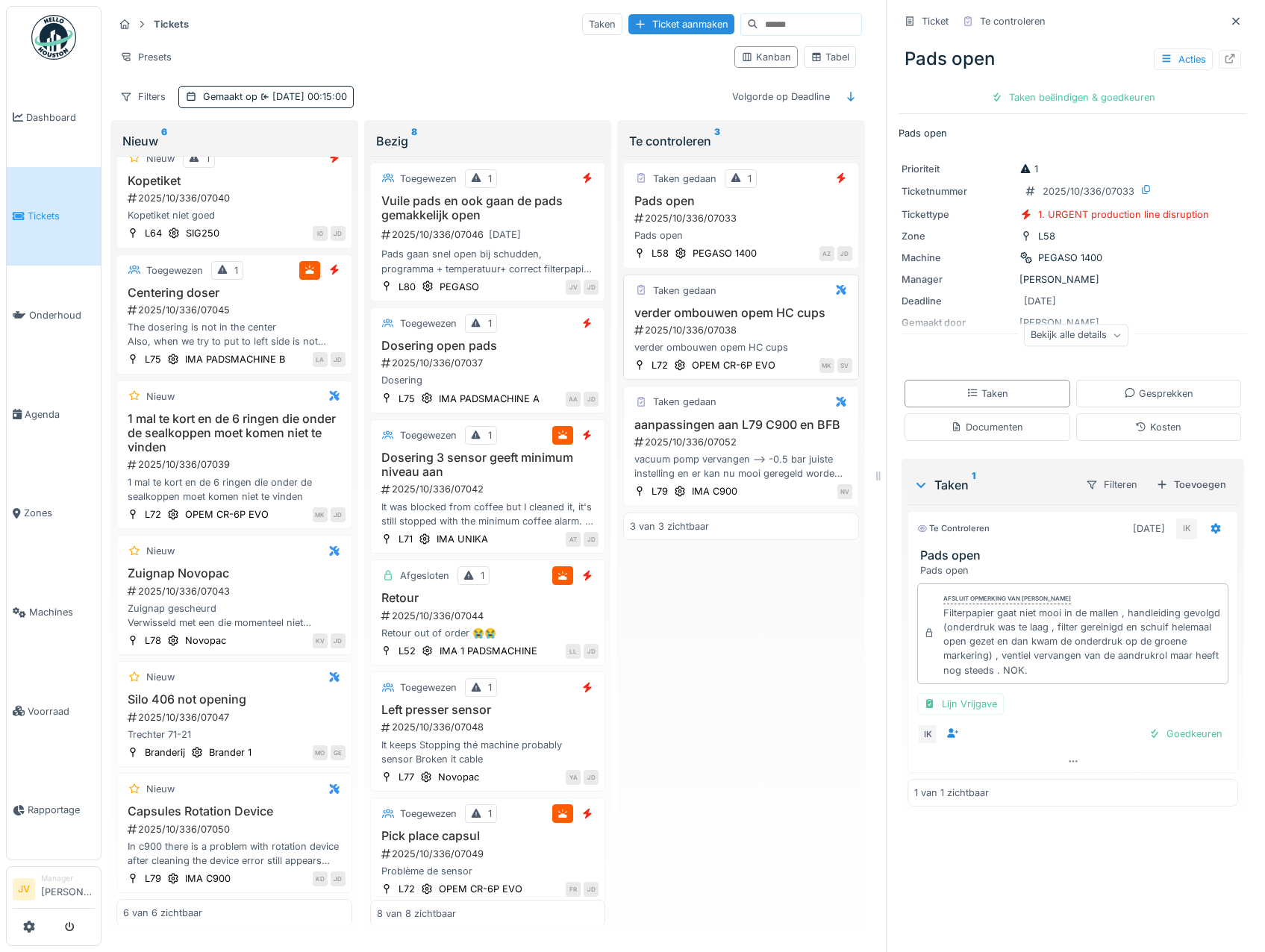
click at [804, 323] on div "2025/10/336/07038" at bounding box center [743, 330] width 219 height 14
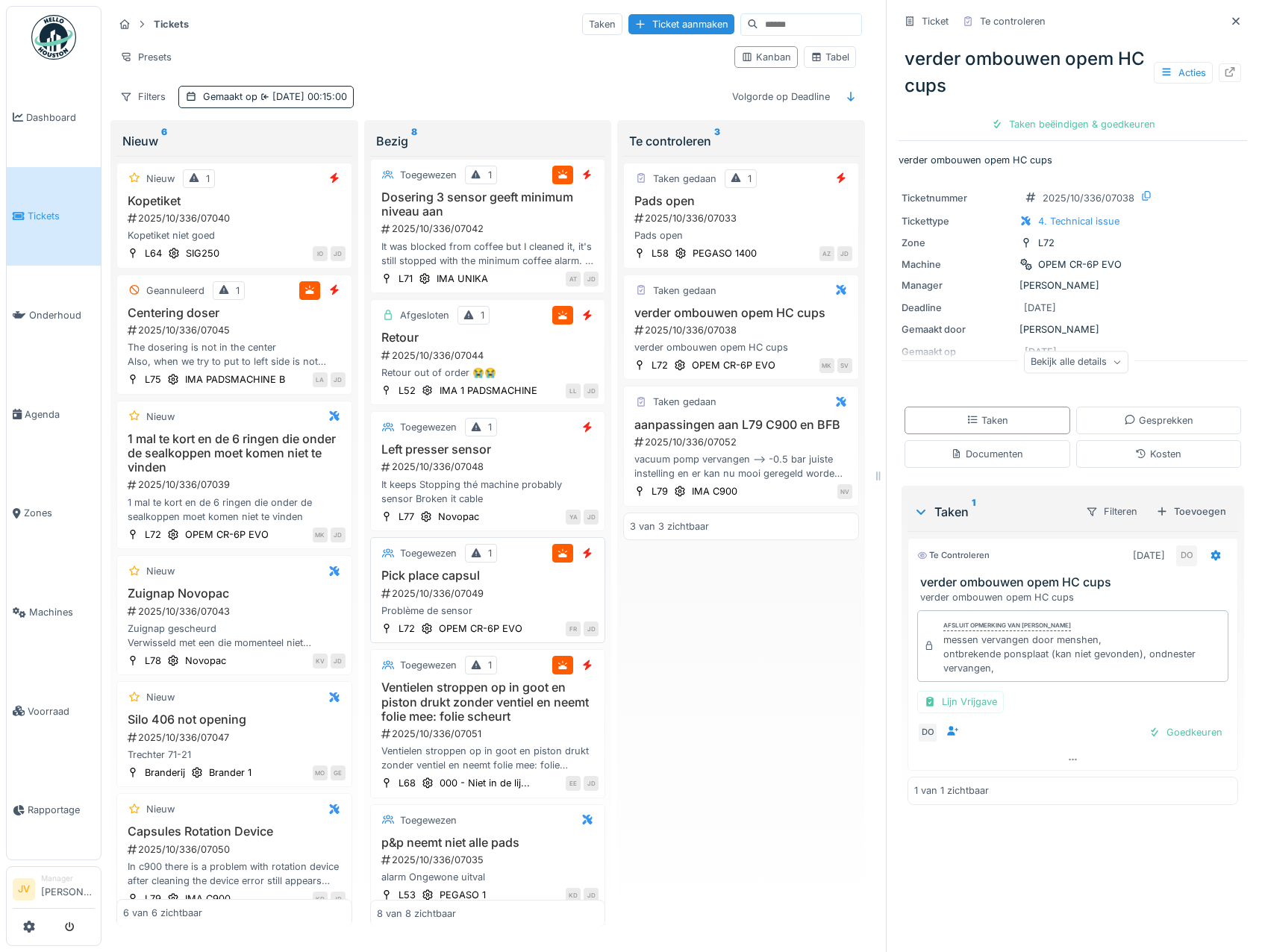
scroll to position [277, 0]
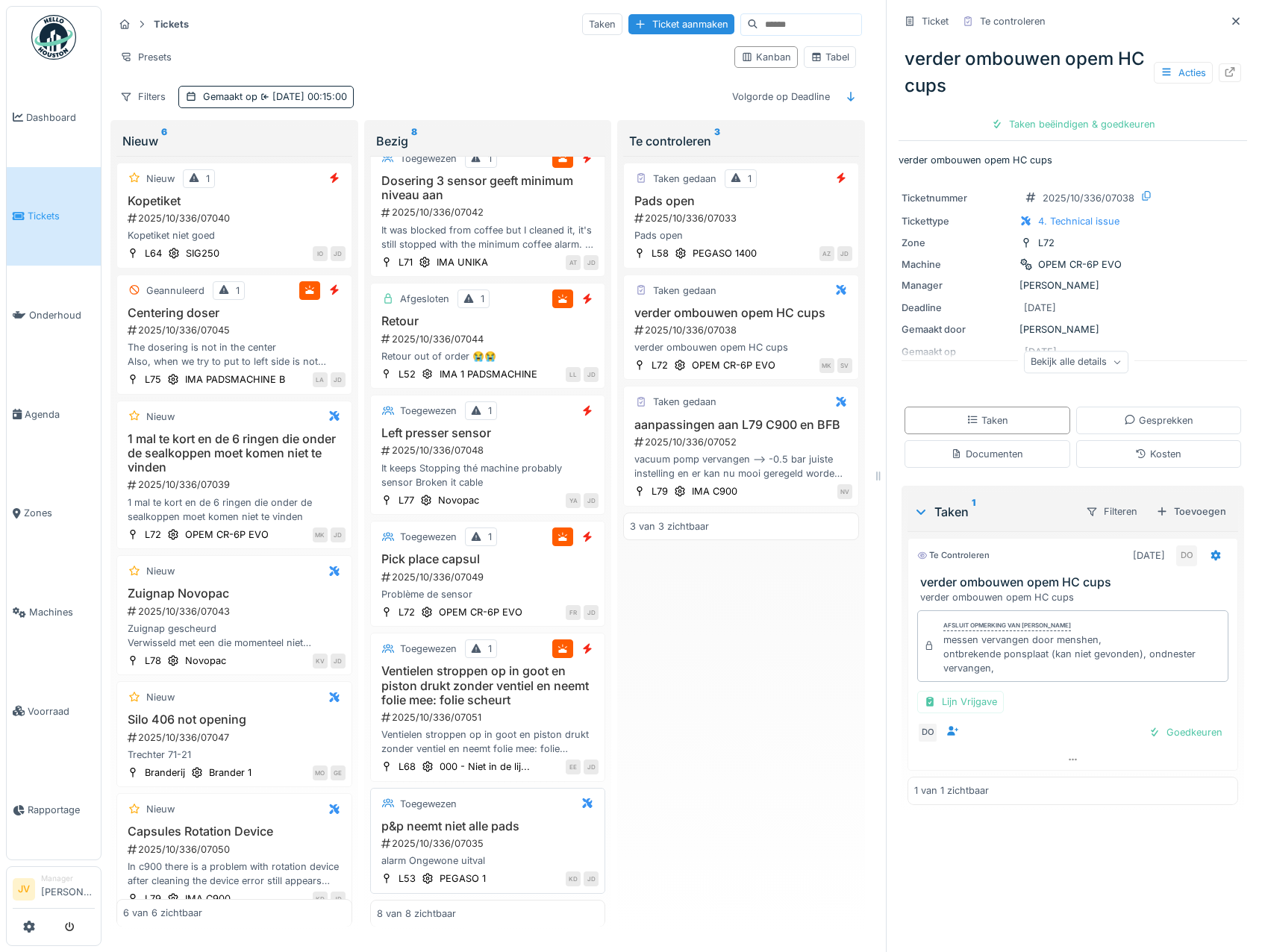
click at [534, 837] on div "2025/10/336/07035" at bounding box center [489, 843] width 219 height 14
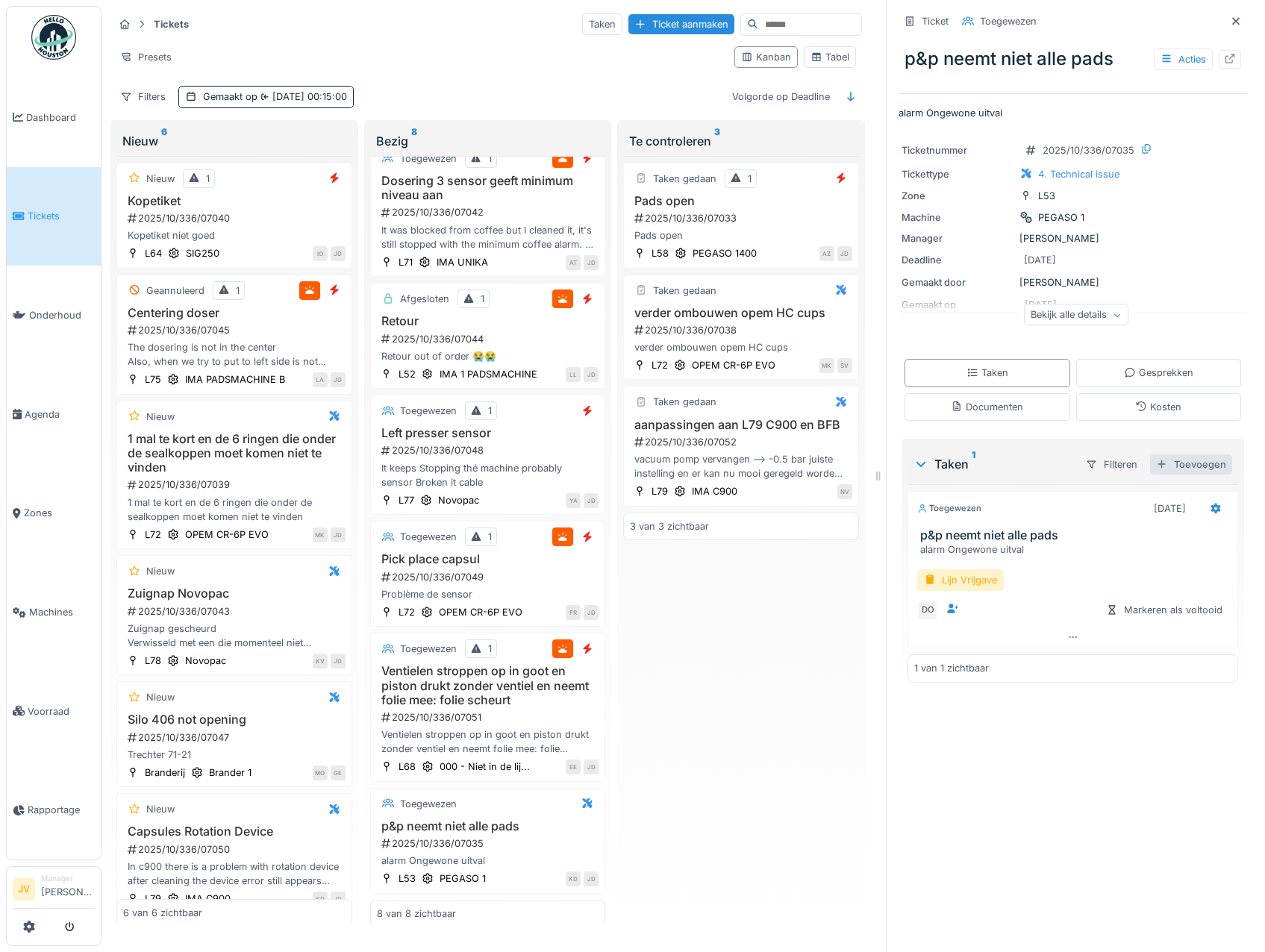
click at [1167, 455] on div "Toevoegen" at bounding box center [1191, 464] width 82 height 20
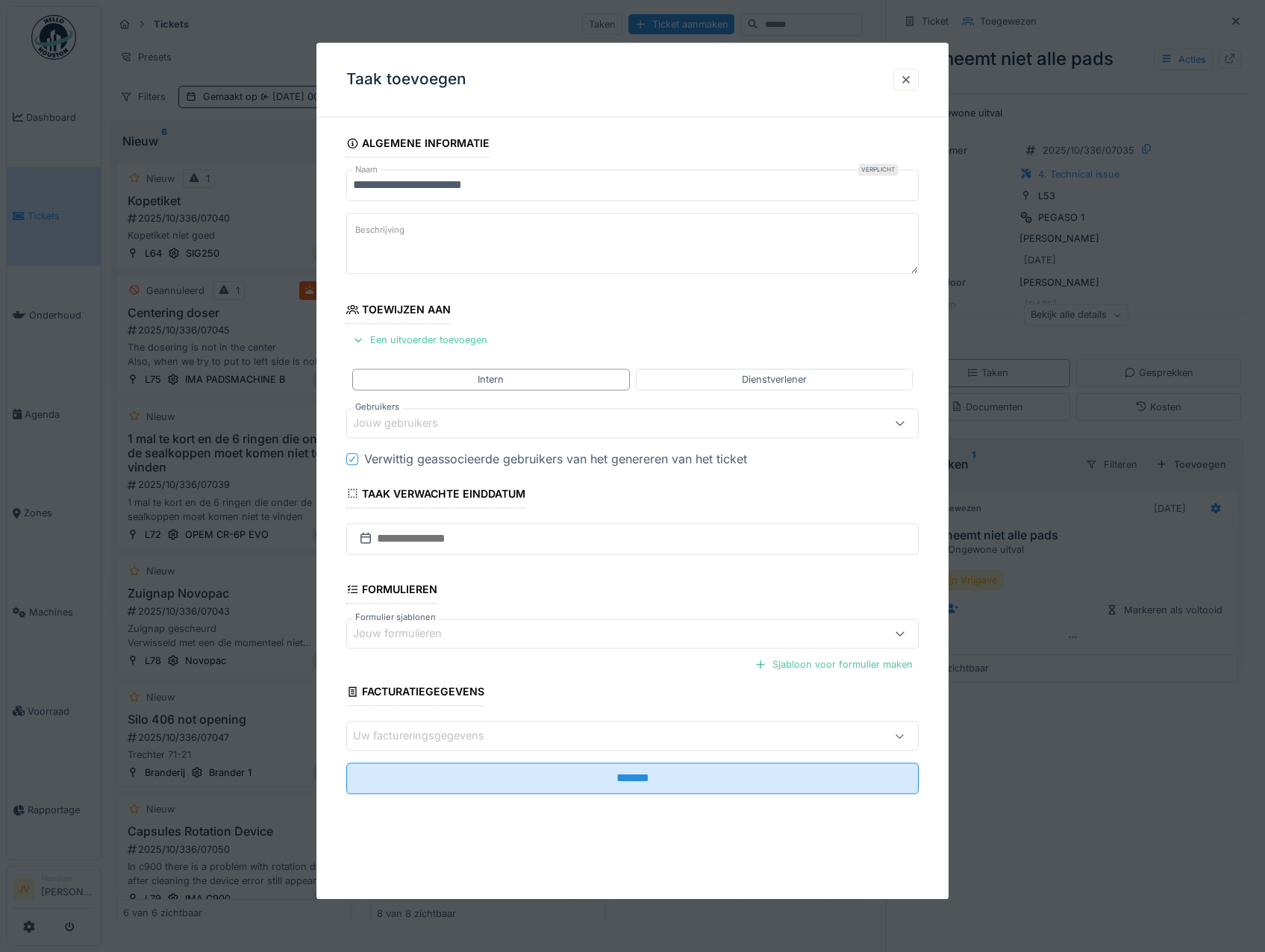
click at [429, 425] on div "Jouw gebruikers" at bounding box center [407, 423] width 106 height 17
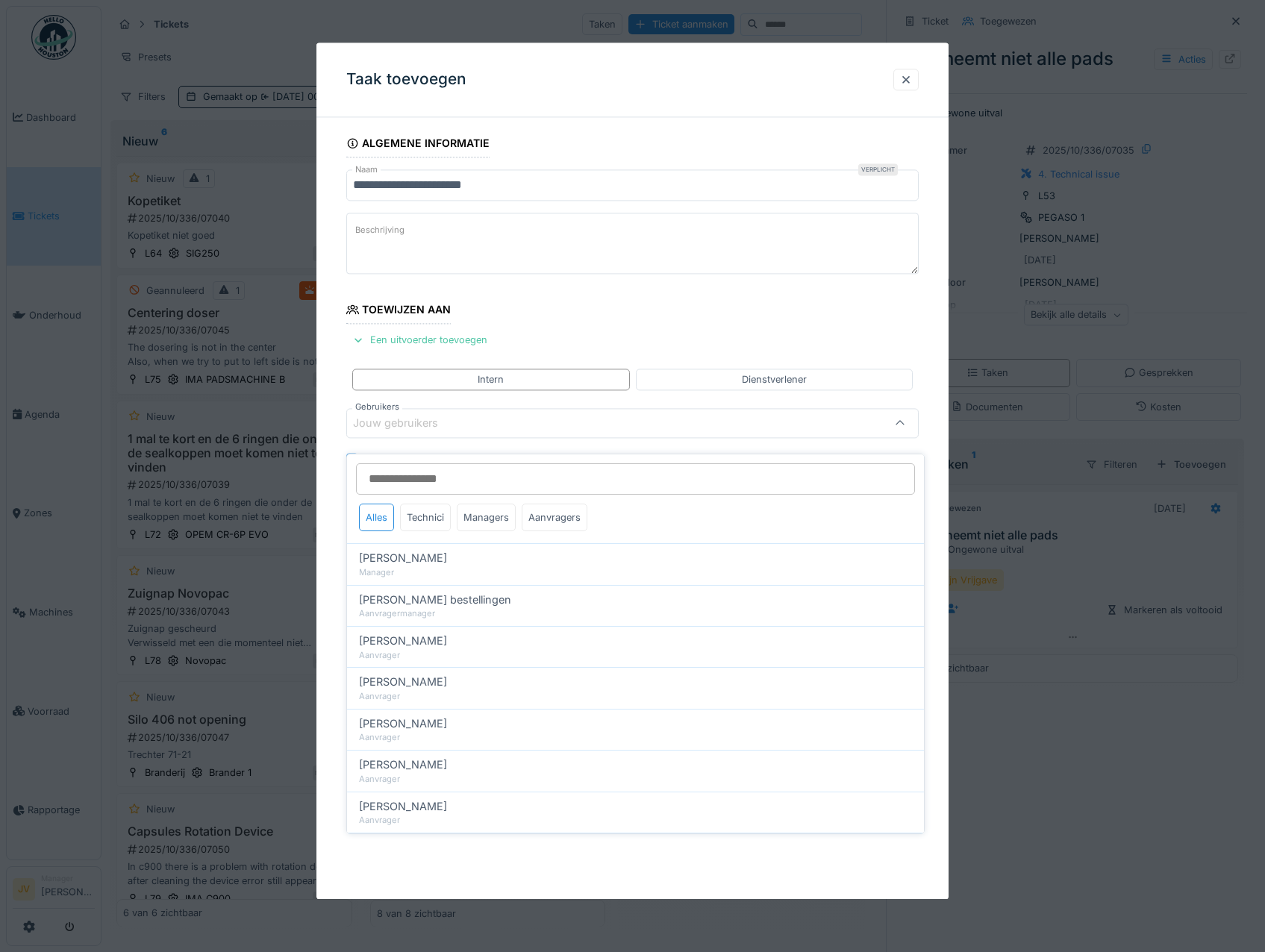
click at [434, 476] on input "Gebruikers" at bounding box center [636, 479] width 559 height 31
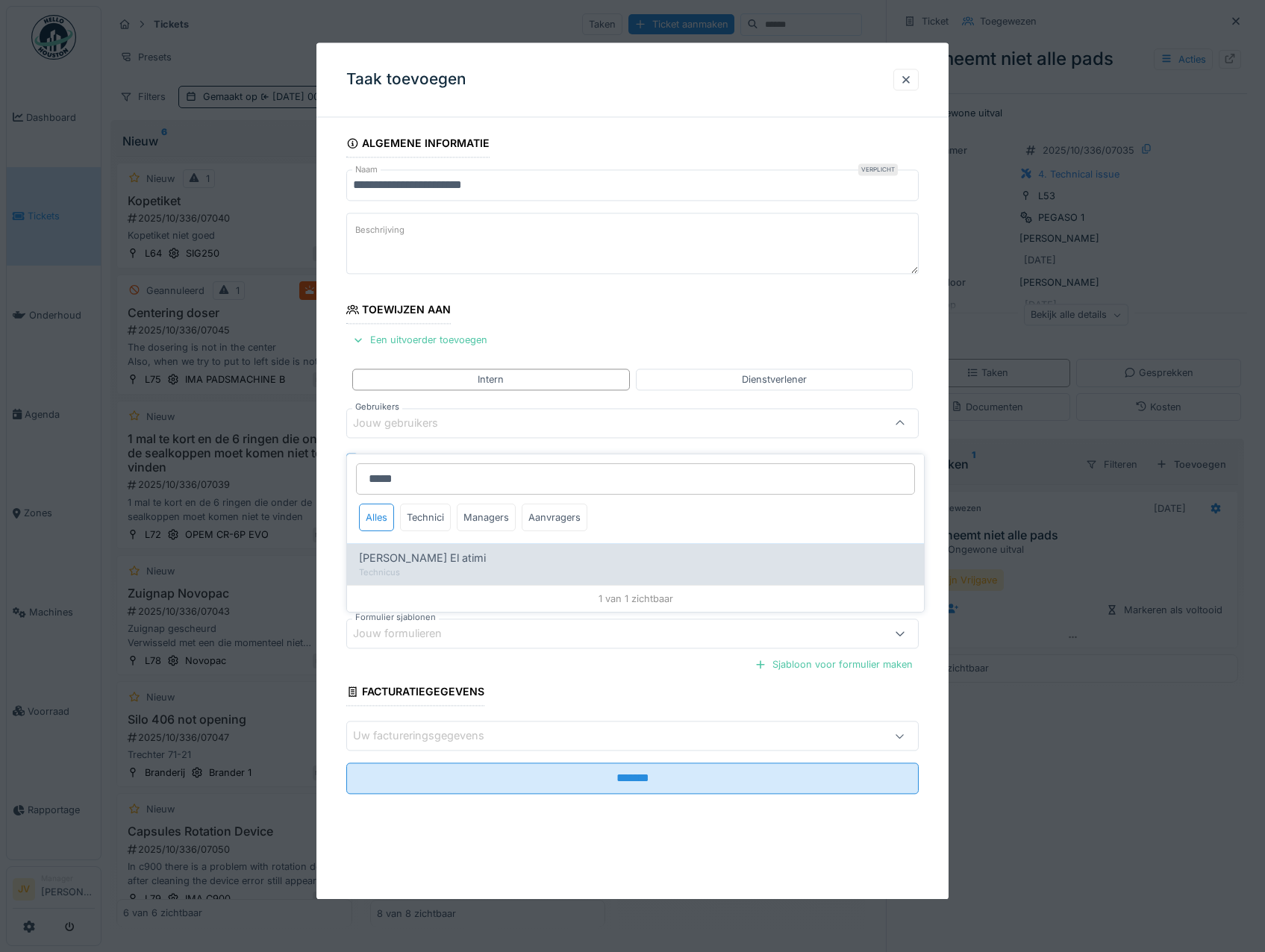
type input "*****"
click at [466, 553] on div "Karim El atimi" at bounding box center [635, 558] width 553 height 17
type input "****"
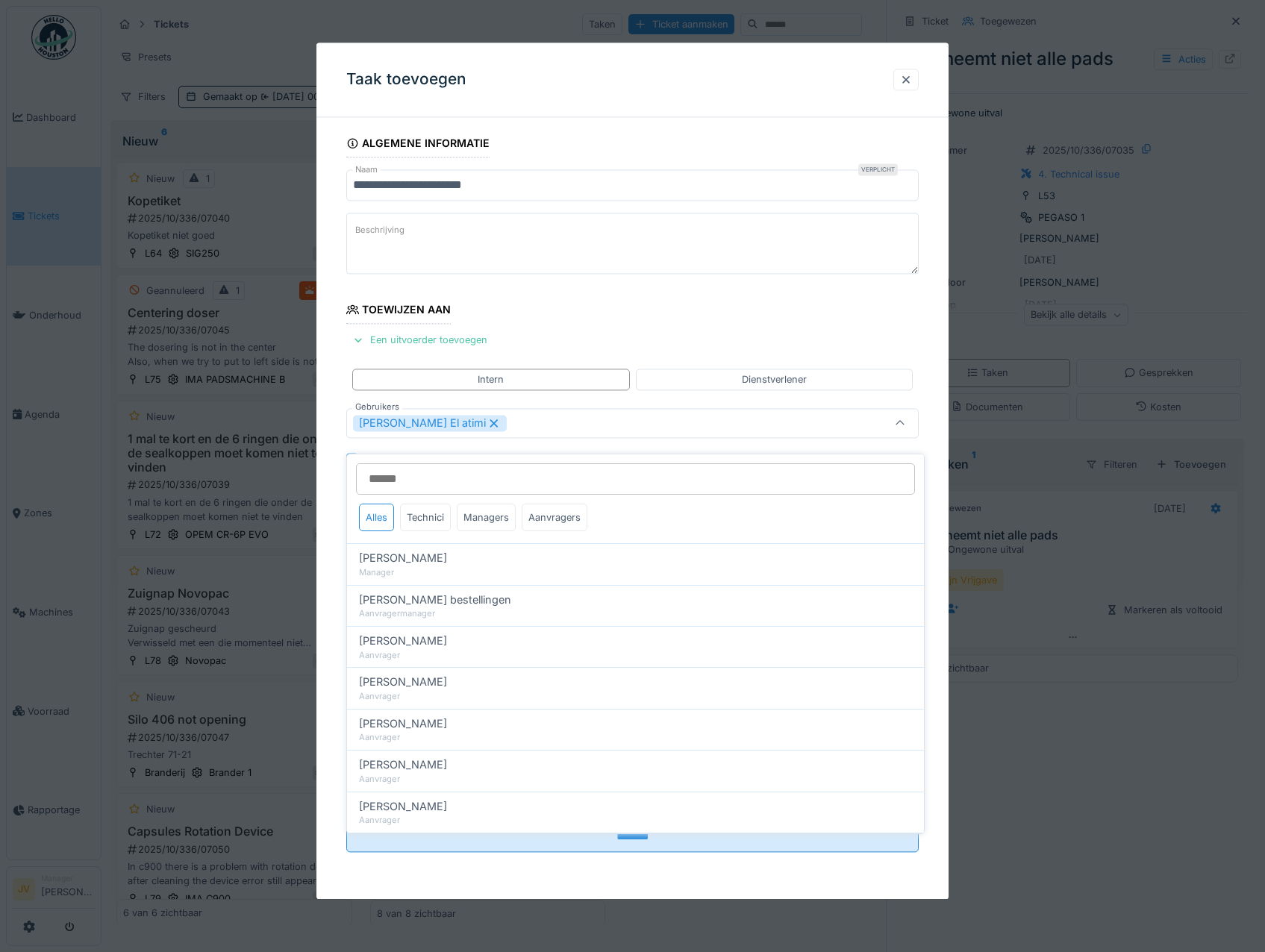
click at [481, 429] on div "Karim El atimi" at bounding box center [599, 423] width 492 height 17
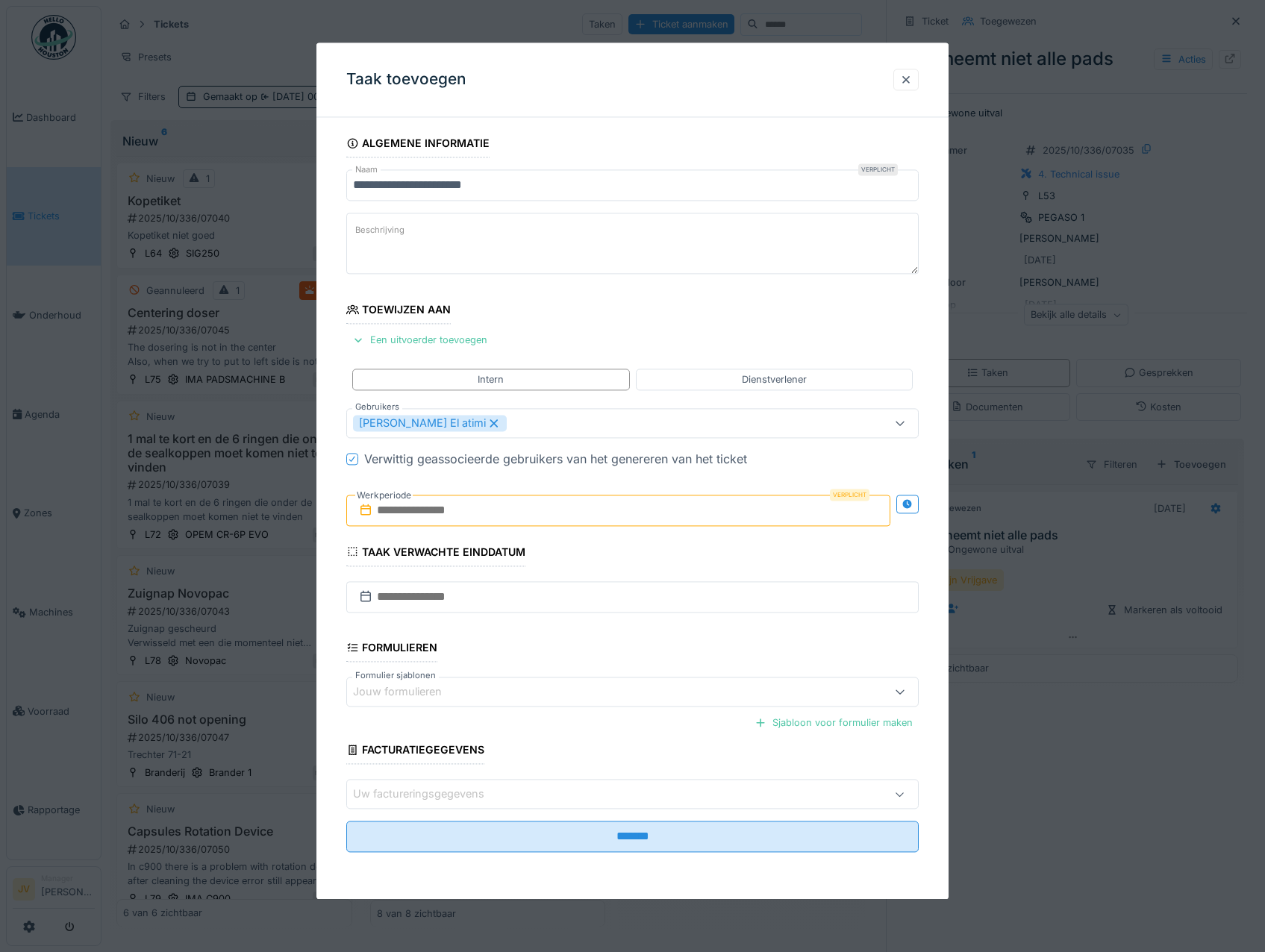
click at [464, 506] on input "text" at bounding box center [619, 510] width 545 height 31
click at [599, 625] on div "8" at bounding box center [596, 632] width 20 height 22
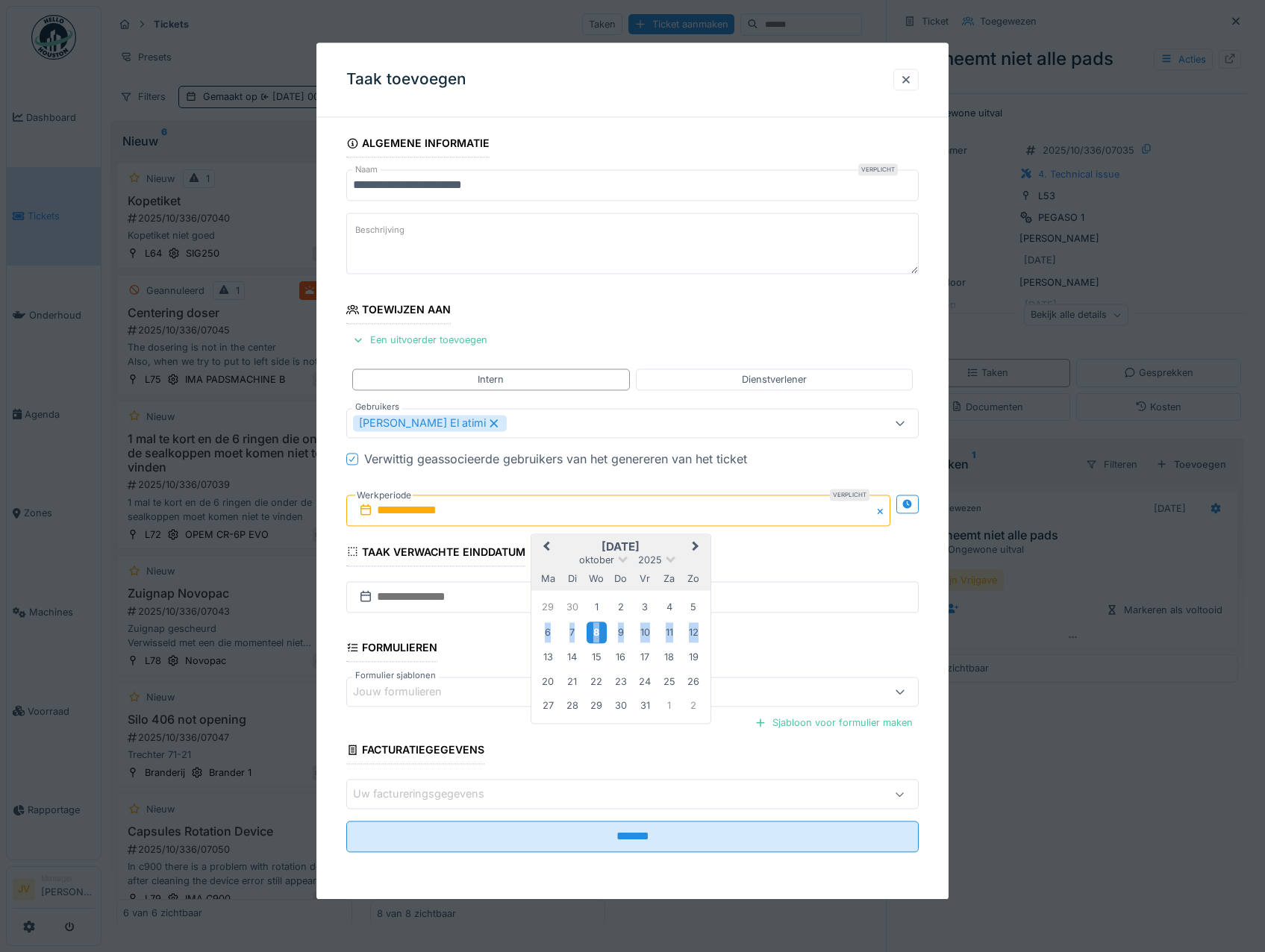
click at [599, 625] on div "8" at bounding box center [596, 632] width 20 height 22
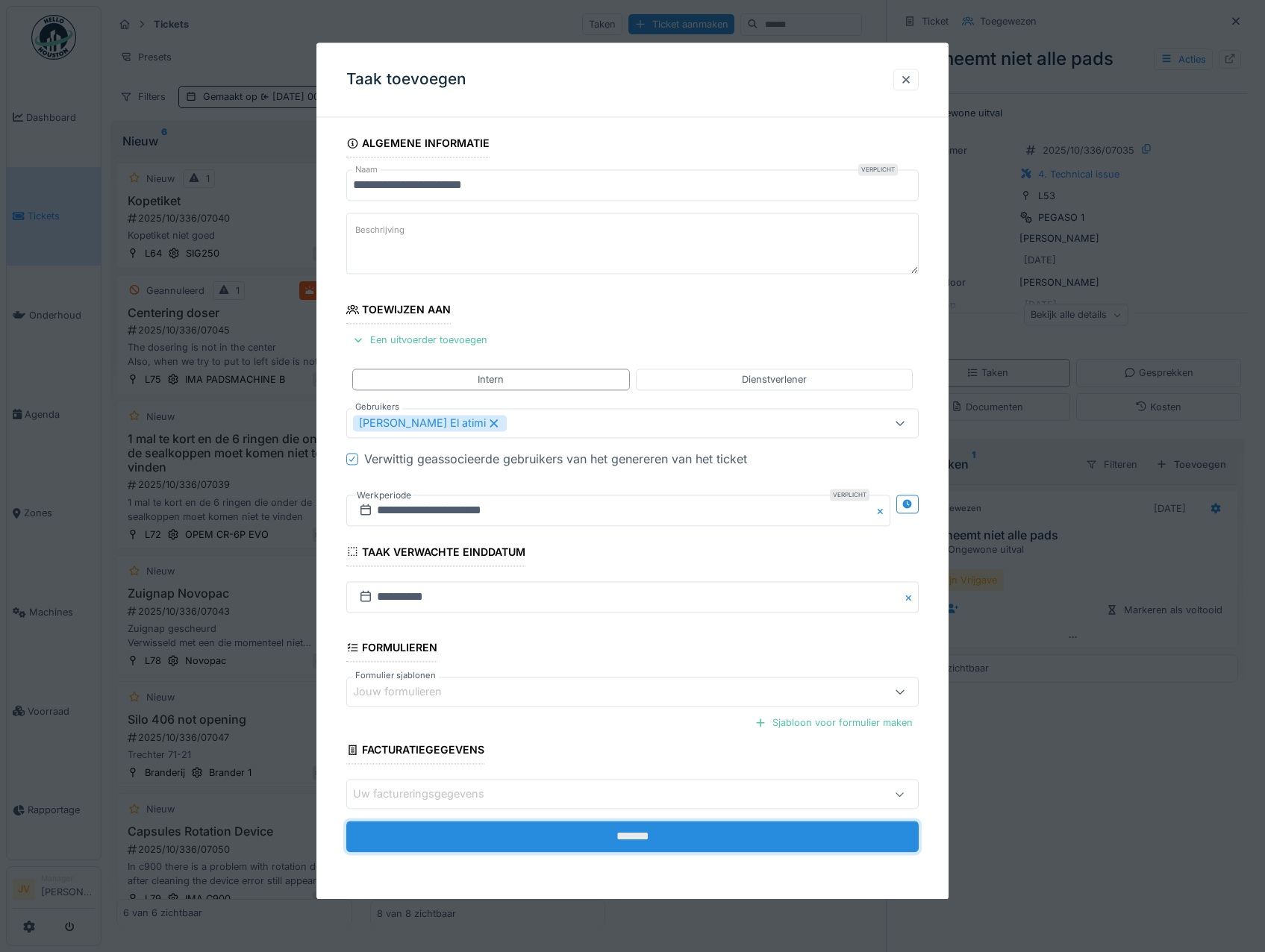
click at [642, 835] on input "*******" at bounding box center [633, 837] width 573 height 31
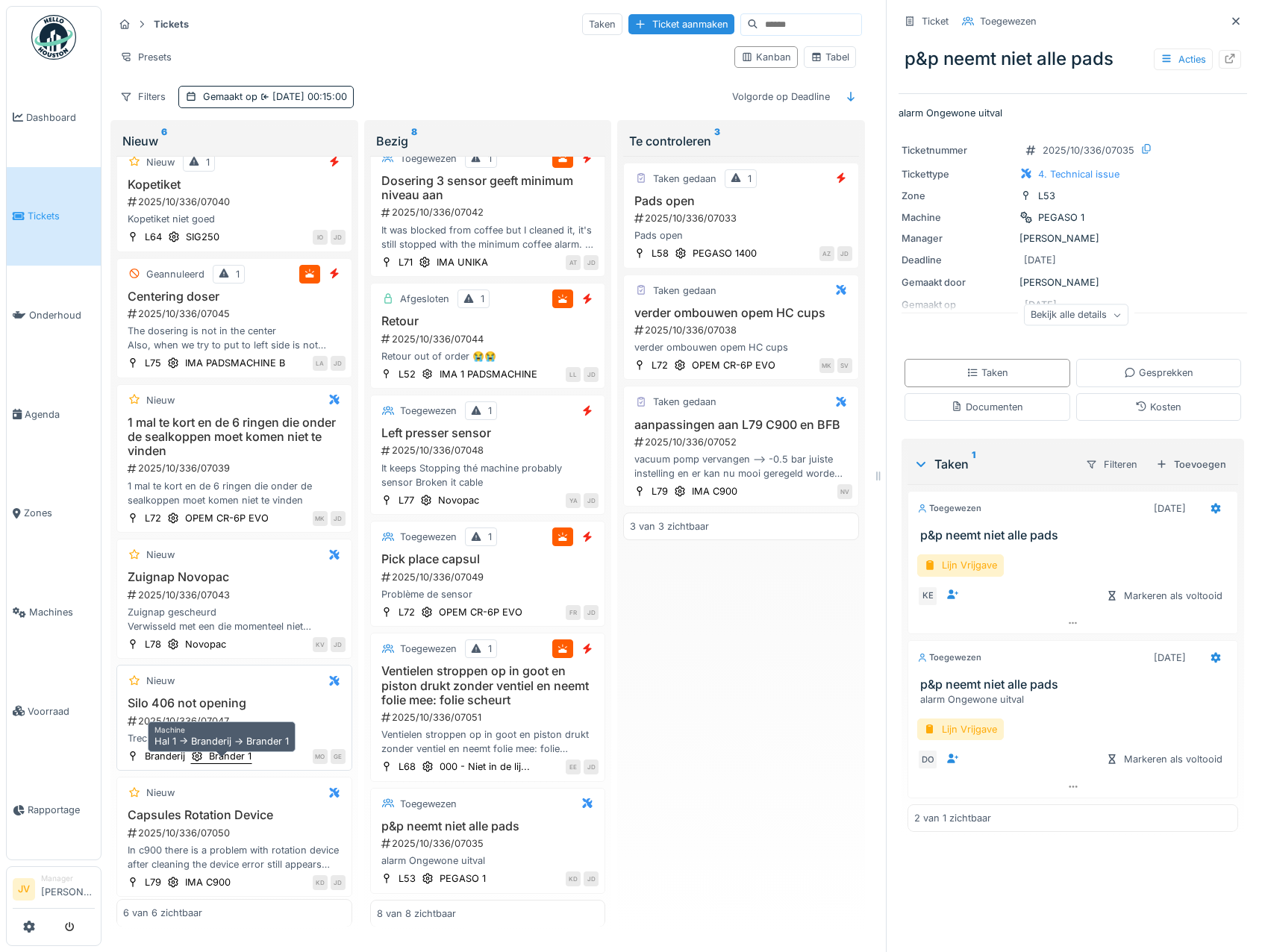
scroll to position [20, 0]
